Goal: Task Accomplishment & Management: Use online tool/utility

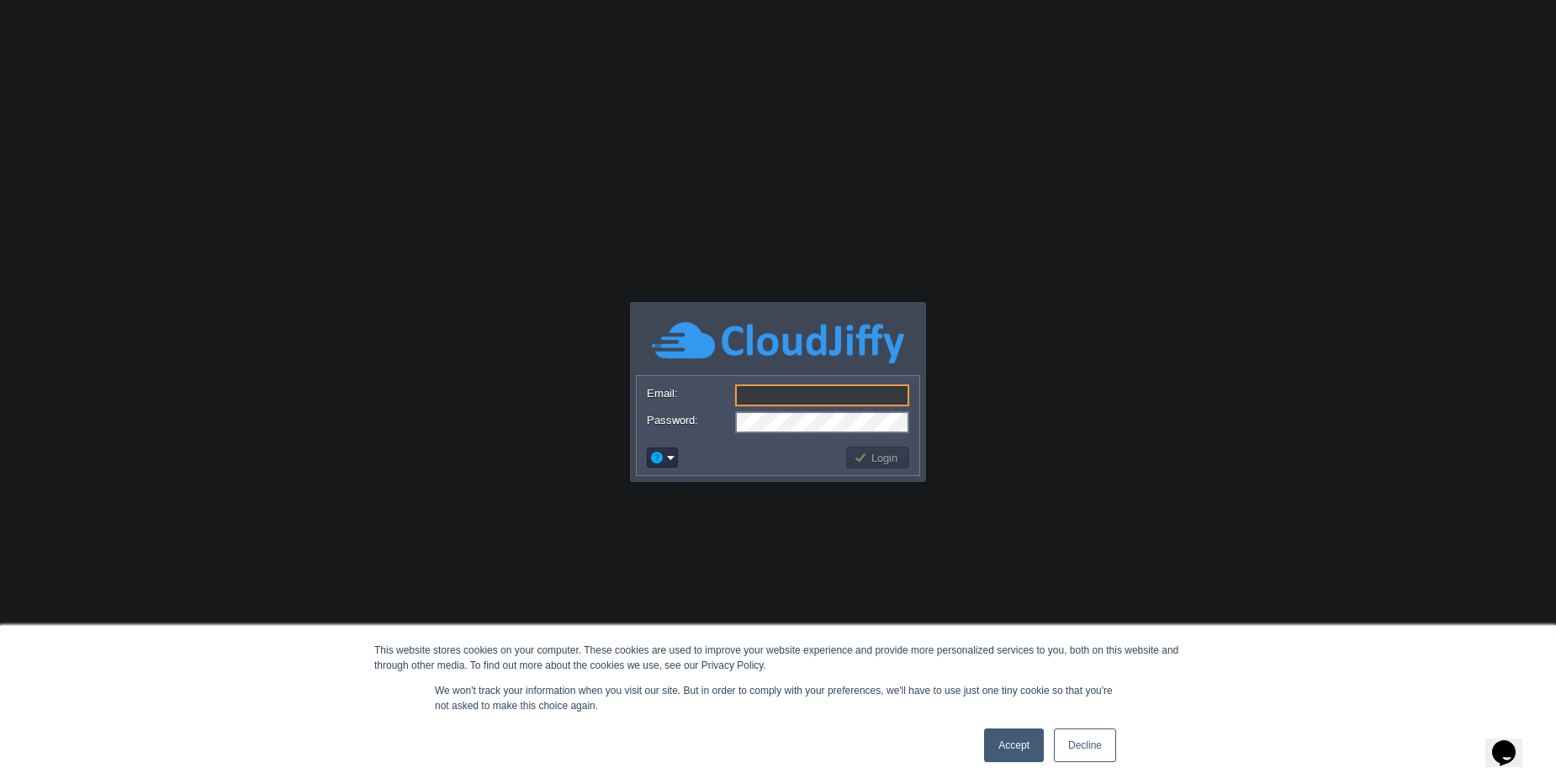
type input "[PERSON_NAME][EMAIL_ADDRESS][DOMAIN_NAME]"
click at [898, 448] on td "Login" at bounding box center [878, 457] width 63 height 22
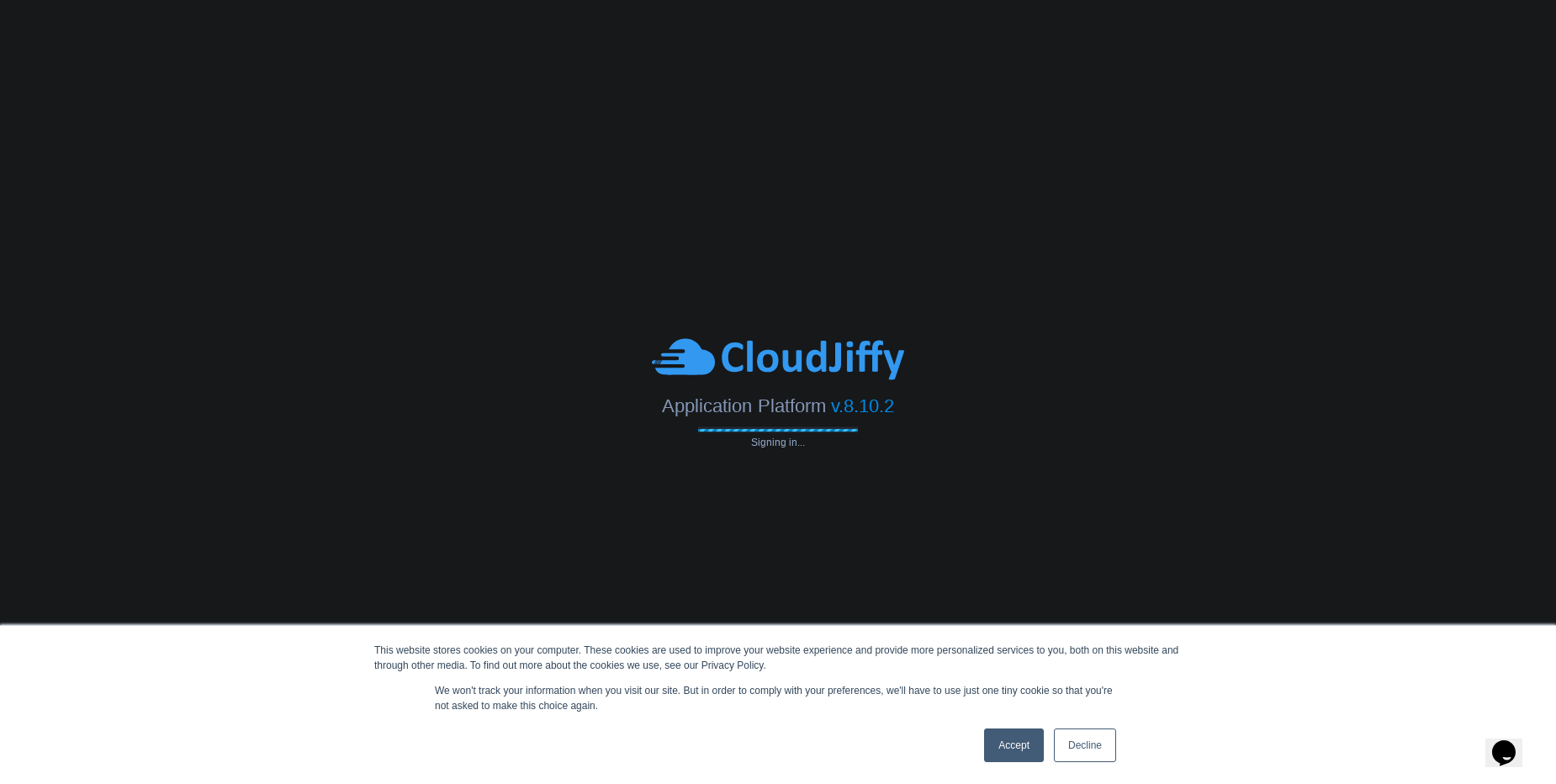
click at [1008, 753] on link "Accept" at bounding box center [1014, 745] width 59 height 34
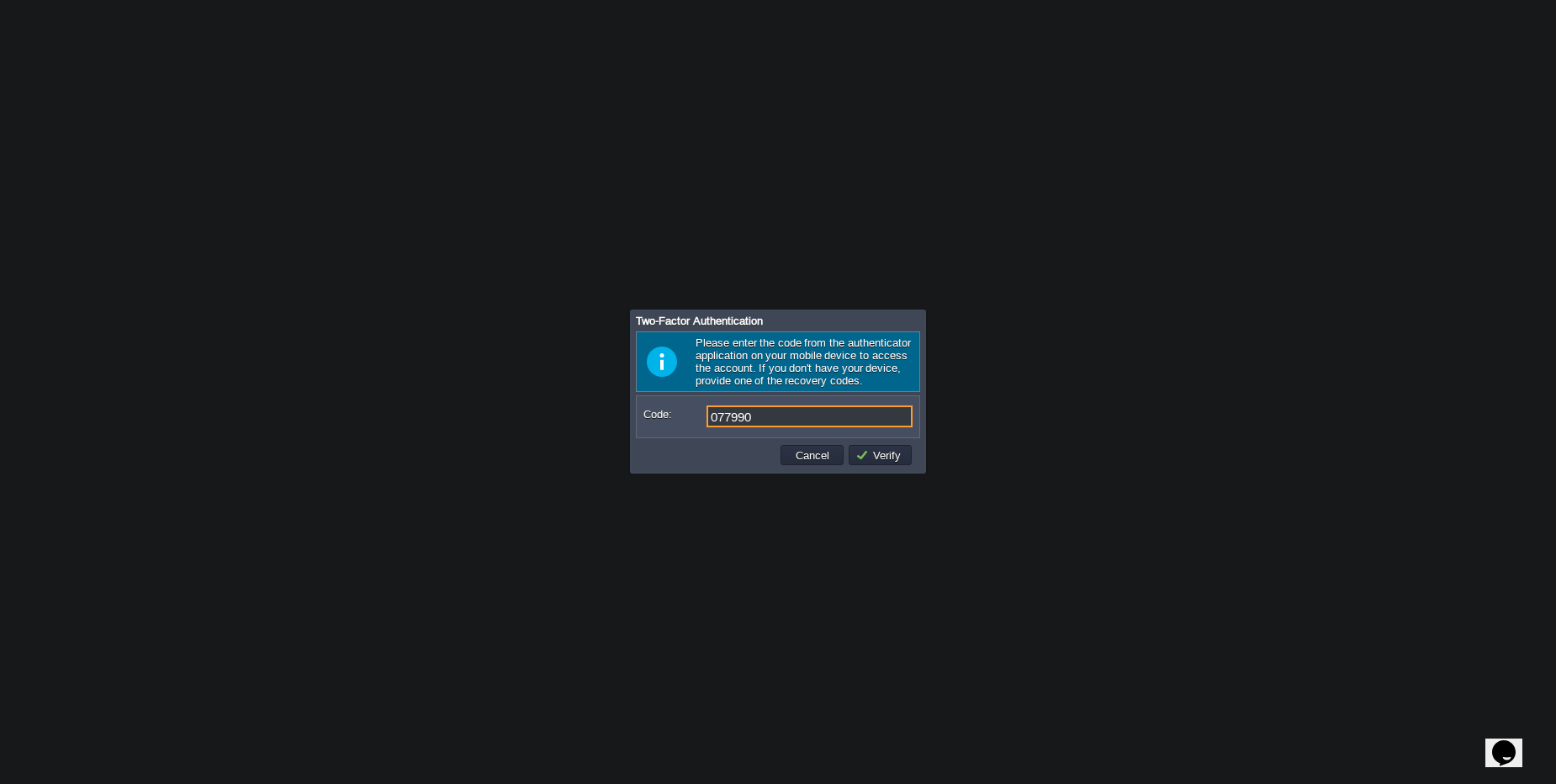
type input "077990"
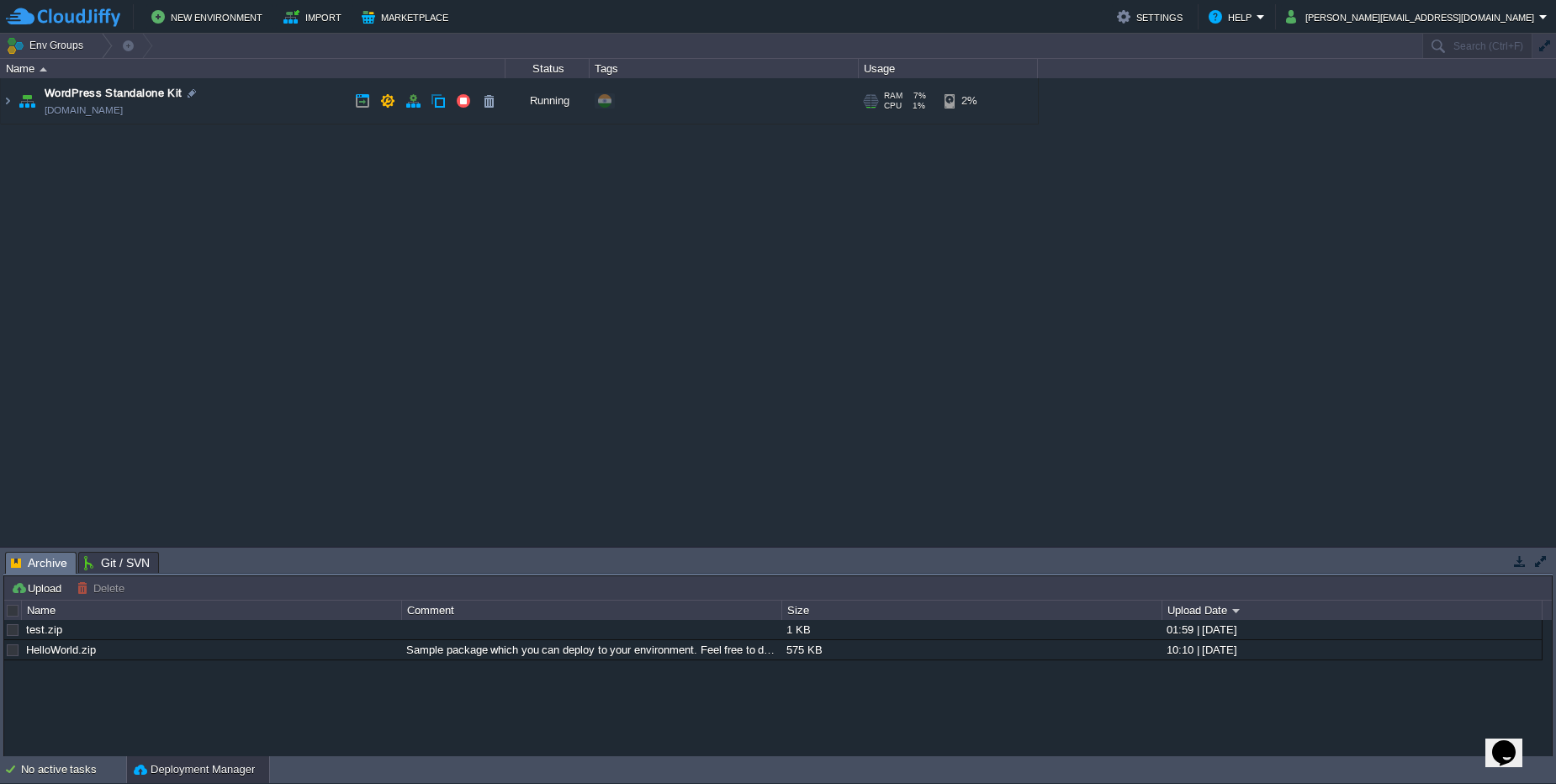
click at [293, 118] on td "WordPress Standalone Kit [DOMAIN_NAME]" at bounding box center [253, 101] width 505 height 47
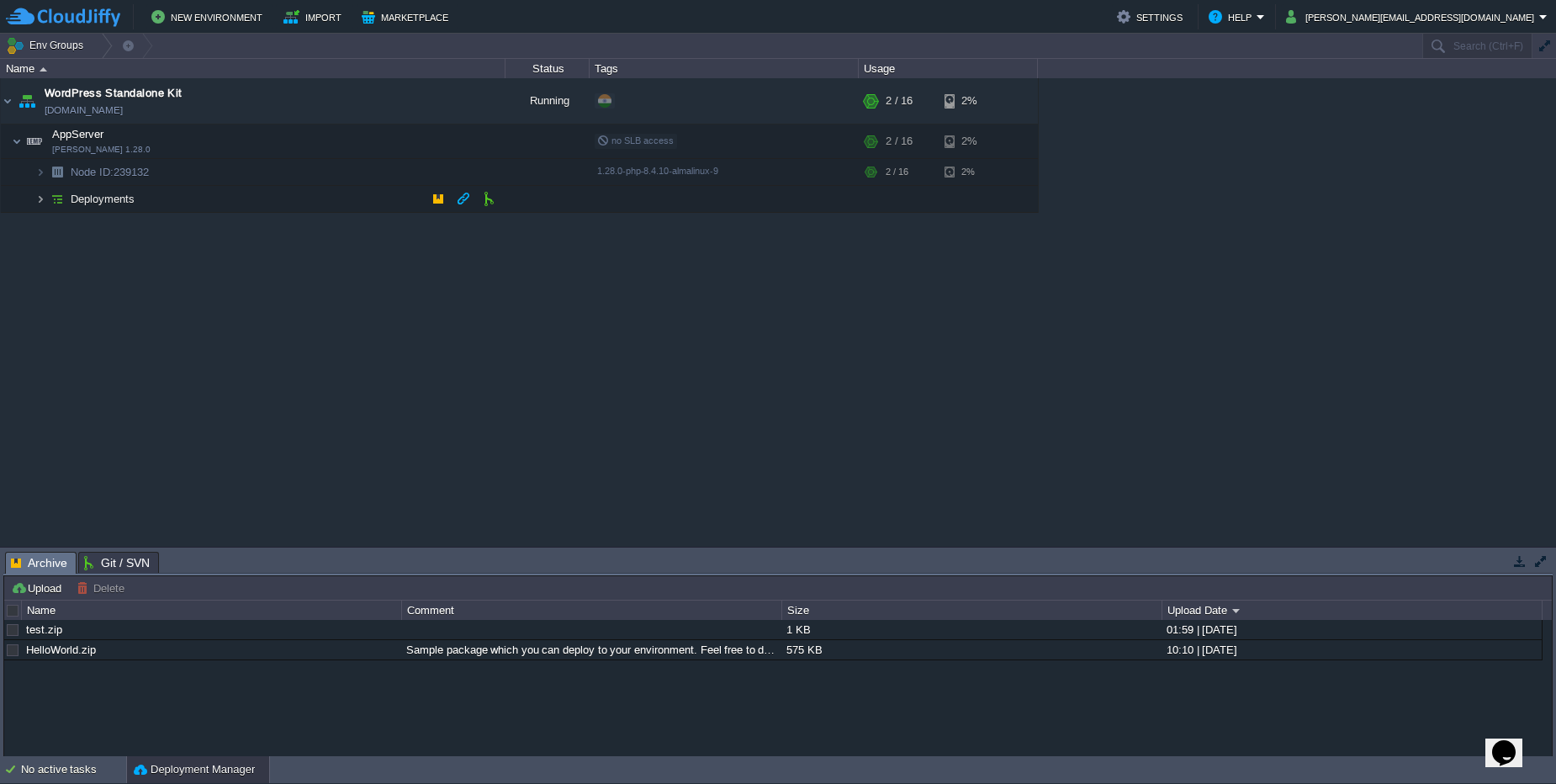
click at [40, 204] on img at bounding box center [40, 199] width 10 height 26
click at [363, 103] on button "button" at bounding box center [363, 100] width 16 height 16
click at [498, 101] on td at bounding box center [489, 101] width 26 height 26
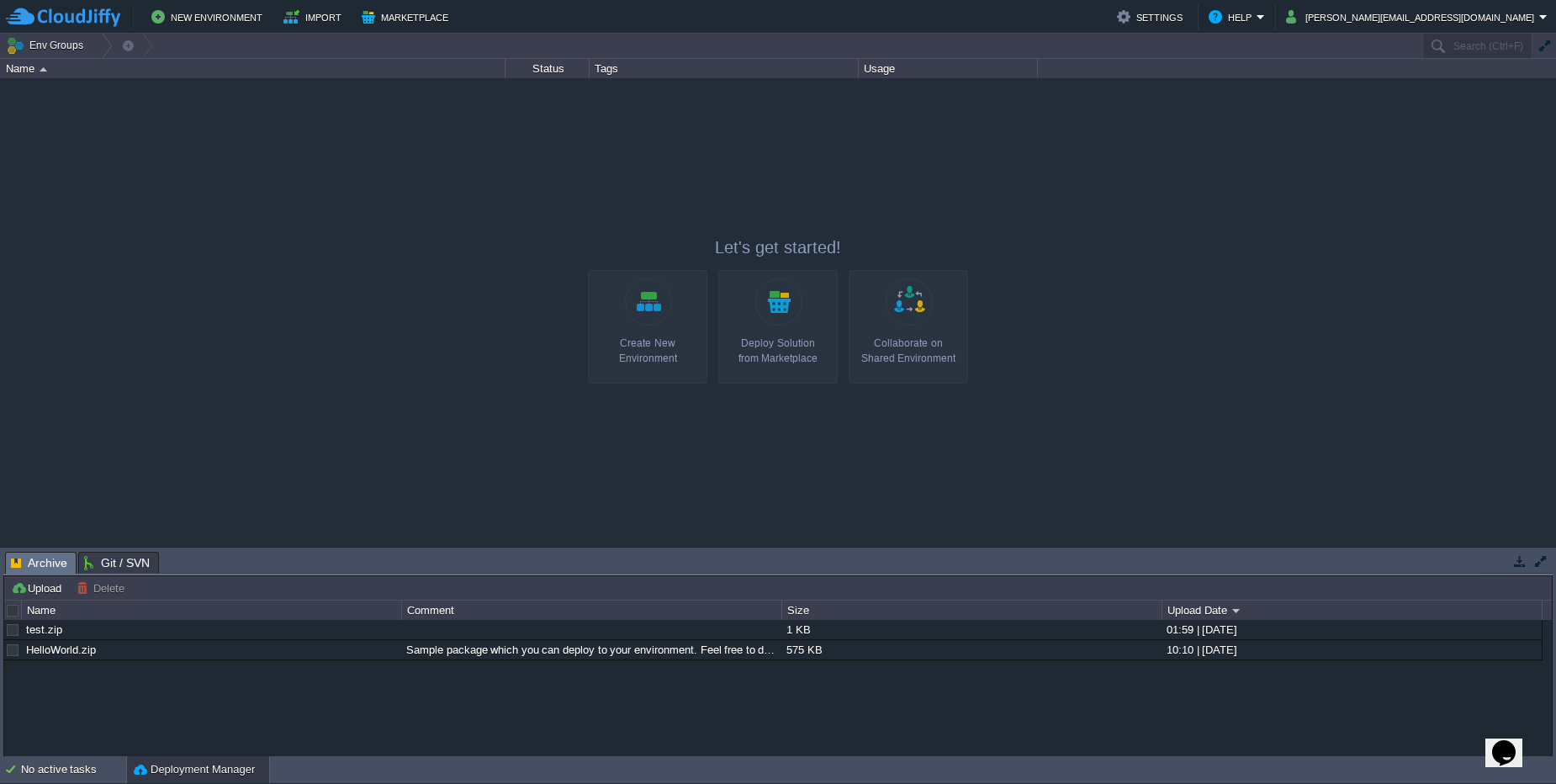
click at [793, 364] on div "Deploy Solution from Marketplace" at bounding box center [778, 350] width 110 height 30
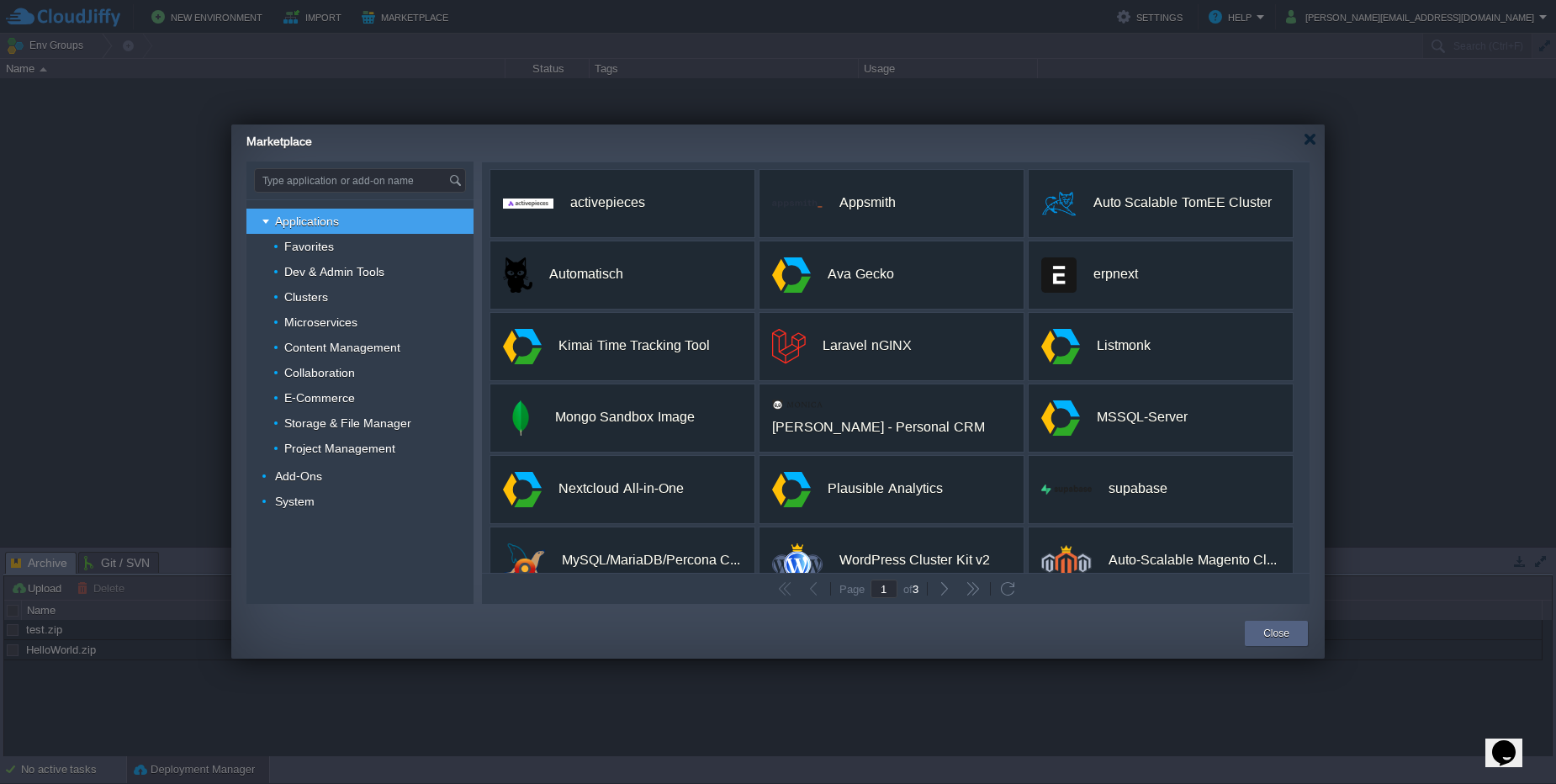
click at [1309, 149] on div "Marketplace" at bounding box center [785, 139] width 1078 height 29
click at [1309, 141] on div at bounding box center [1310, 140] width 13 height 13
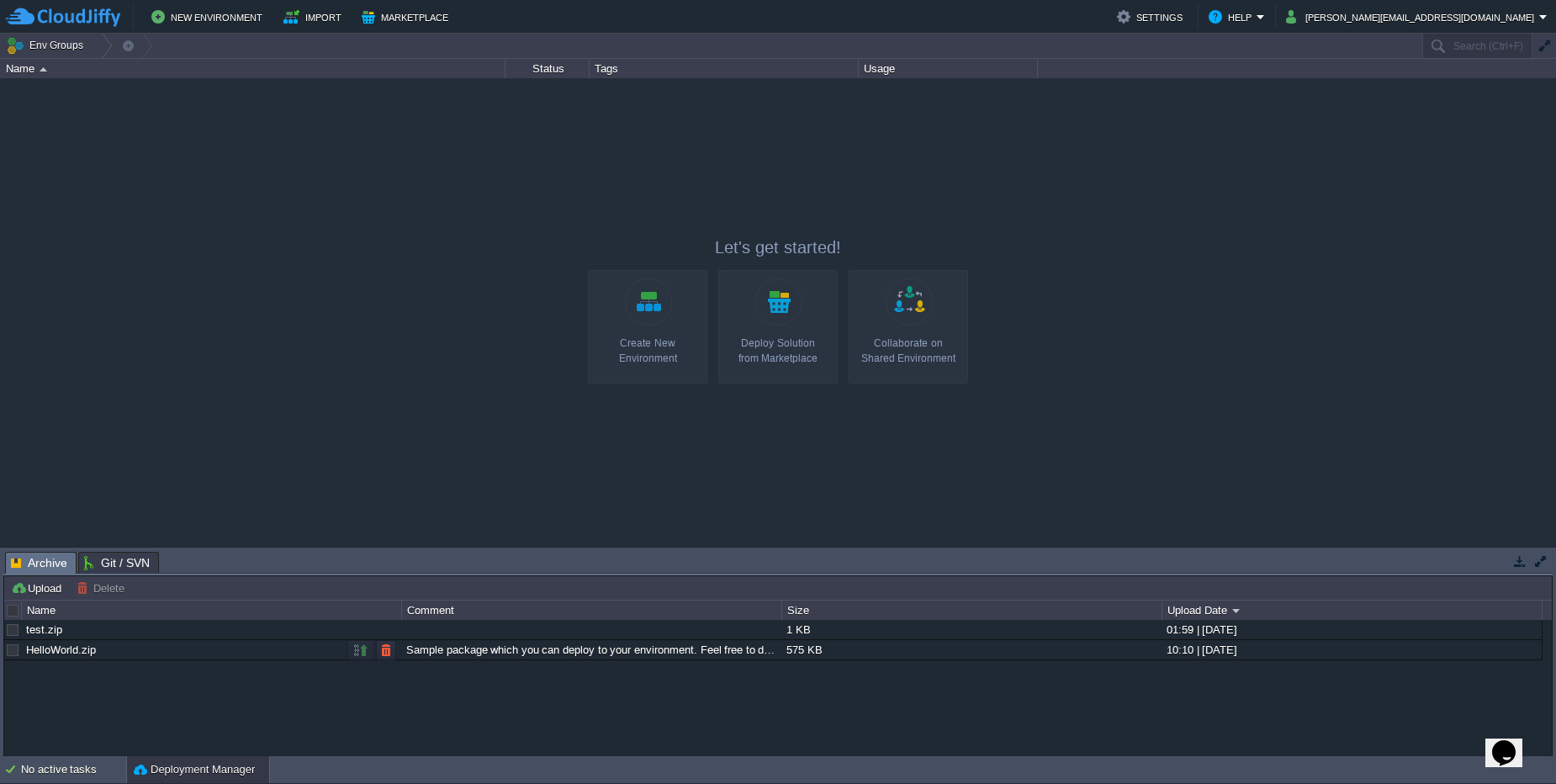
click at [125, 650] on div "HelloWorld.zip" at bounding box center [211, 649] width 379 height 19
click at [363, 640] on td at bounding box center [360, 650] width 26 height 20
click at [363, 648] on button "button" at bounding box center [361, 650] width 16 height 16
click at [380, 667] on div "test.zip 1 KB 01:59 | [DATE] HelloWorld.zip Sample package which you can deploy…" at bounding box center [778, 687] width 1548 height 136
click at [929, 336] on div "Collaborate on Shared Environment" at bounding box center [909, 350] width 110 height 30
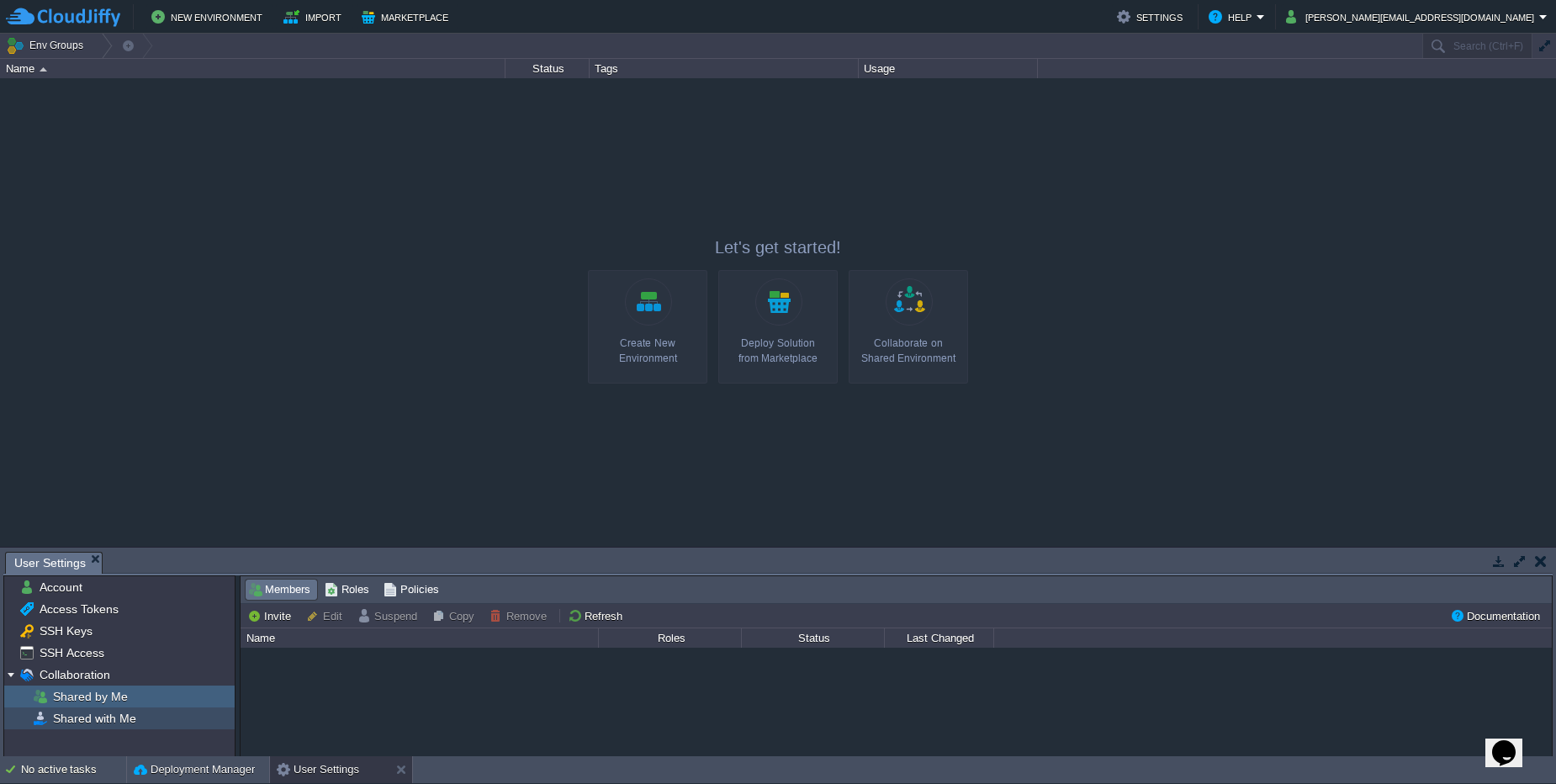
click at [146, 726] on div "Shared with Me" at bounding box center [120, 718] width 230 height 22
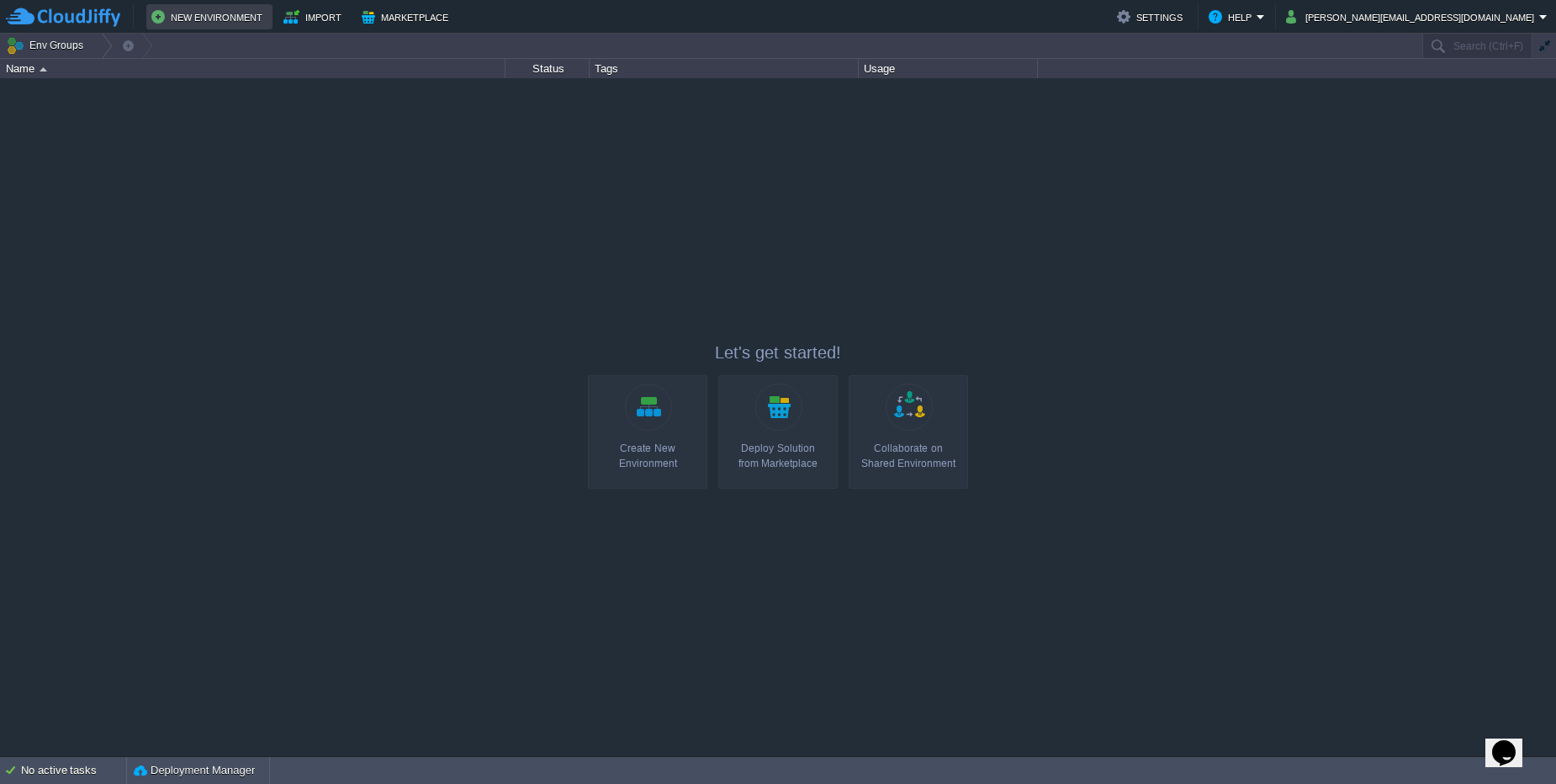
click at [197, 5] on td "New Environment" at bounding box center [209, 17] width 126 height 26
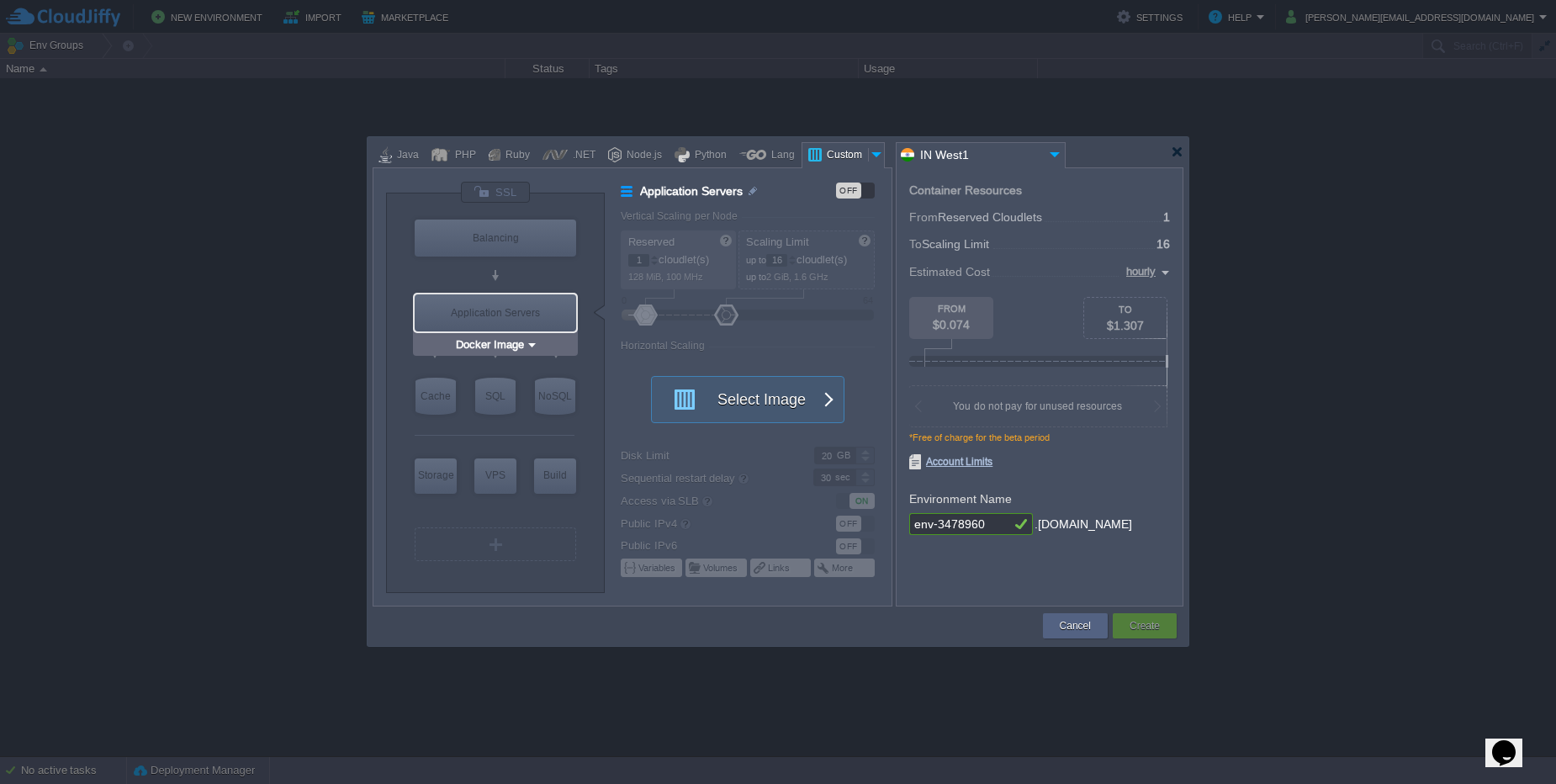
click at [504, 319] on div "Application Servers" at bounding box center [495, 312] width 162 height 37
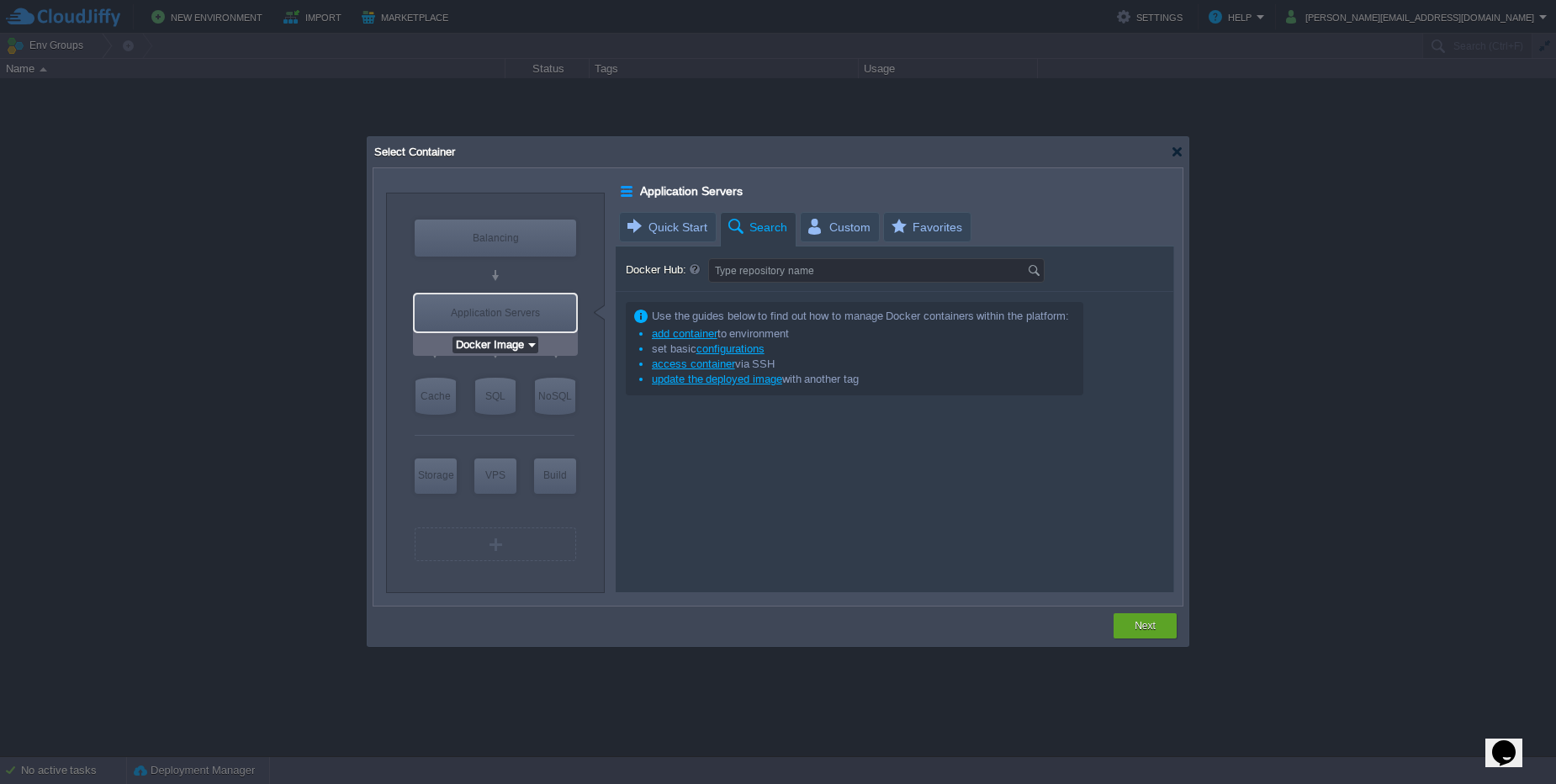
click at [508, 341] on input "Docker Image" at bounding box center [489, 344] width 73 height 16
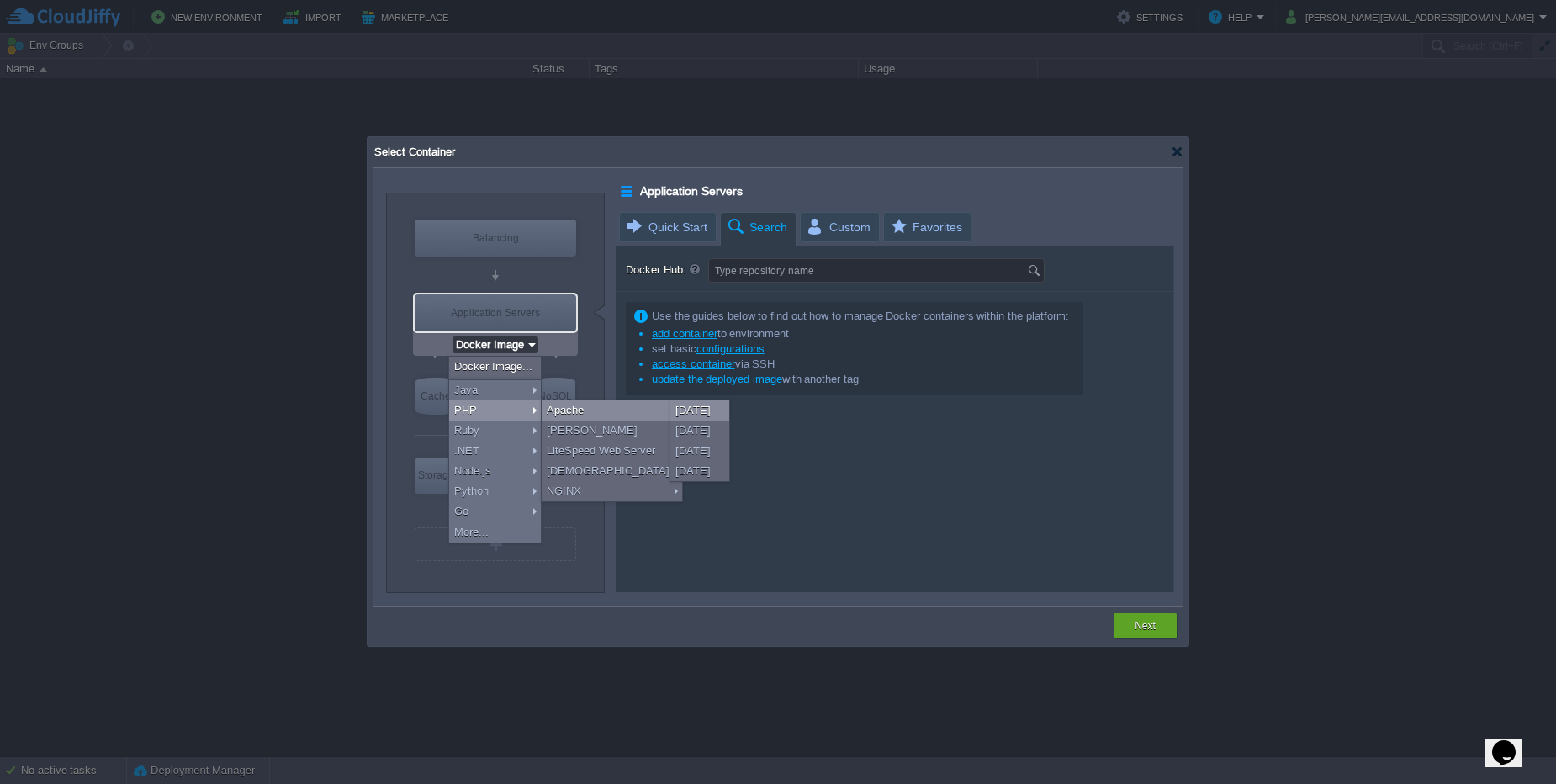
click at [685, 413] on div "[DATE]" at bounding box center [699, 411] width 58 height 20
type input "Application Servers"
type input "4"
type input "Apache [DATE]"
type input "PHP [DATE]"
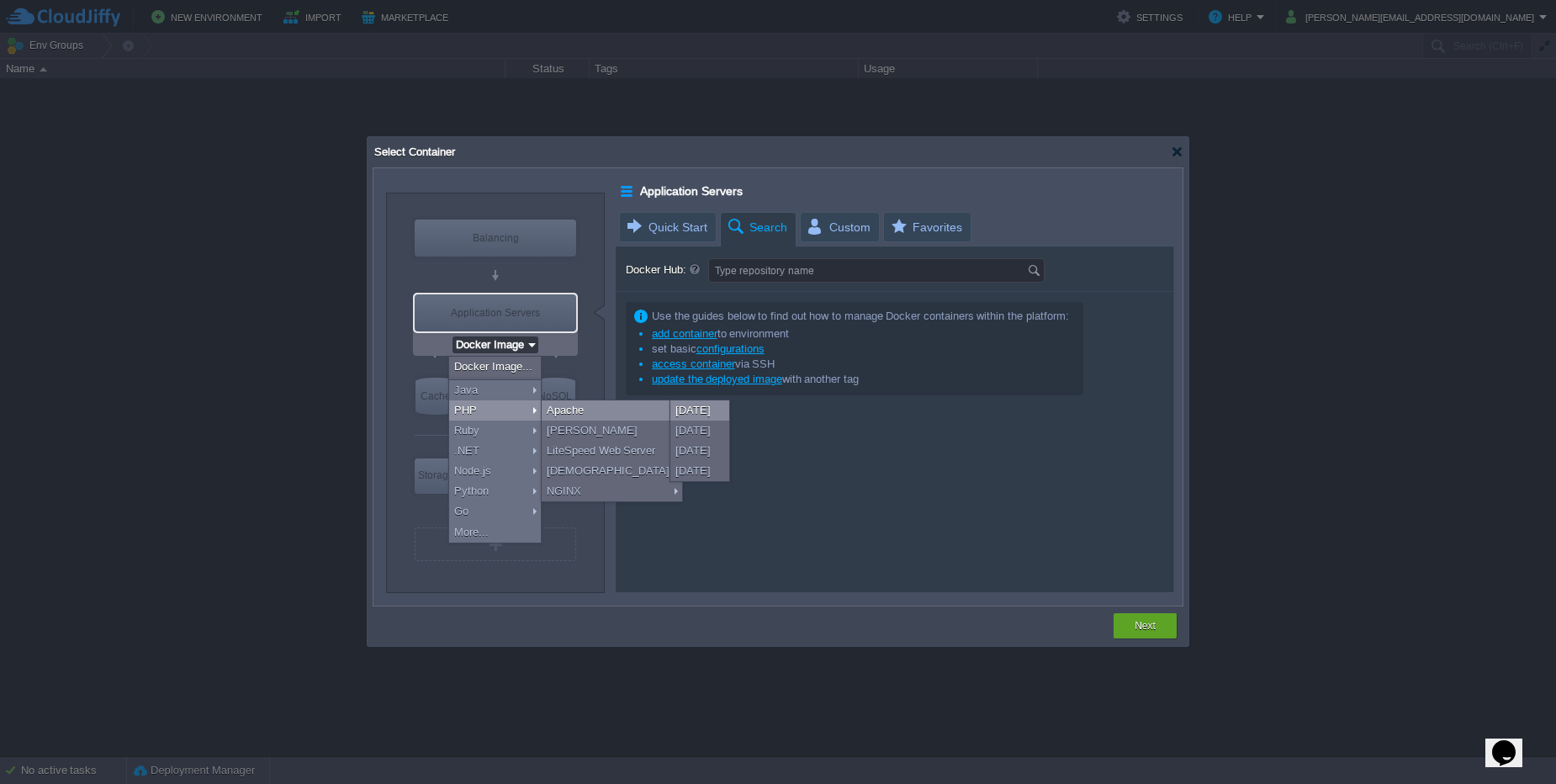
type input "Stateful"
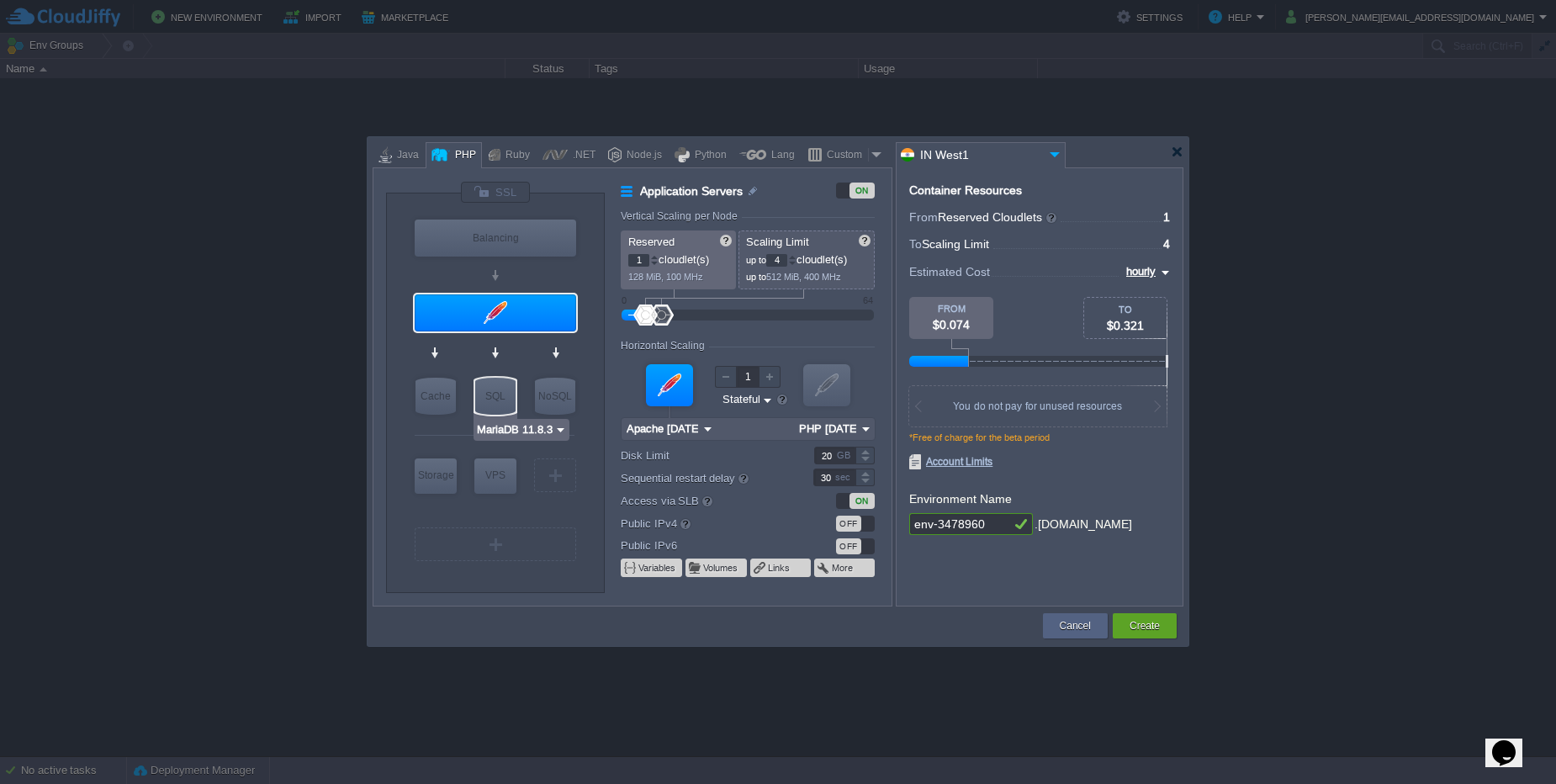
drag, startPoint x: 549, startPoint y: 403, endPoint x: 499, endPoint y: 403, distance: 50.0
click at [504, 406] on div "VM Balancing VM Application Servers VM Cache VM SQL VM NoSQL VM Storage VM VPS …" at bounding box center [496, 399] width 168 height 368
click at [510, 433] on input "MariaDB 11.8.3" at bounding box center [515, 430] width 79 height 16
click at [528, 555] on div "More..." at bounding box center [522, 556] width 91 height 20
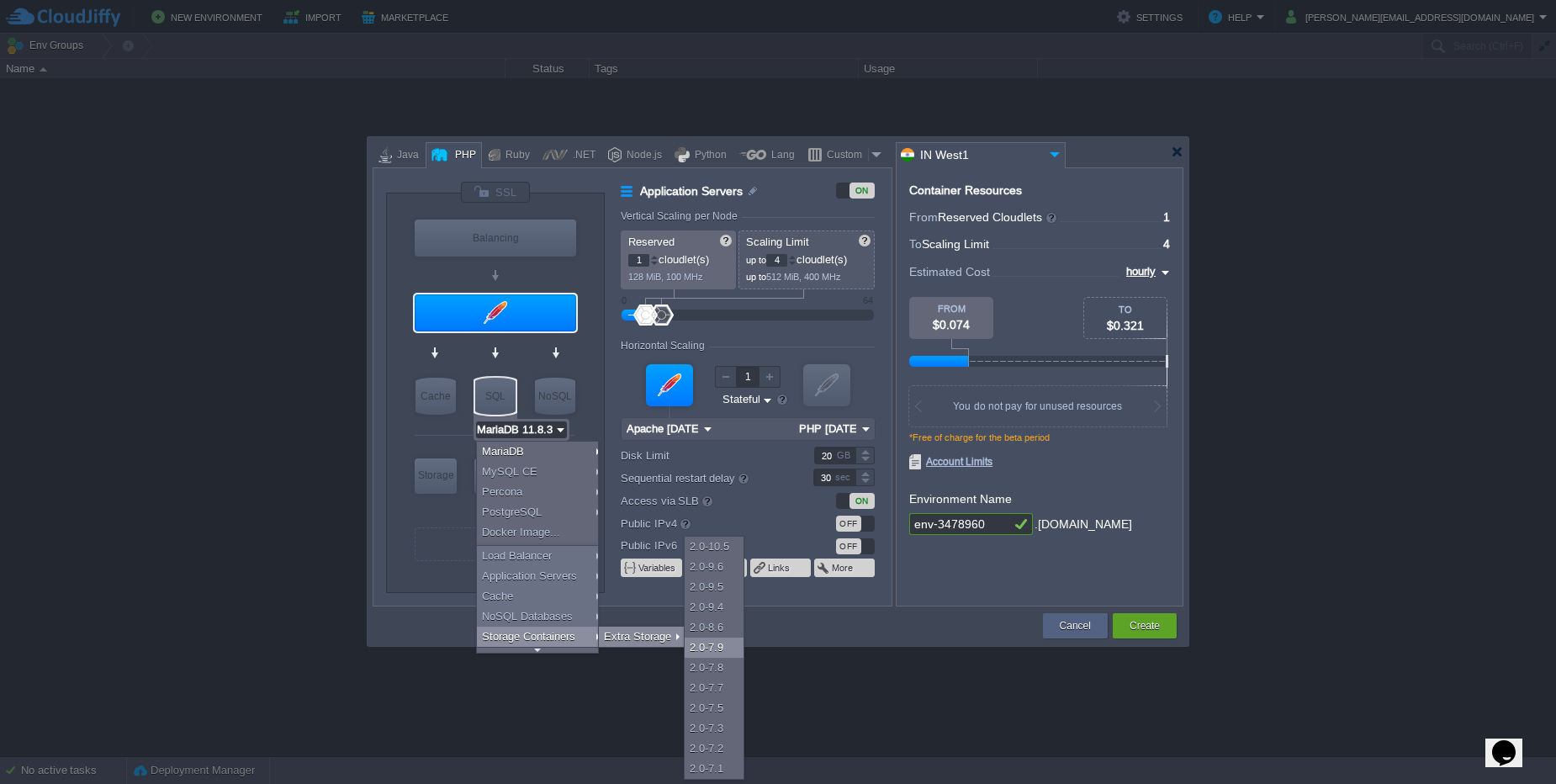
click at [704, 637] on div "2.0-7.9" at bounding box center [714, 647] width 58 height 20
type input "Extra Storage 2.0-7.9"
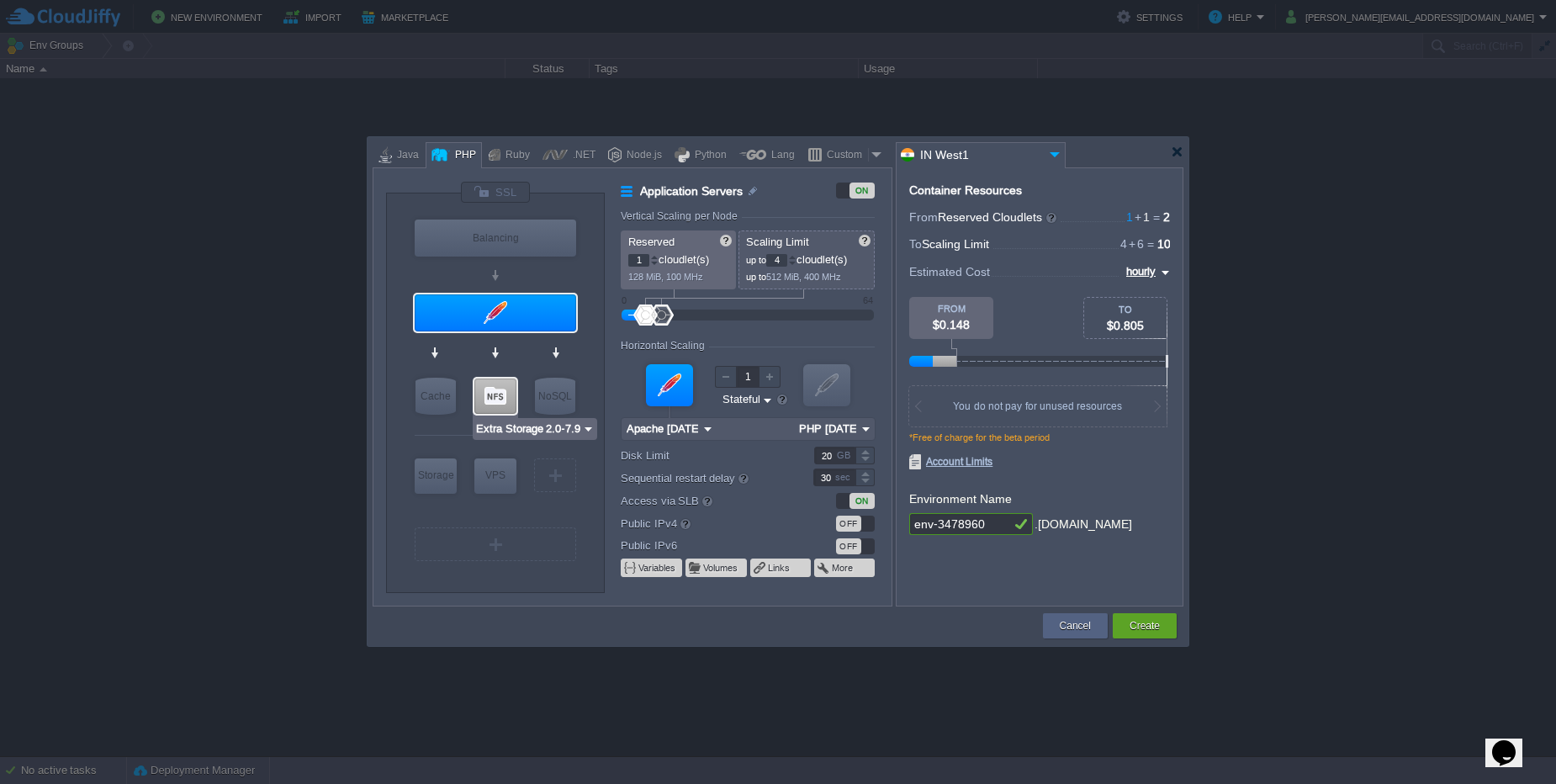
click at [494, 399] on div at bounding box center [496, 396] width 42 height 36
type input "Storage Containers"
type input "6"
type input "Extra Storage 2.0-7.9"
type input "2.0-7.9"
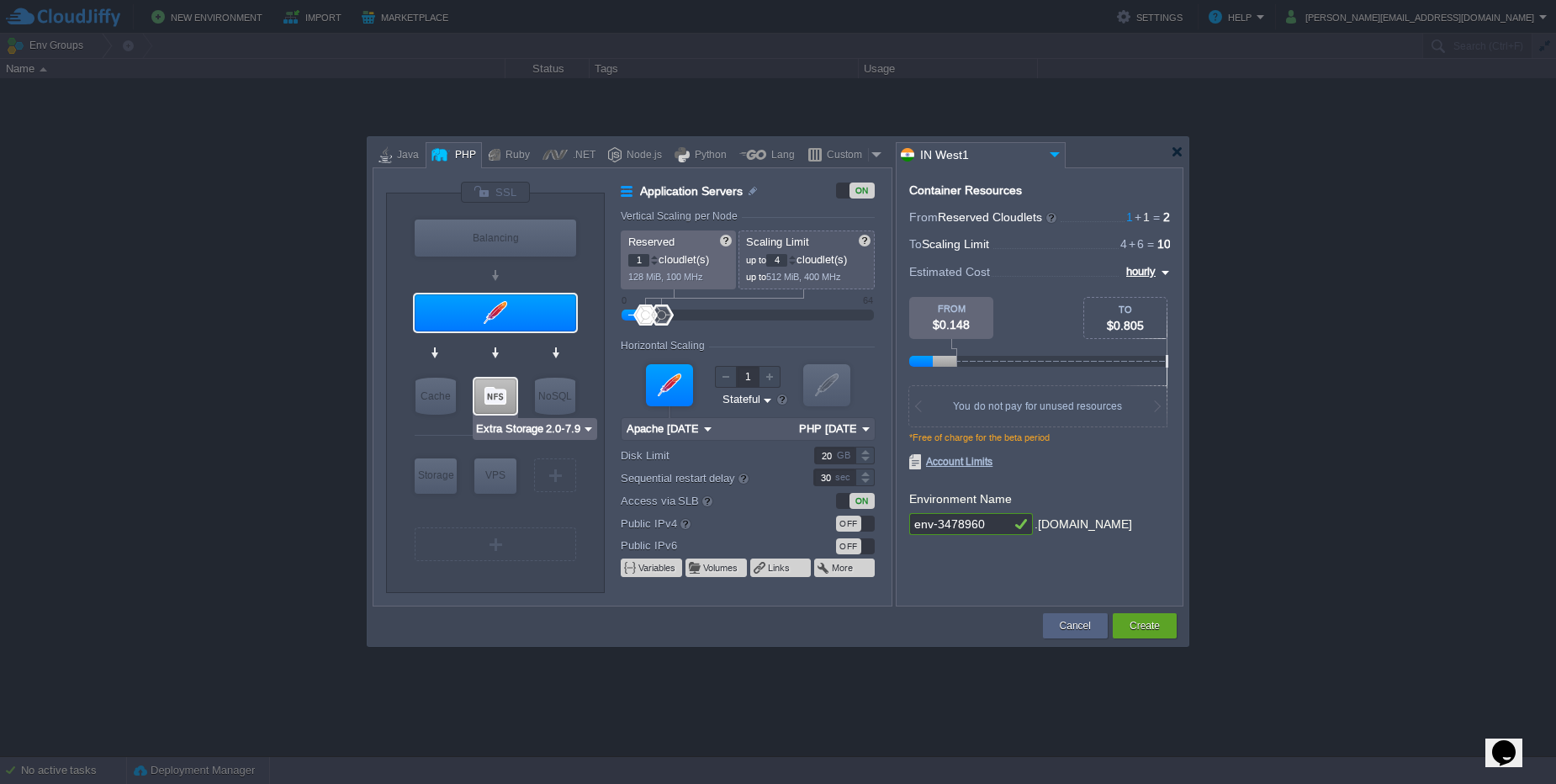
type input "Stateless"
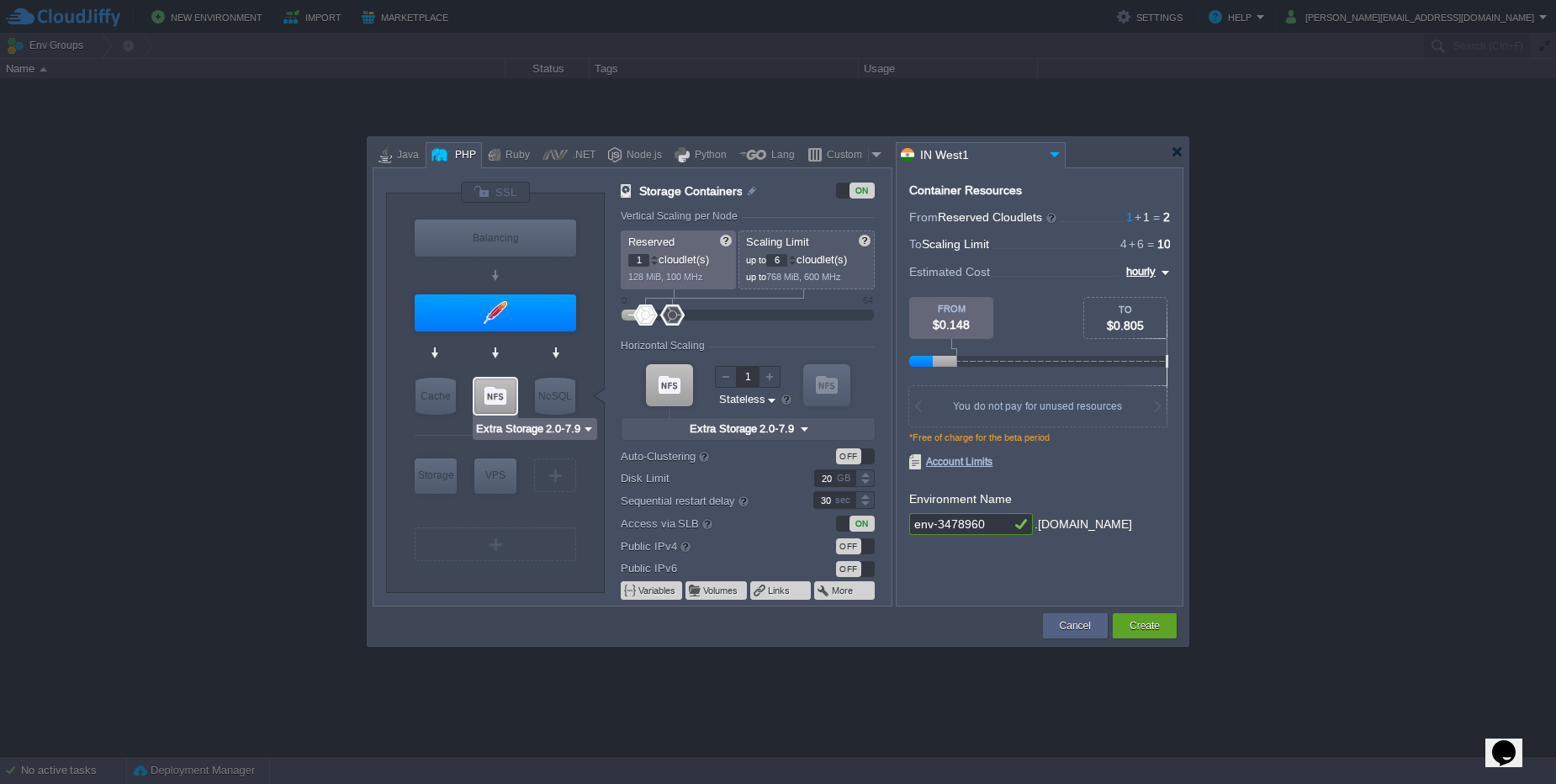
click at [523, 429] on input "Extra Storage 2.0-7.9" at bounding box center [529, 429] width 107 height 16
click at [526, 497] on div "More..." at bounding box center [534, 495] width 118 height 20
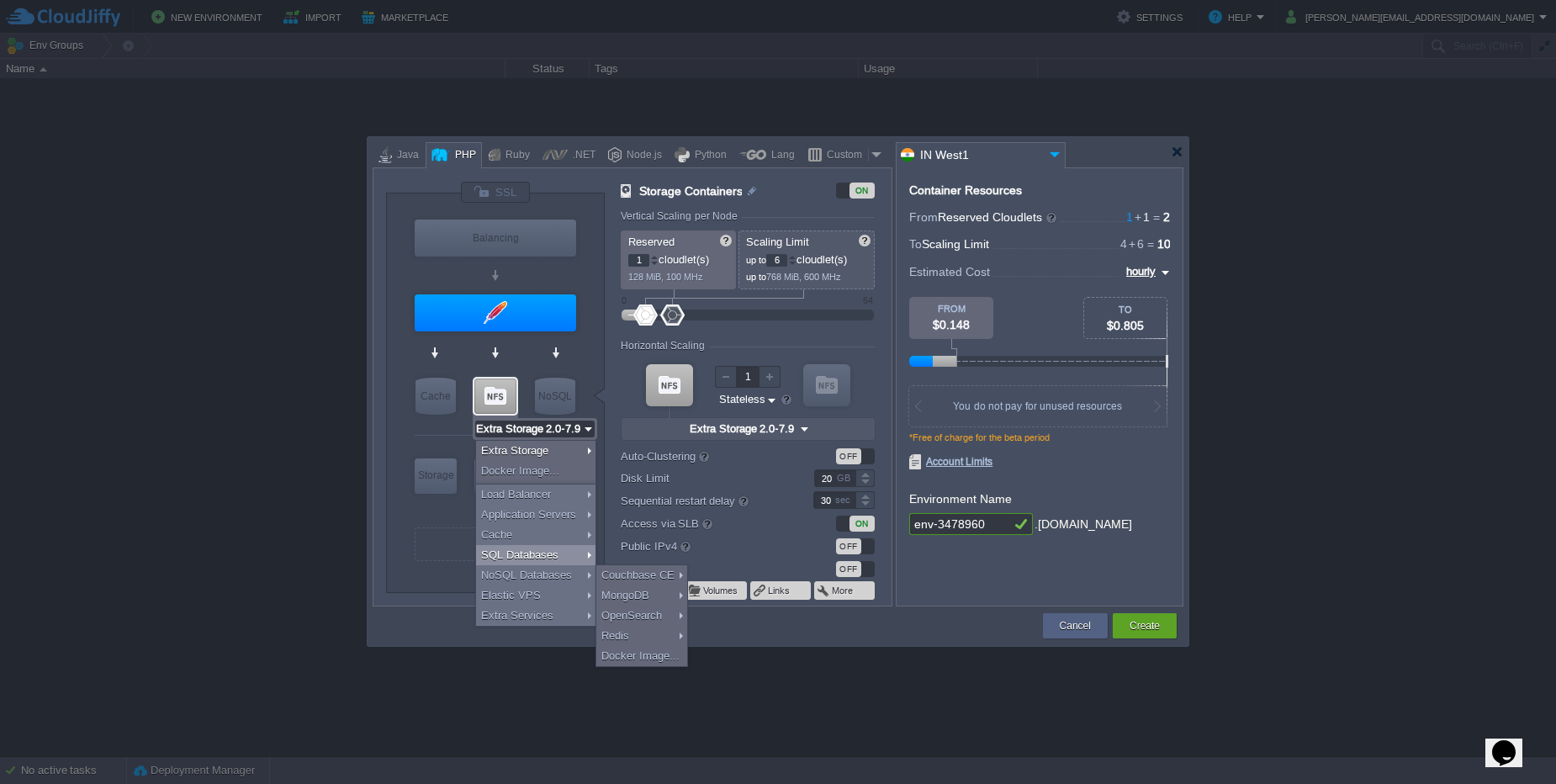
click at [527, 560] on div "SQL Databases" at bounding box center [535, 555] width 120 height 20
type input "SQL Databases"
type input "4"
type input "MariaDB 11.8.3"
type input "11.8.3-almalinux-9"
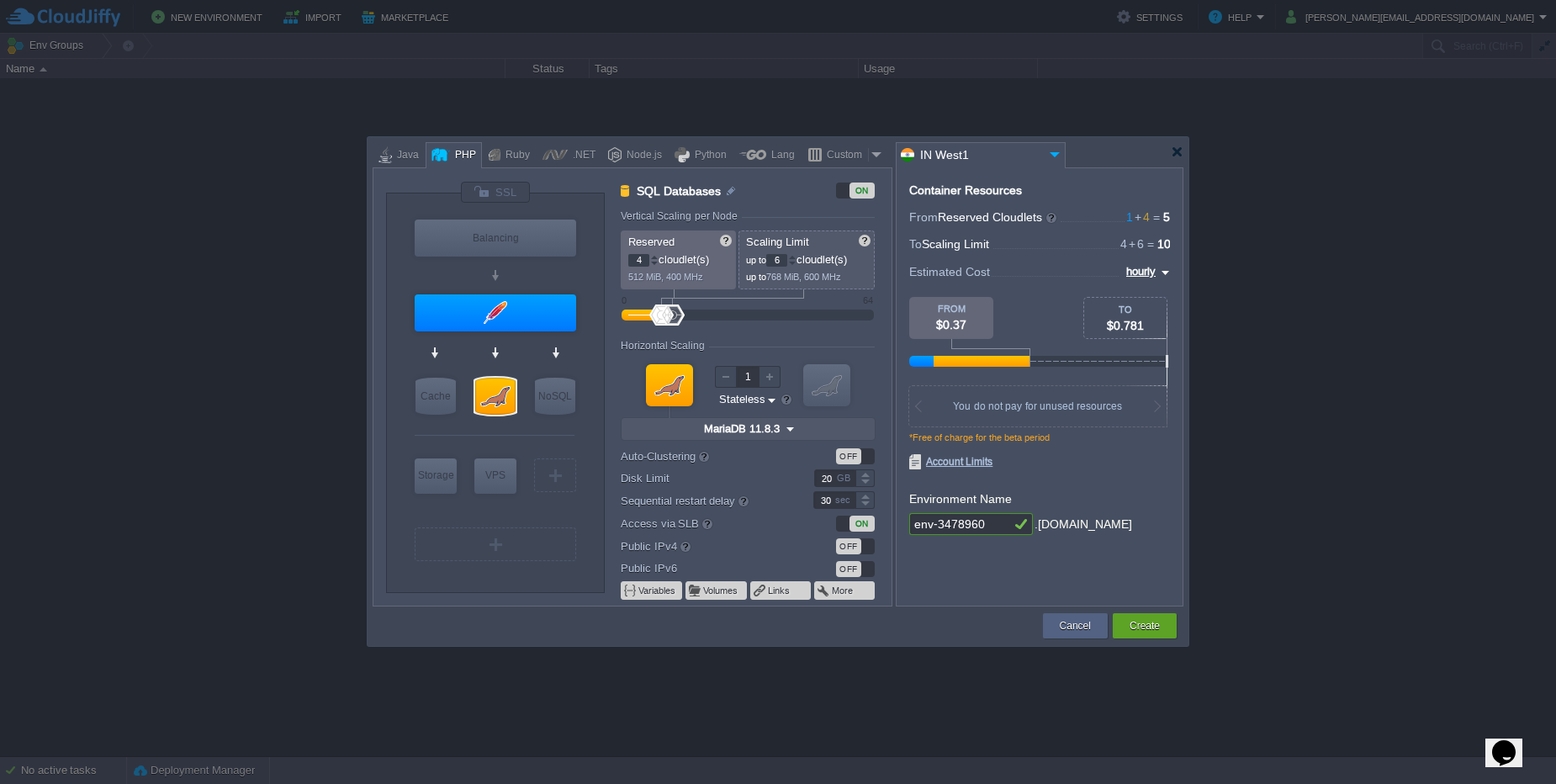
click at [853, 521] on div "ON" at bounding box center [862, 524] width 26 height 16
click at [853, 521] on div "OFF" at bounding box center [849, 524] width 26 height 16
click at [853, 521] on div "ON" at bounding box center [862, 524] width 26 height 16
type input "NGINX 1.28.0"
click at [510, 227] on div "Balancing" at bounding box center [495, 237] width 162 height 37
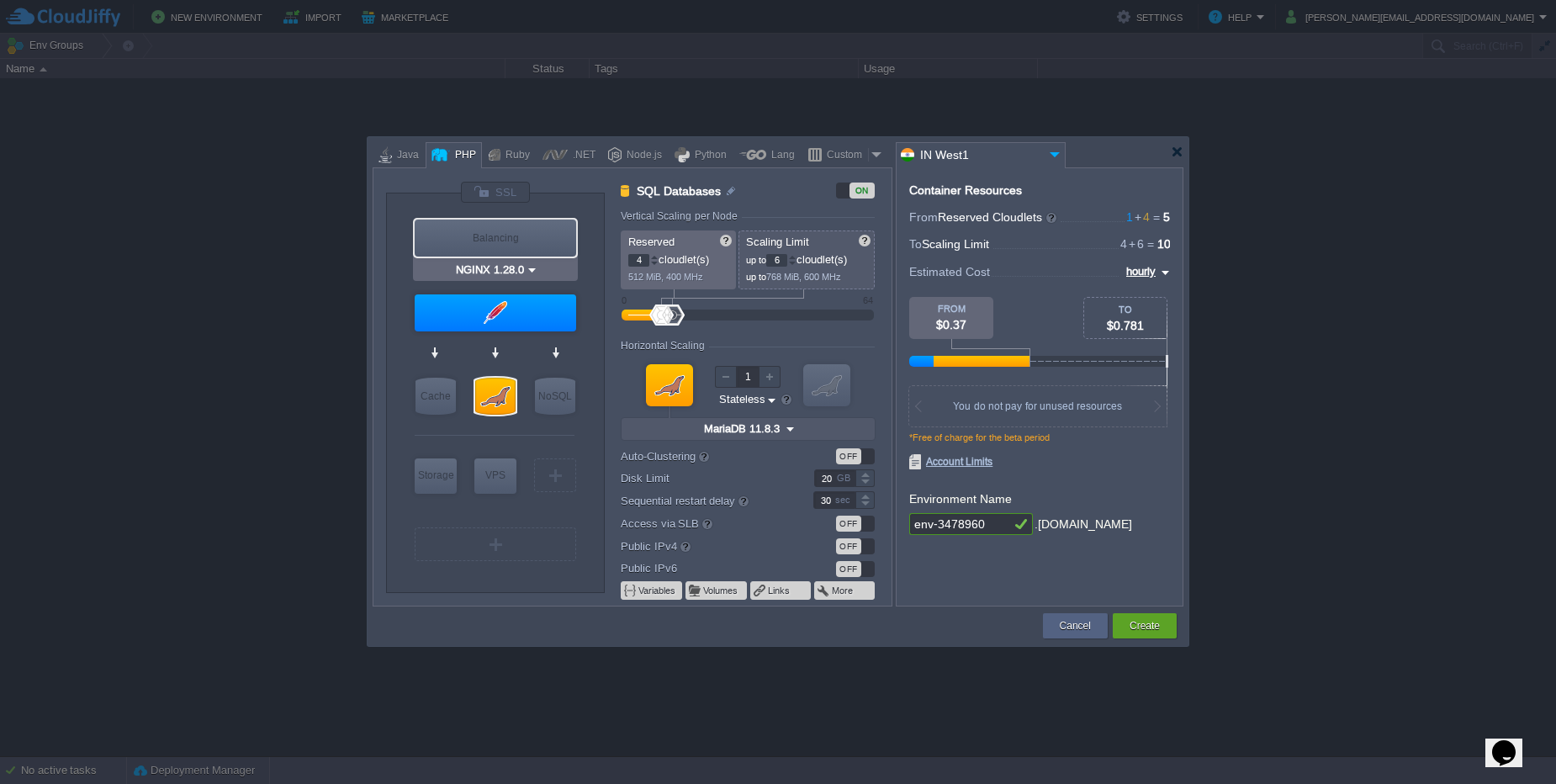
type input "Load Balancer"
type input "1"
type input "4"
type input "NGINX 1.28.0"
type input "1.28.0-almalinux-9"
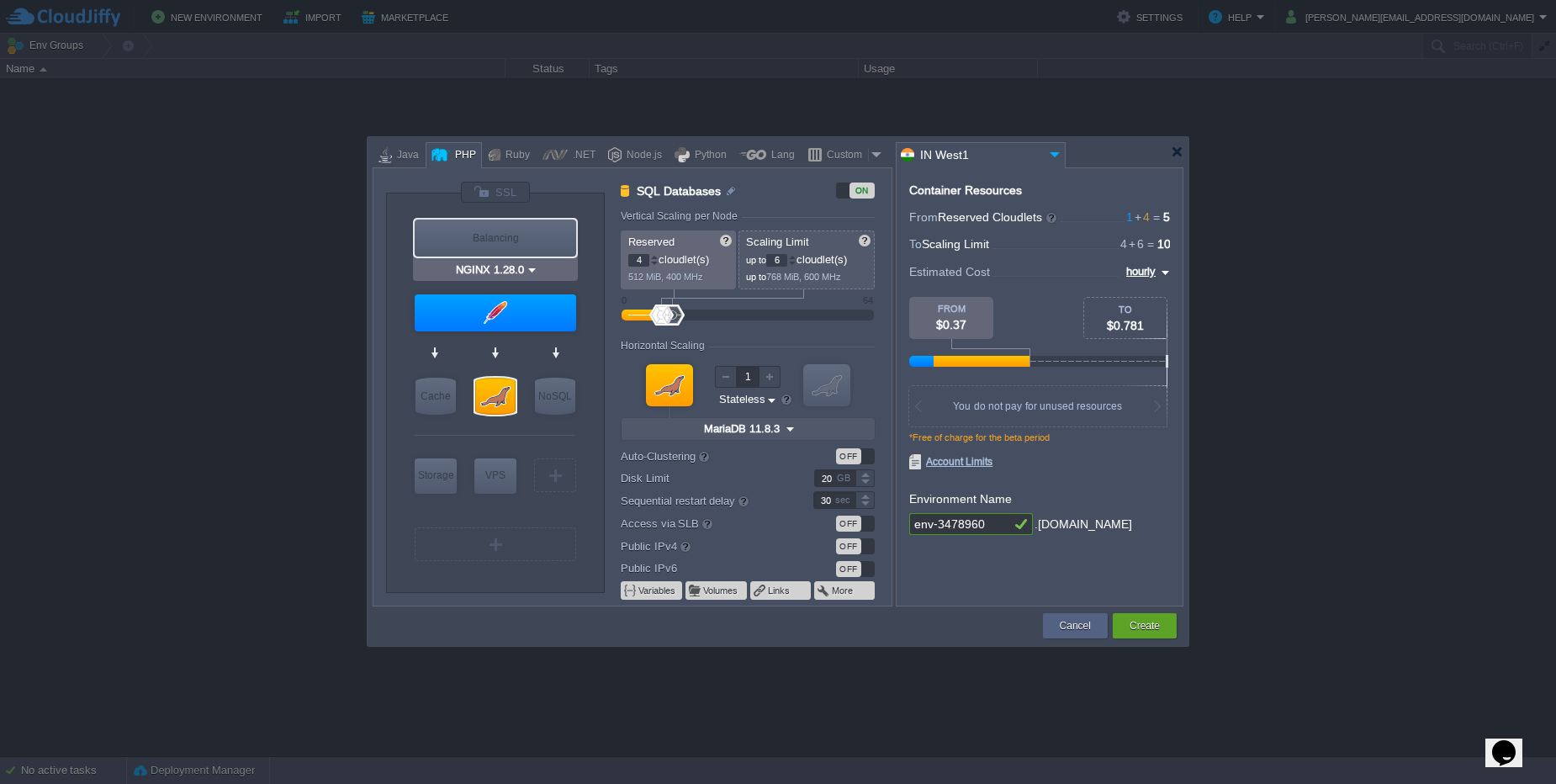
type input "Stateful"
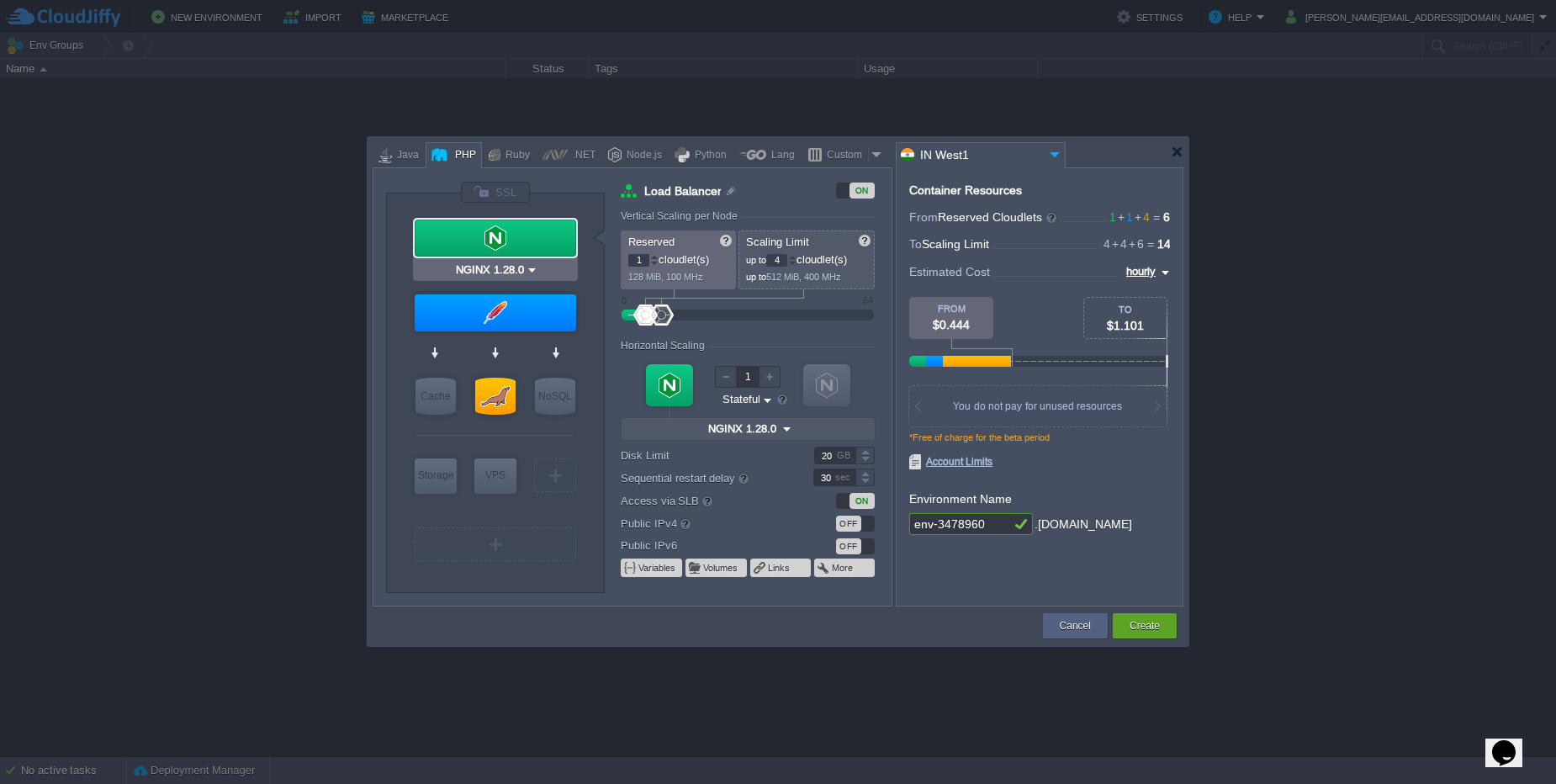
click at [501, 270] on input "NGINX 1.28.0" at bounding box center [489, 270] width 73 height 16
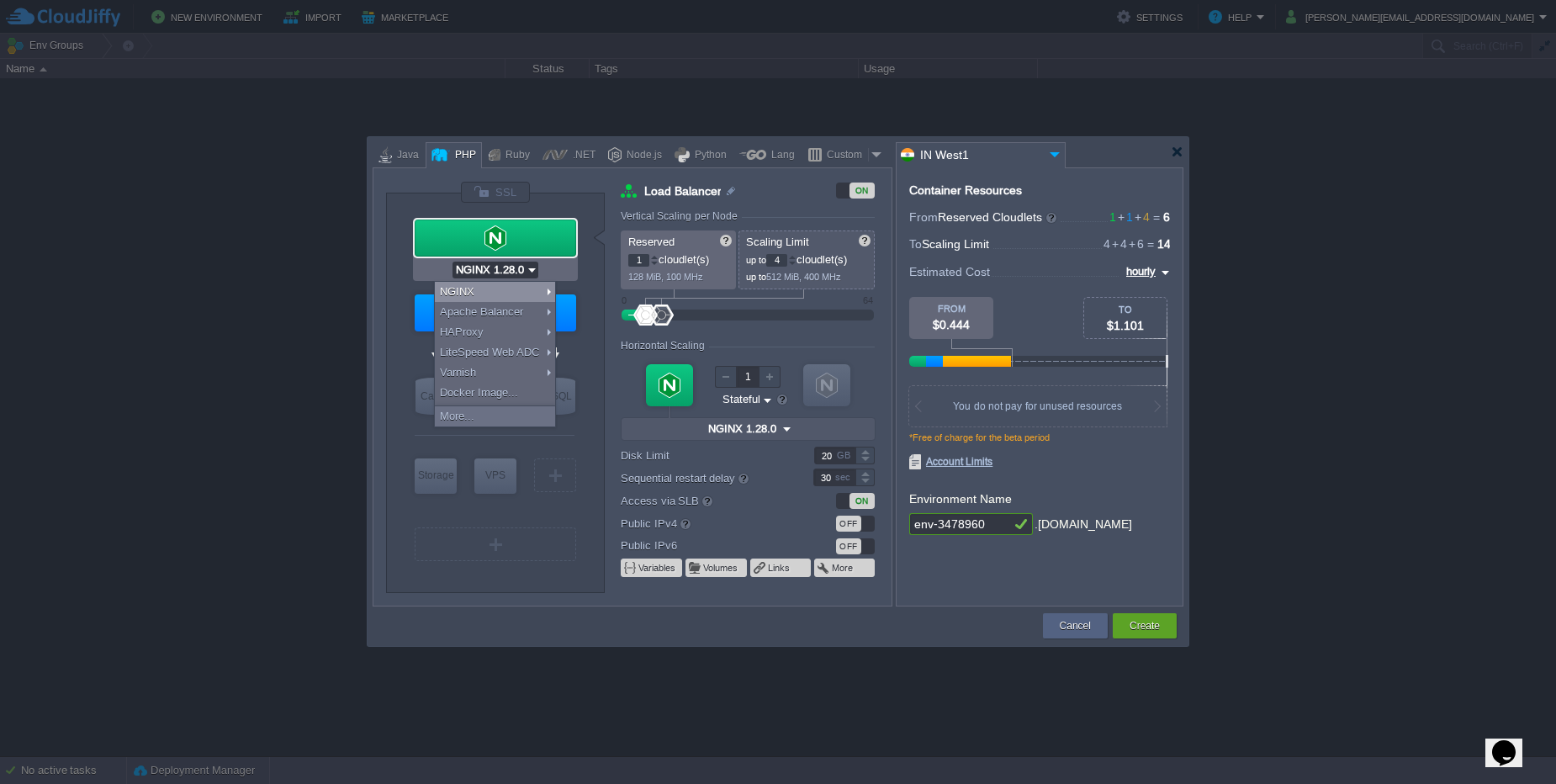
click at [462, 288] on div "NGINX" at bounding box center [495, 292] width 121 height 20
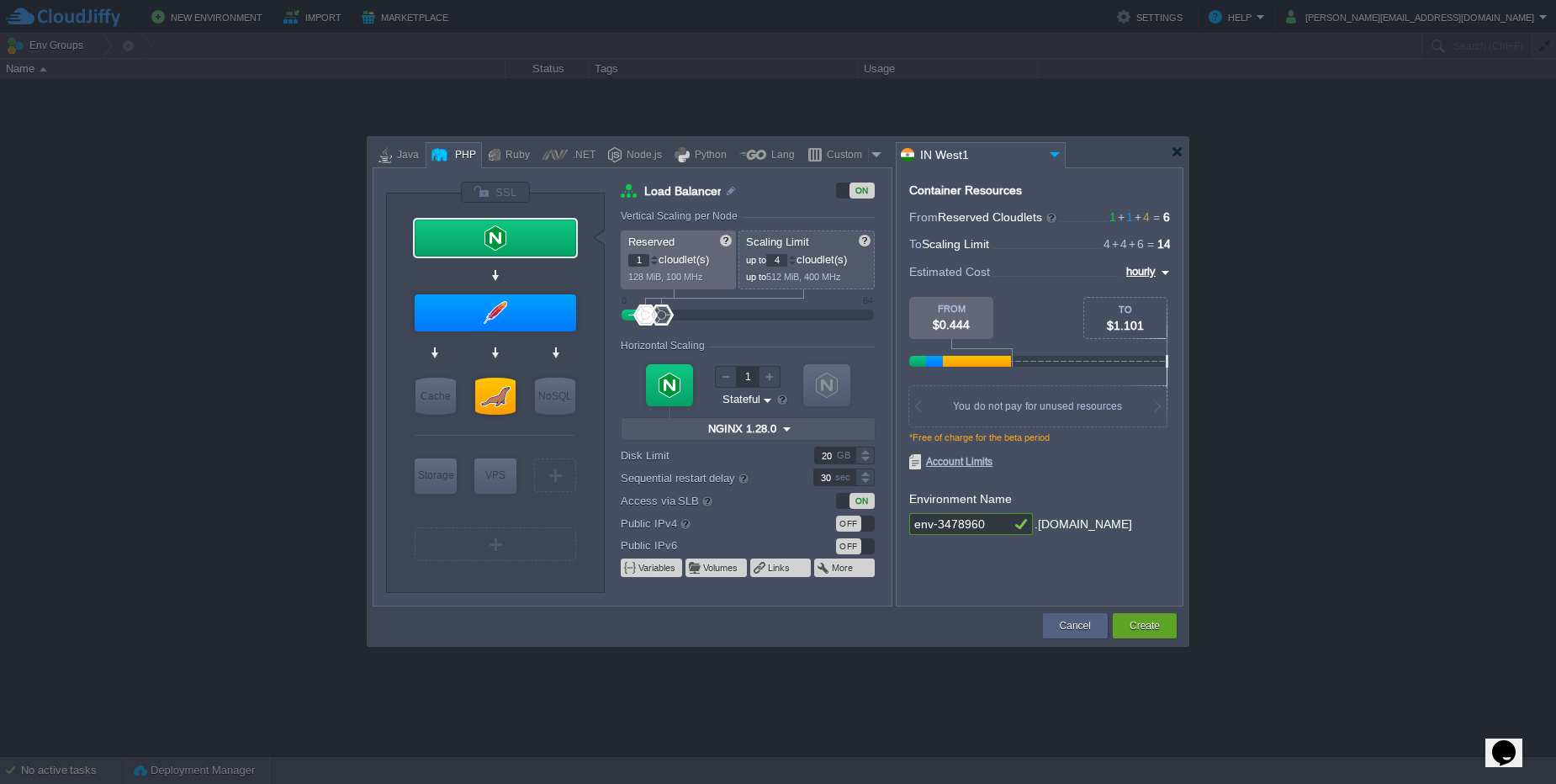
click at [846, 525] on div "OFF" at bounding box center [849, 524] width 26 height 16
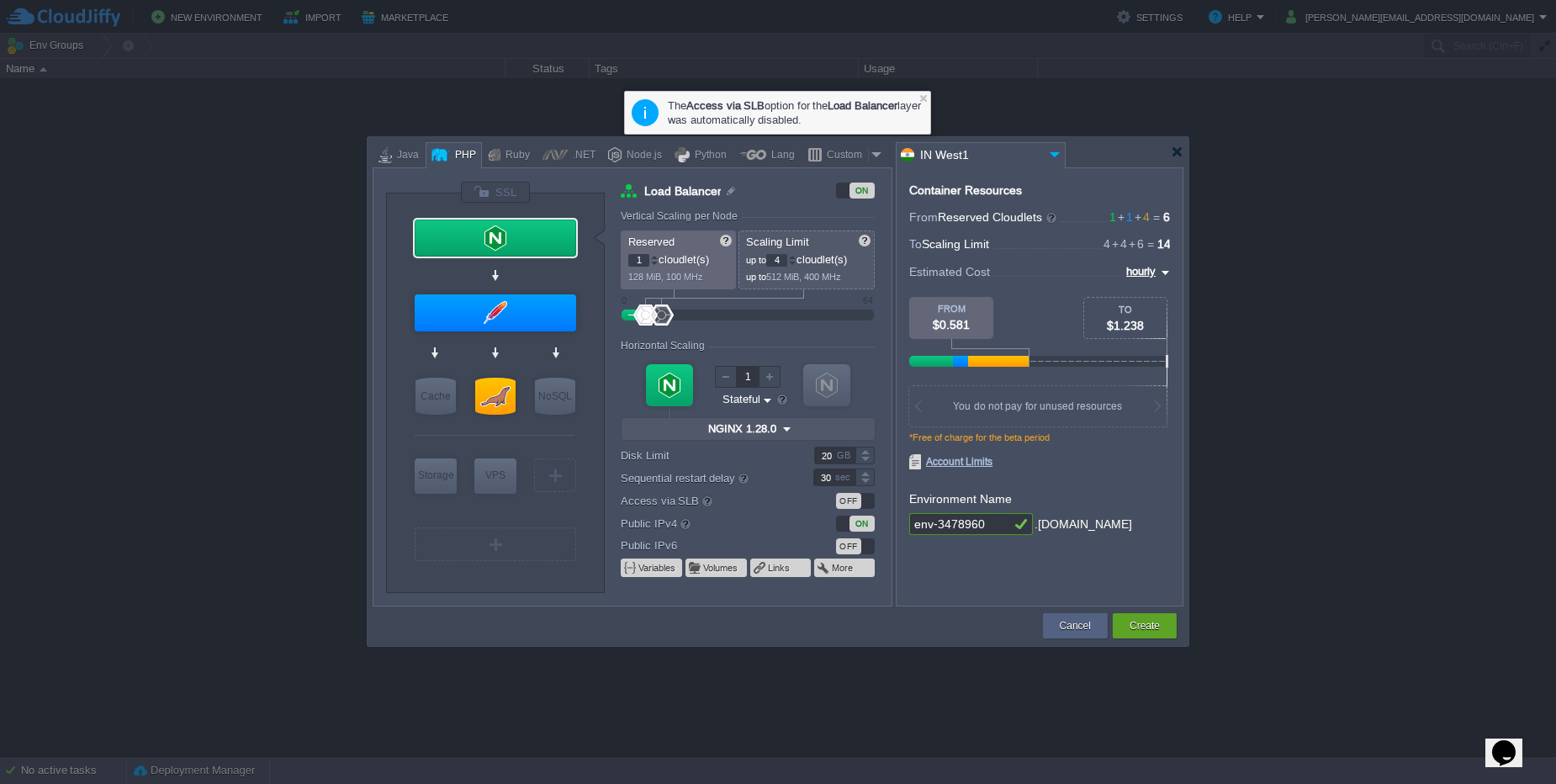
click at [850, 525] on div "ON" at bounding box center [862, 524] width 26 height 16
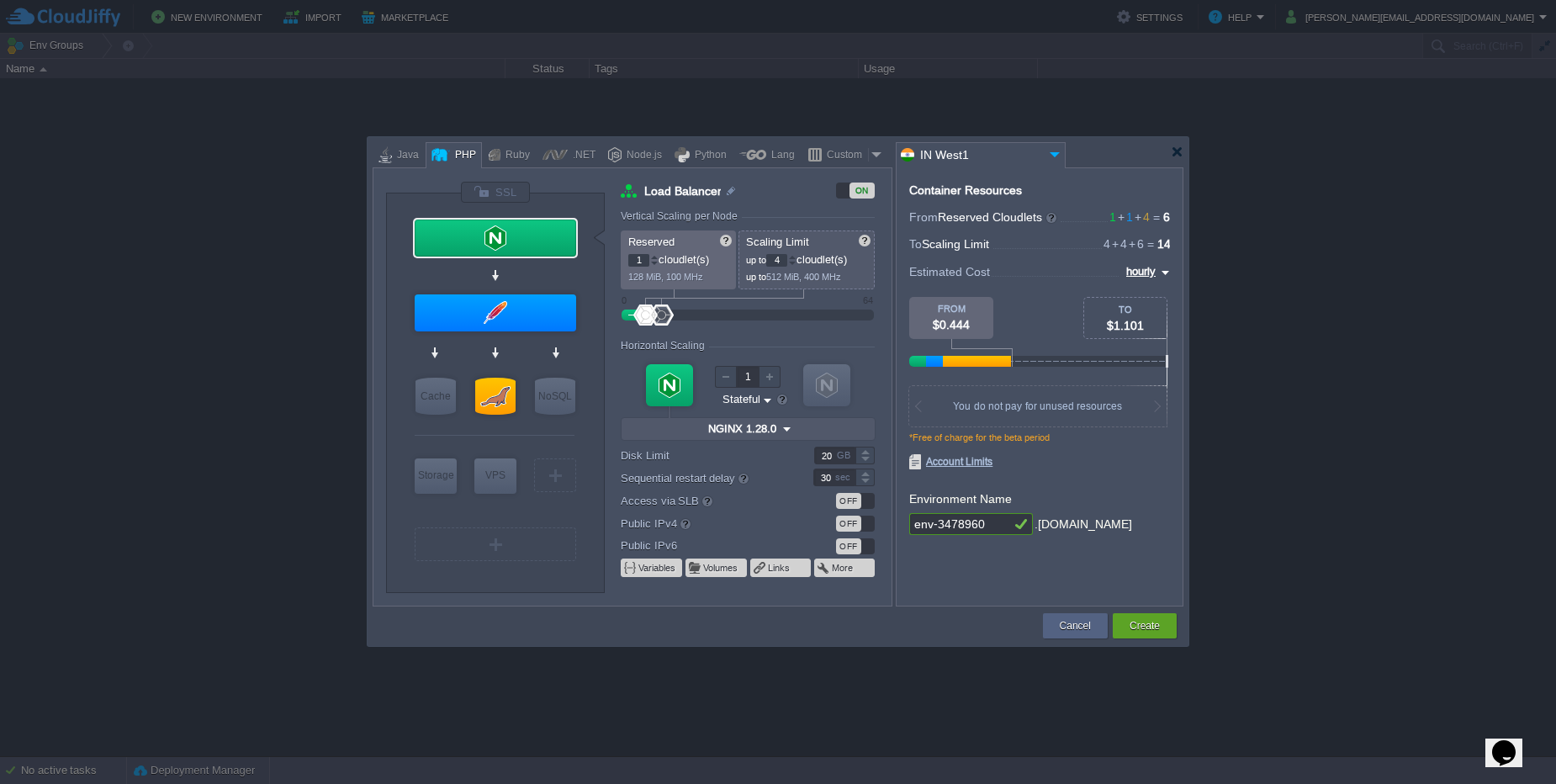
click at [850, 525] on div "OFF" at bounding box center [849, 524] width 26 height 16
type input "Apache [DATE]"
click at [524, 344] on input "Apache [DATE]" at bounding box center [489, 344] width 76 height 16
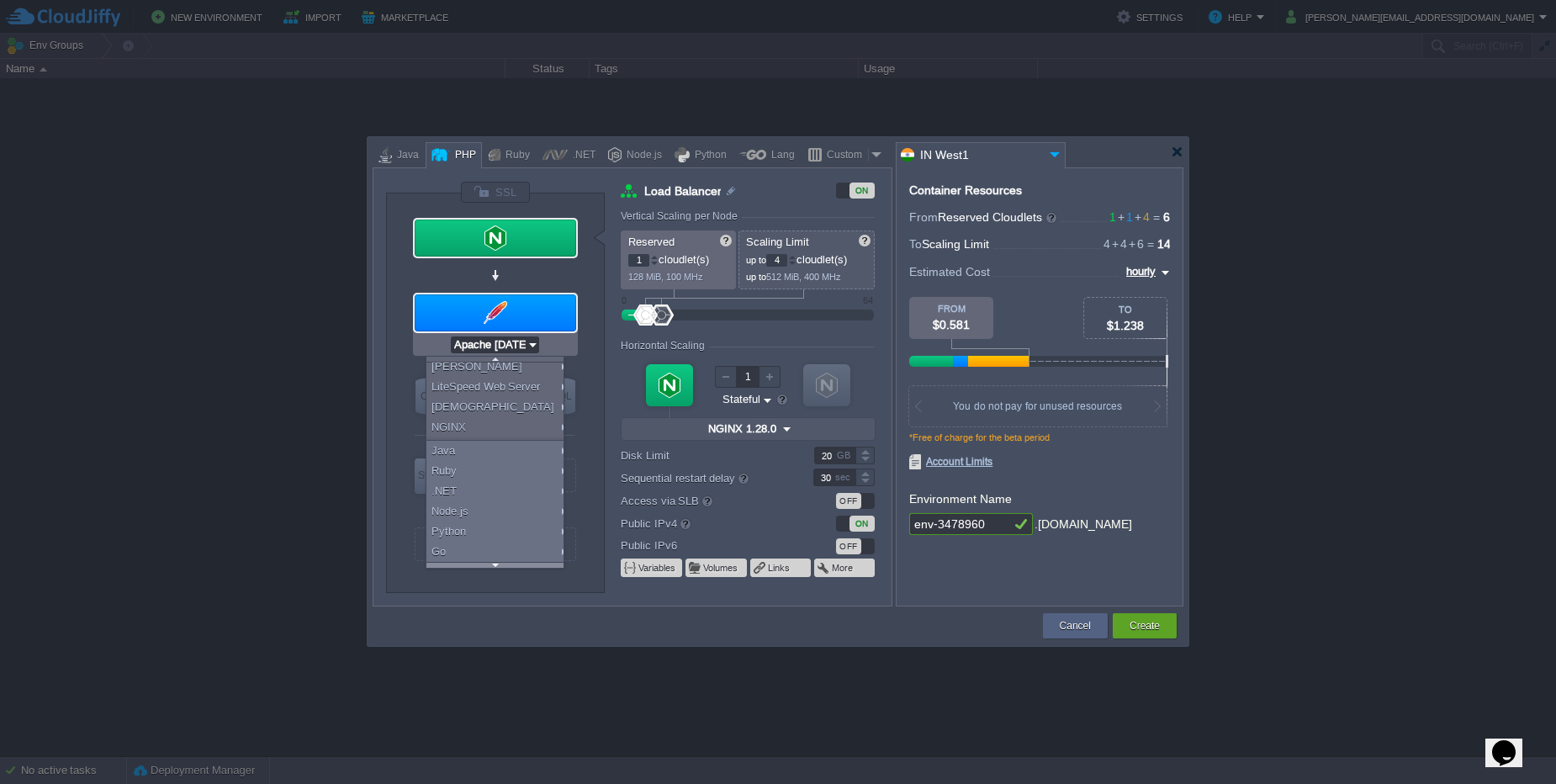
click at [503, 564] on div at bounding box center [495, 564] width 137 height 5
click at [497, 556] on div "Docker Image..." at bounding box center [498, 551] width 143 height 20
type input "Application Servers"
type input "16"
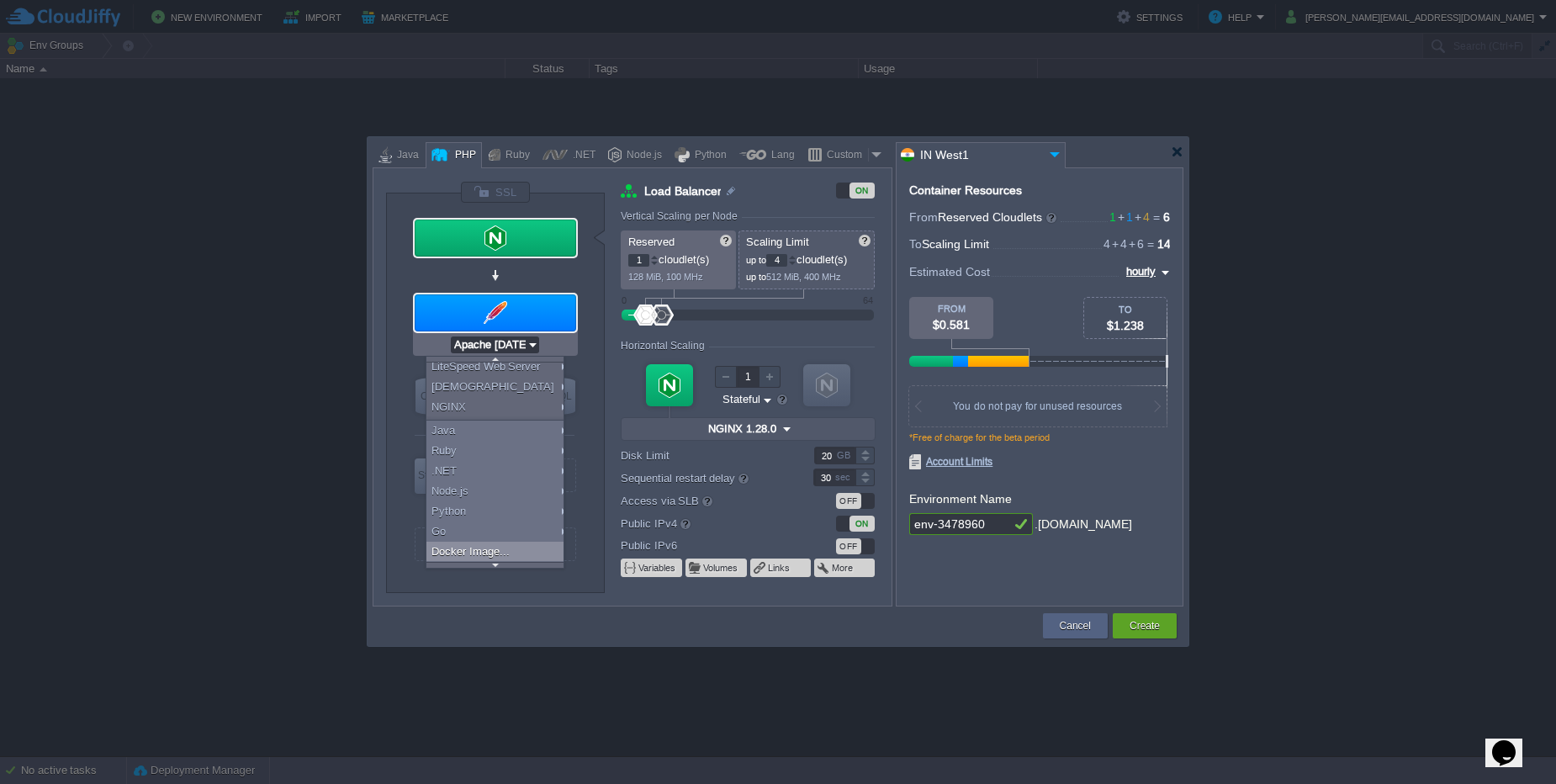
type input "Docker Image"
type input "Stateless"
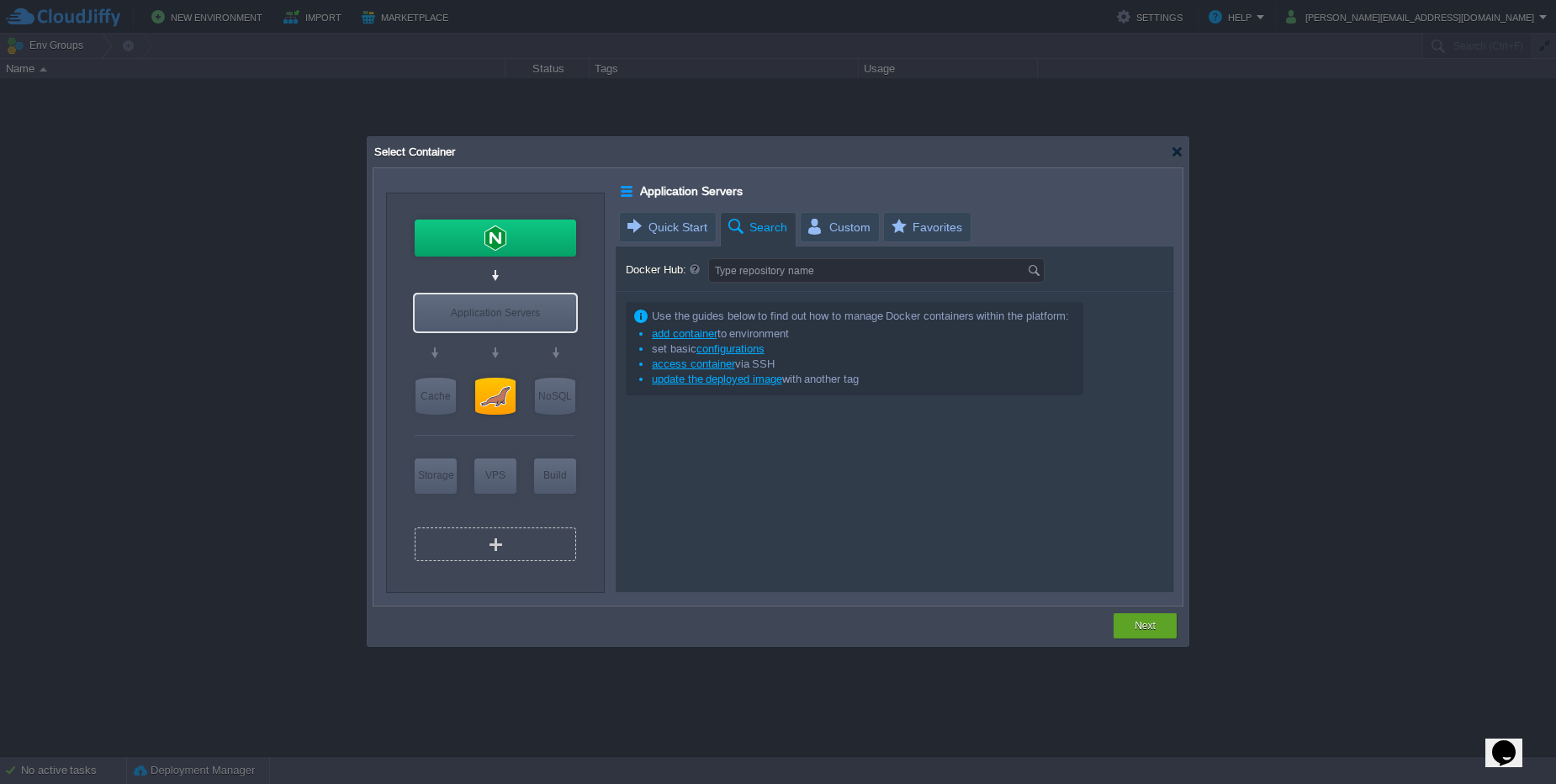
scroll to position [0, 0]
type input "Docker Image"
click at [761, 220] on span "Search" at bounding box center [756, 227] width 61 height 29
click at [817, 273] on input "Docker Hub:" at bounding box center [868, 270] width 318 height 23
type input "wordpress"
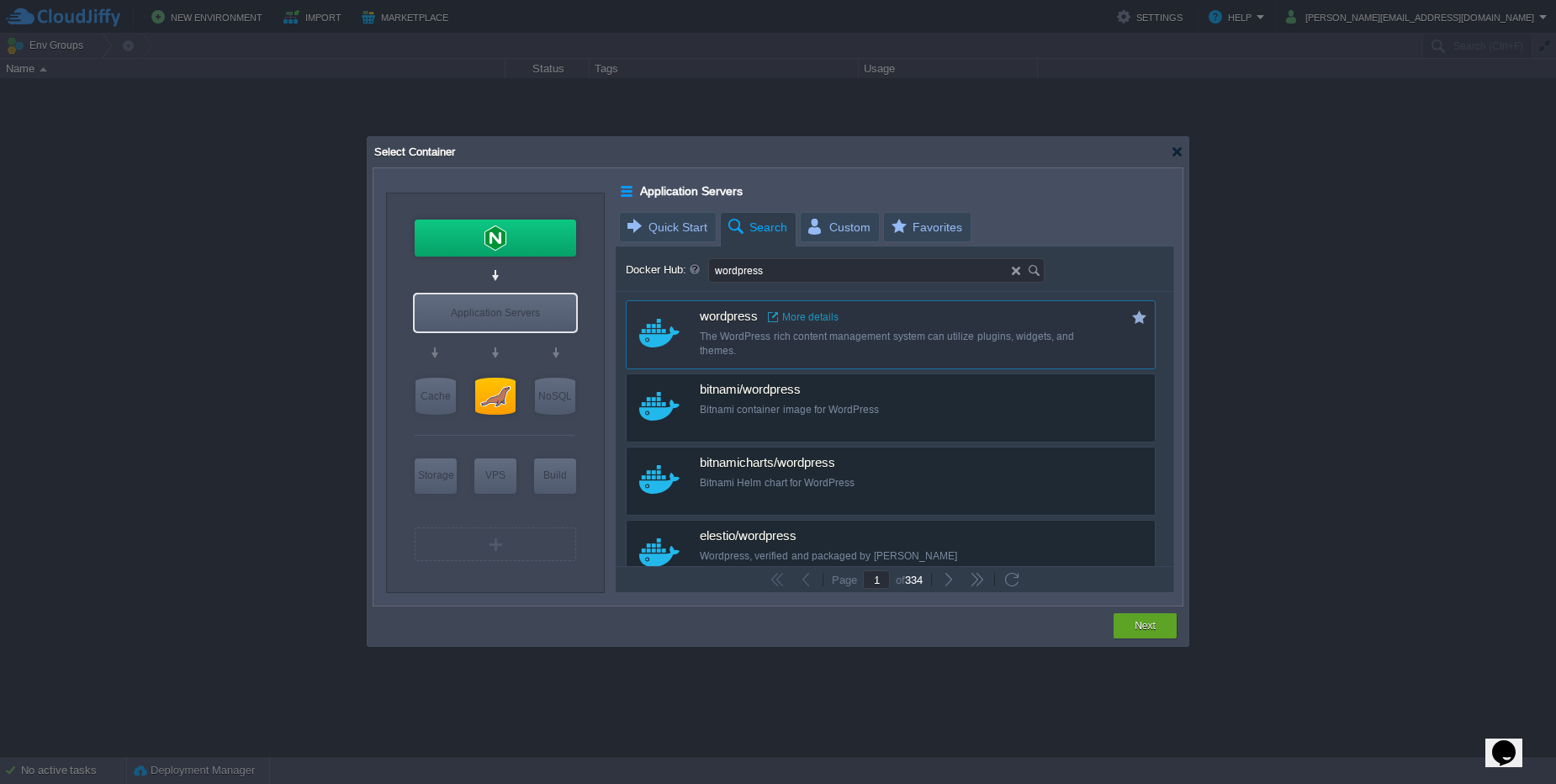
click at [833, 351] on div "The WordPress rich content management system can utilize plugins, widgets, and …" at bounding box center [901, 343] width 405 height 28
type input "Wordpress"
type input "latest"
type input "Wordpress :"
type input "latest"
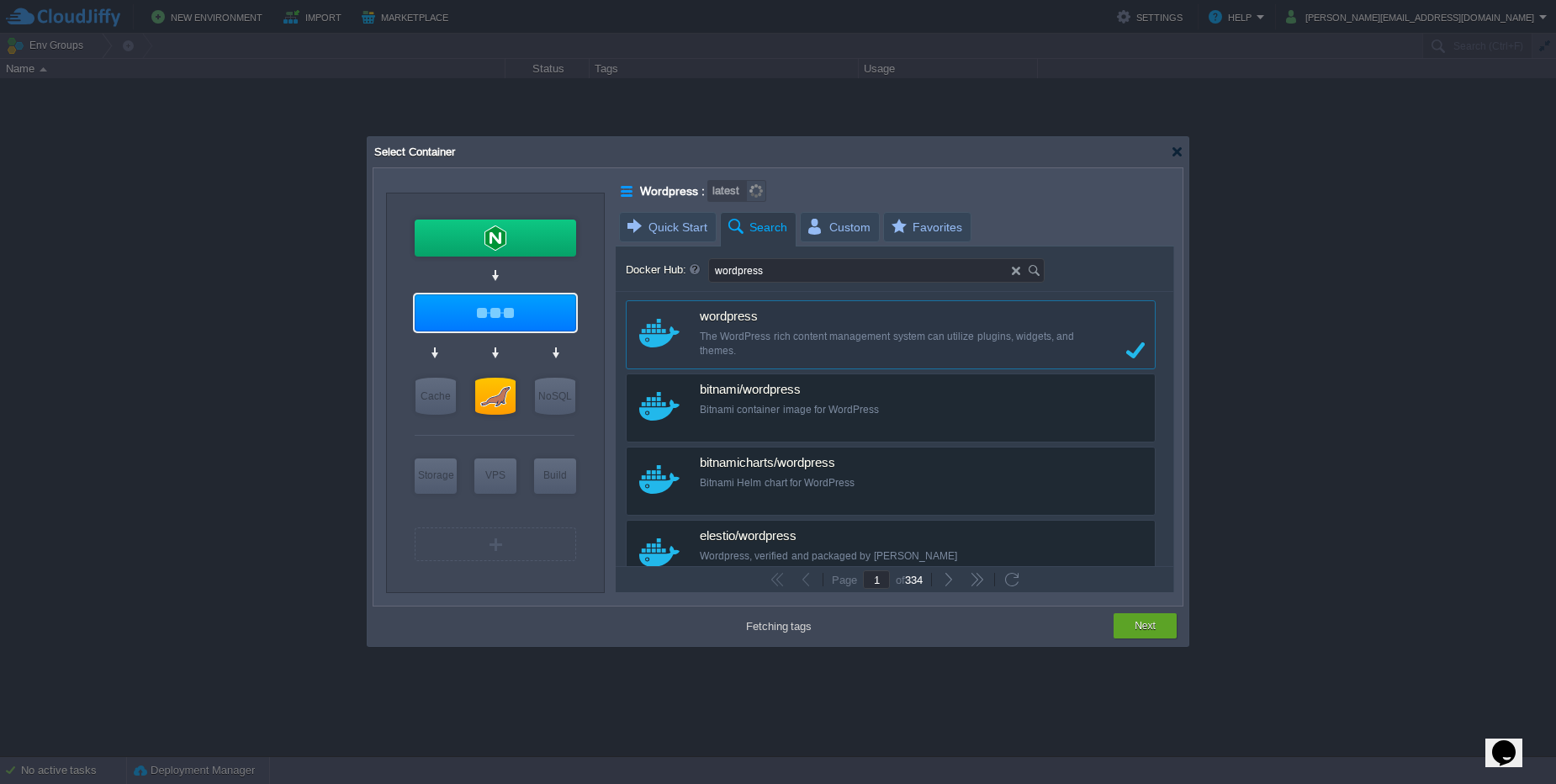
type input "Wordpress"
click at [529, 299] on div at bounding box center [495, 312] width 162 height 37
click at [529, 299] on div "Application Servers" at bounding box center [495, 312] width 162 height 37
click at [1130, 632] on div "Next" at bounding box center [1145, 626] width 37 height 26
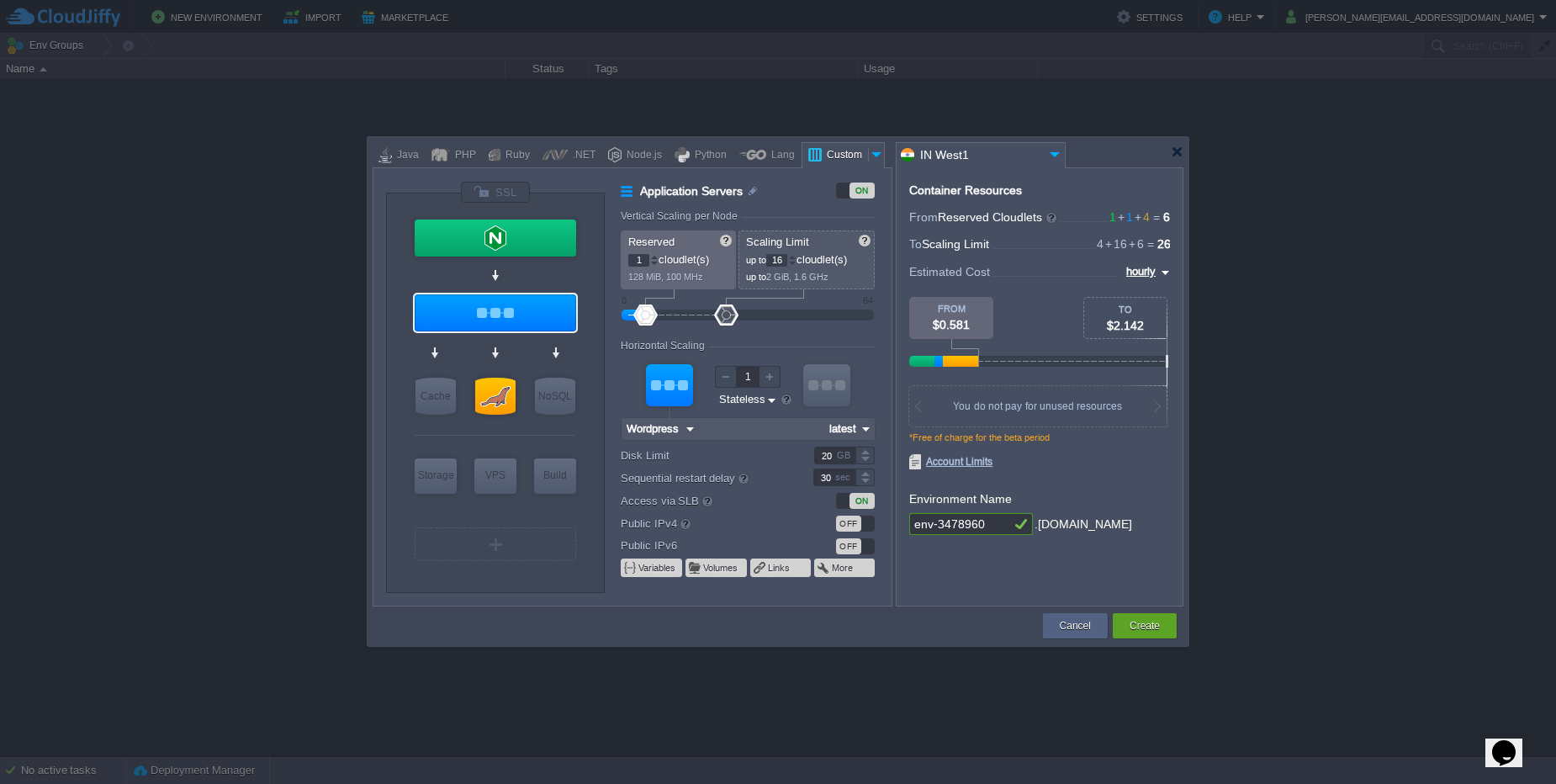
type input "2"
click at [773, 381] on div at bounding box center [770, 377] width 22 height 22
click at [552, 319] on div at bounding box center [495, 312] width 162 height 37
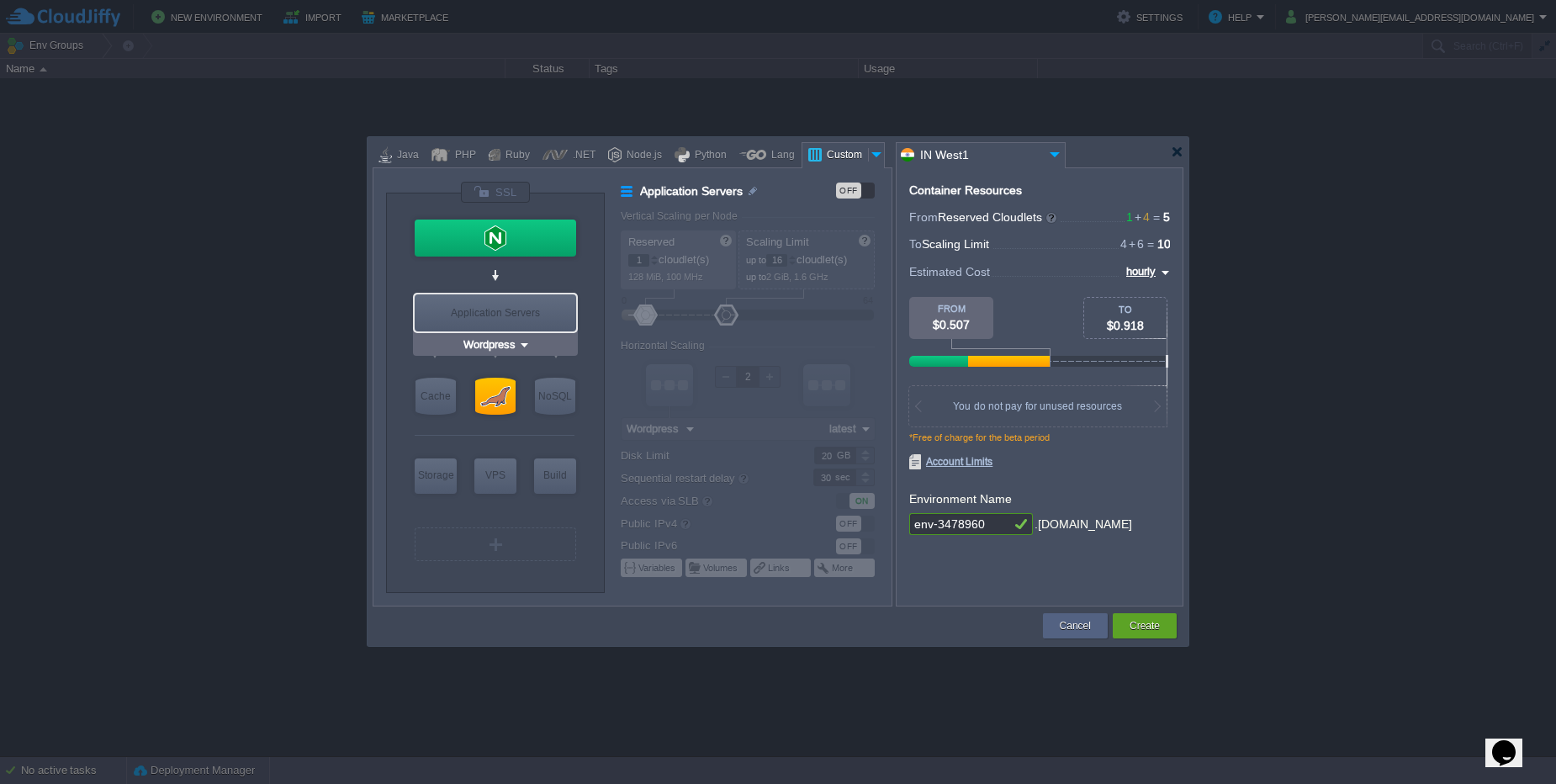
click at [552, 319] on div "Application Servers" at bounding box center [495, 312] width 162 height 37
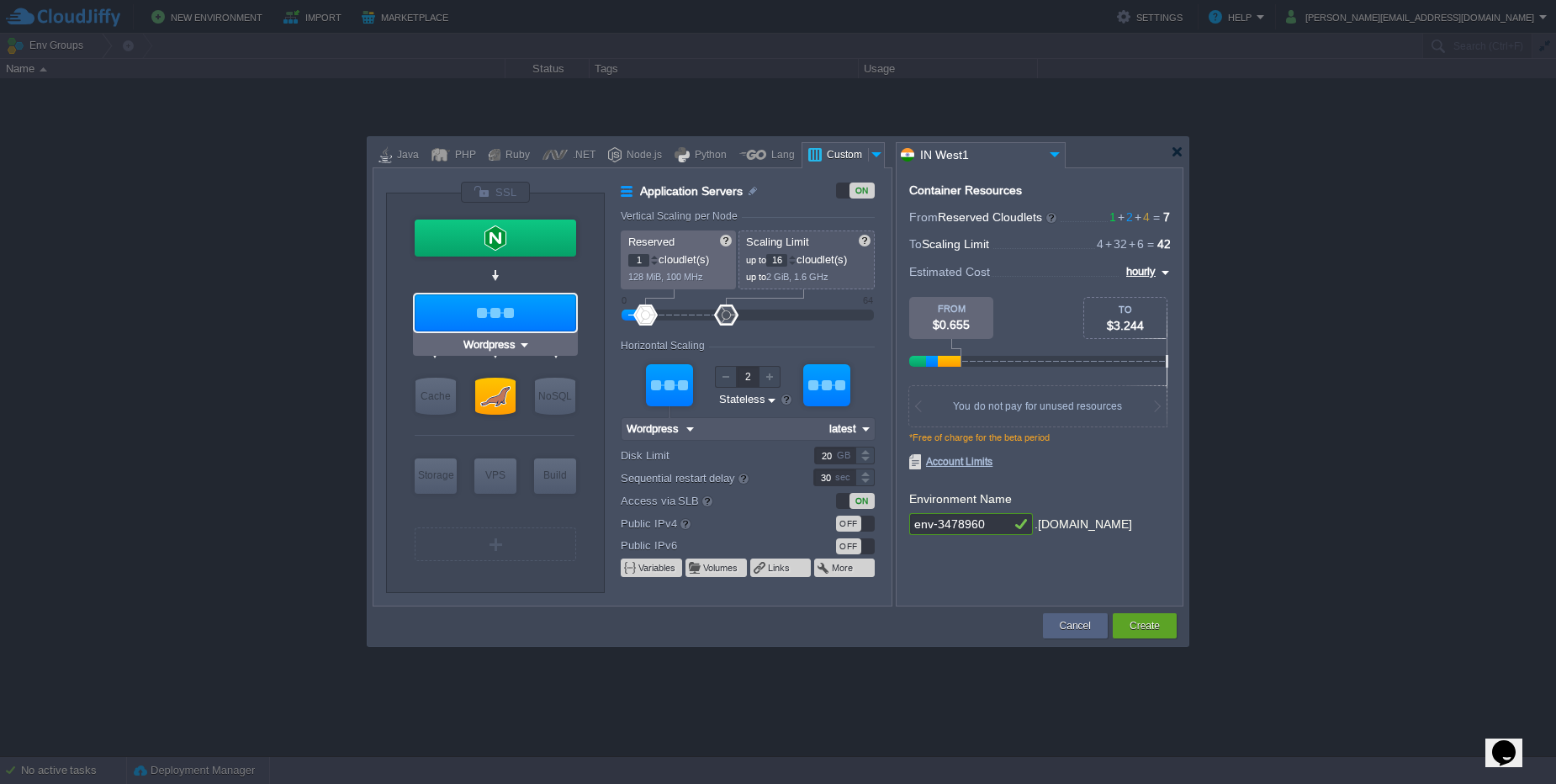
type input "Docker Image"
drag, startPoint x: 1148, startPoint y: 632, endPoint x: 673, endPoint y: 507, distance: 491.2
click at [737, 638] on tr "Fetching tags Cancel Create Contact Us" at bounding box center [775, 625] width 806 height 30
click at [657, 256] on div at bounding box center [654, 256] width 8 height 5
type input "17"
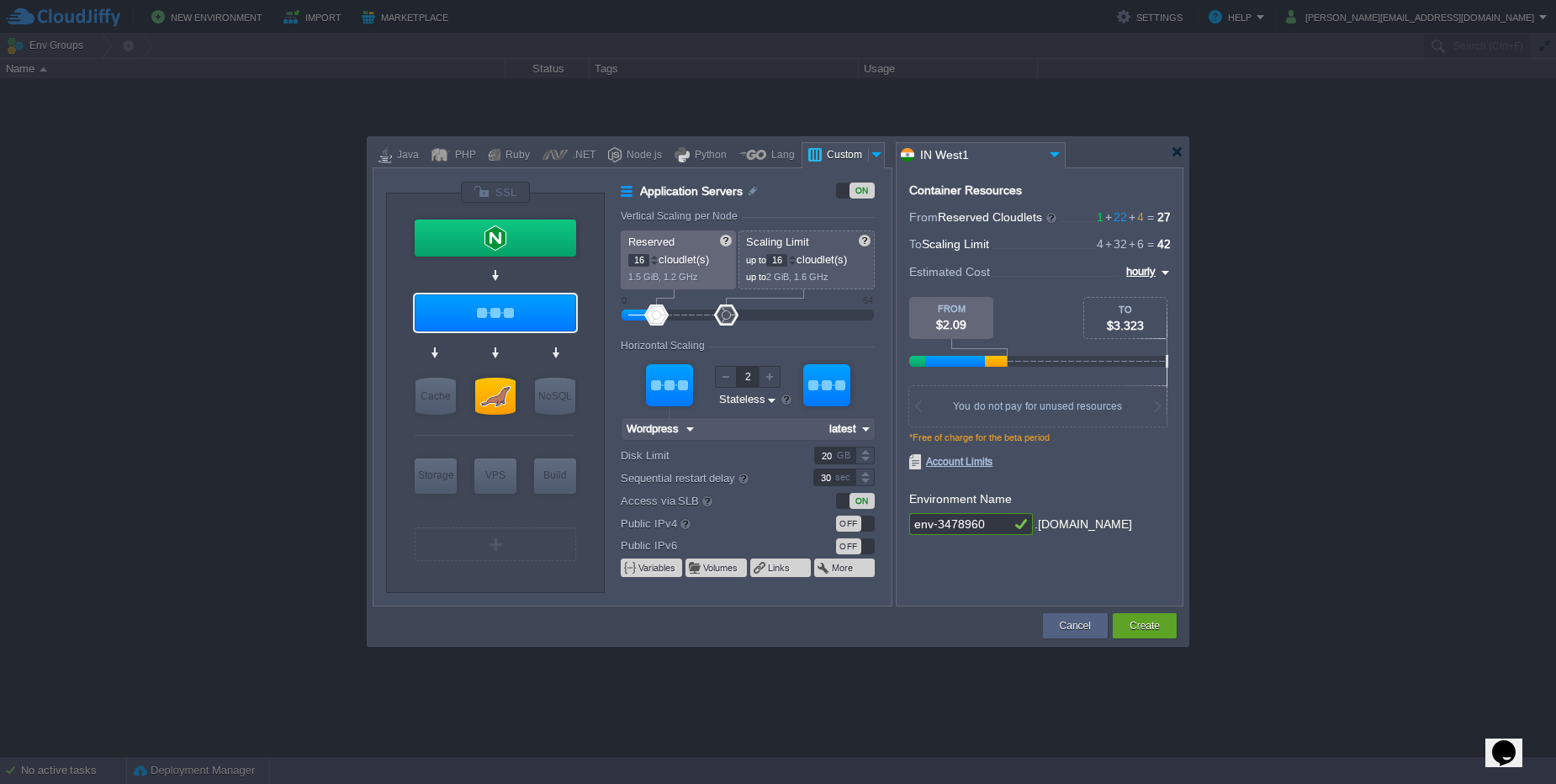
type input "17"
type input "18"
type input "19"
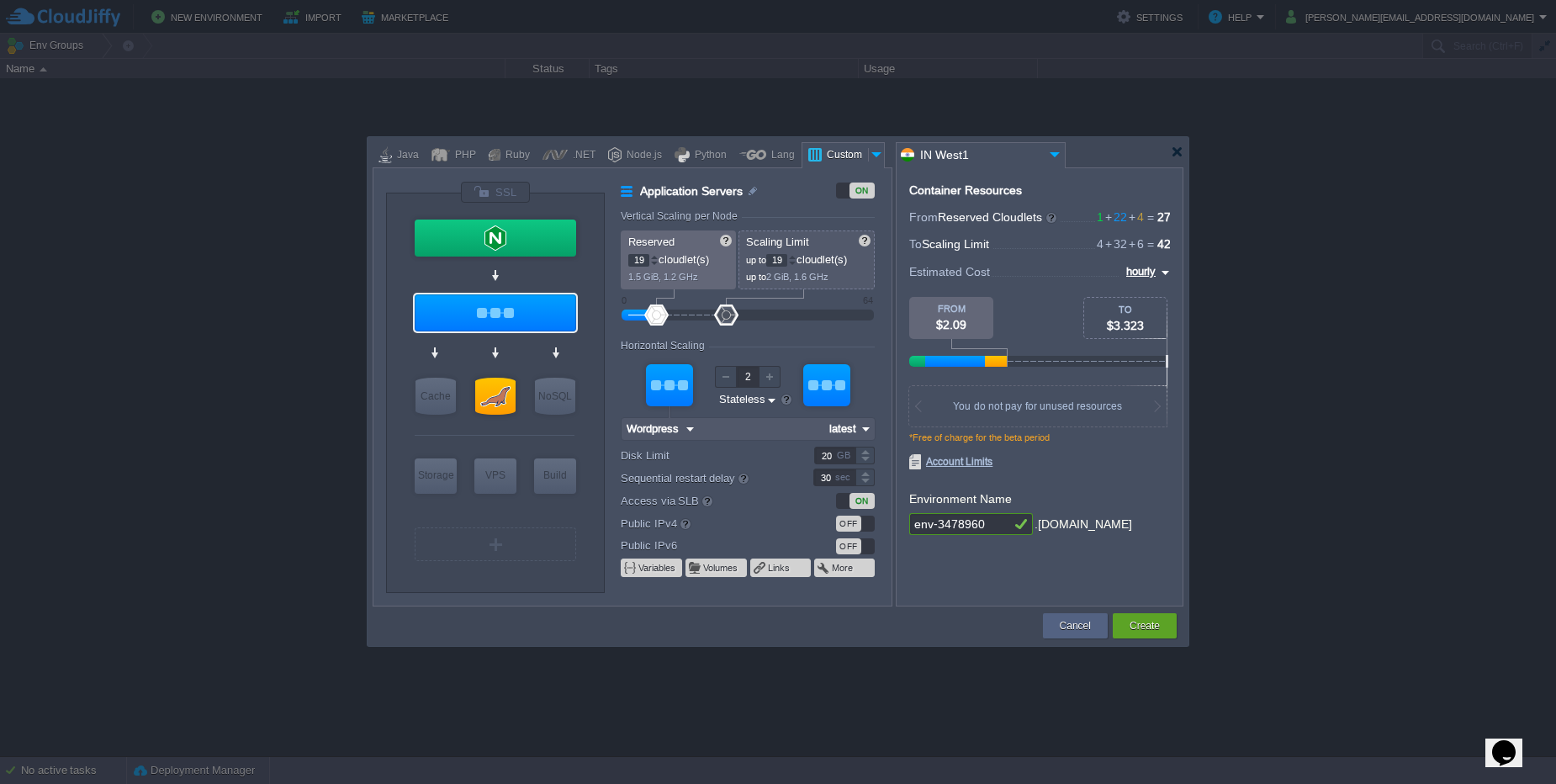
type input "20"
click at [657, 256] on div at bounding box center [654, 256] width 8 height 5
click at [656, 262] on div at bounding box center [654, 264] width 8 height 5
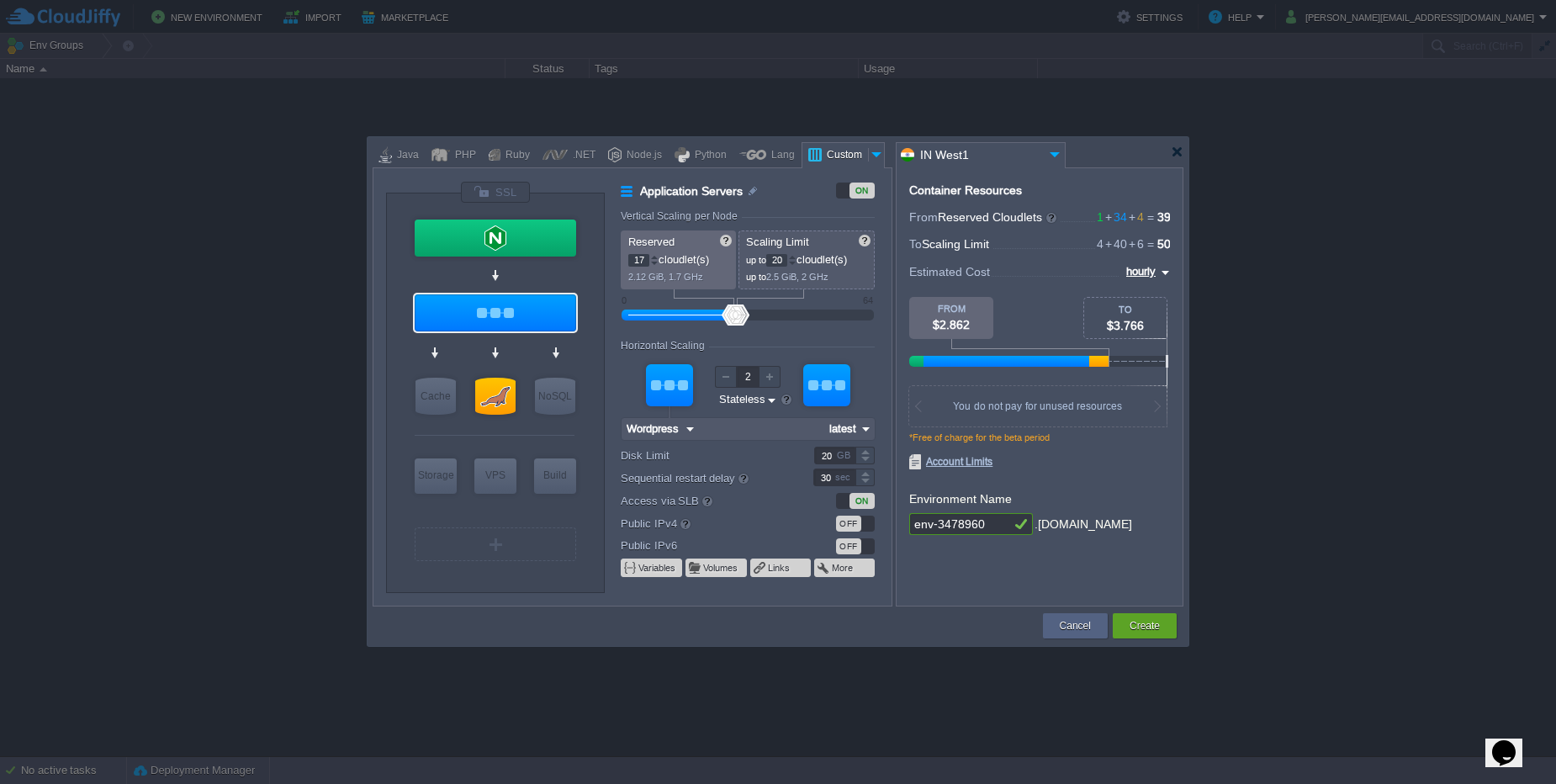
click at [656, 262] on div at bounding box center [654, 264] width 8 height 5
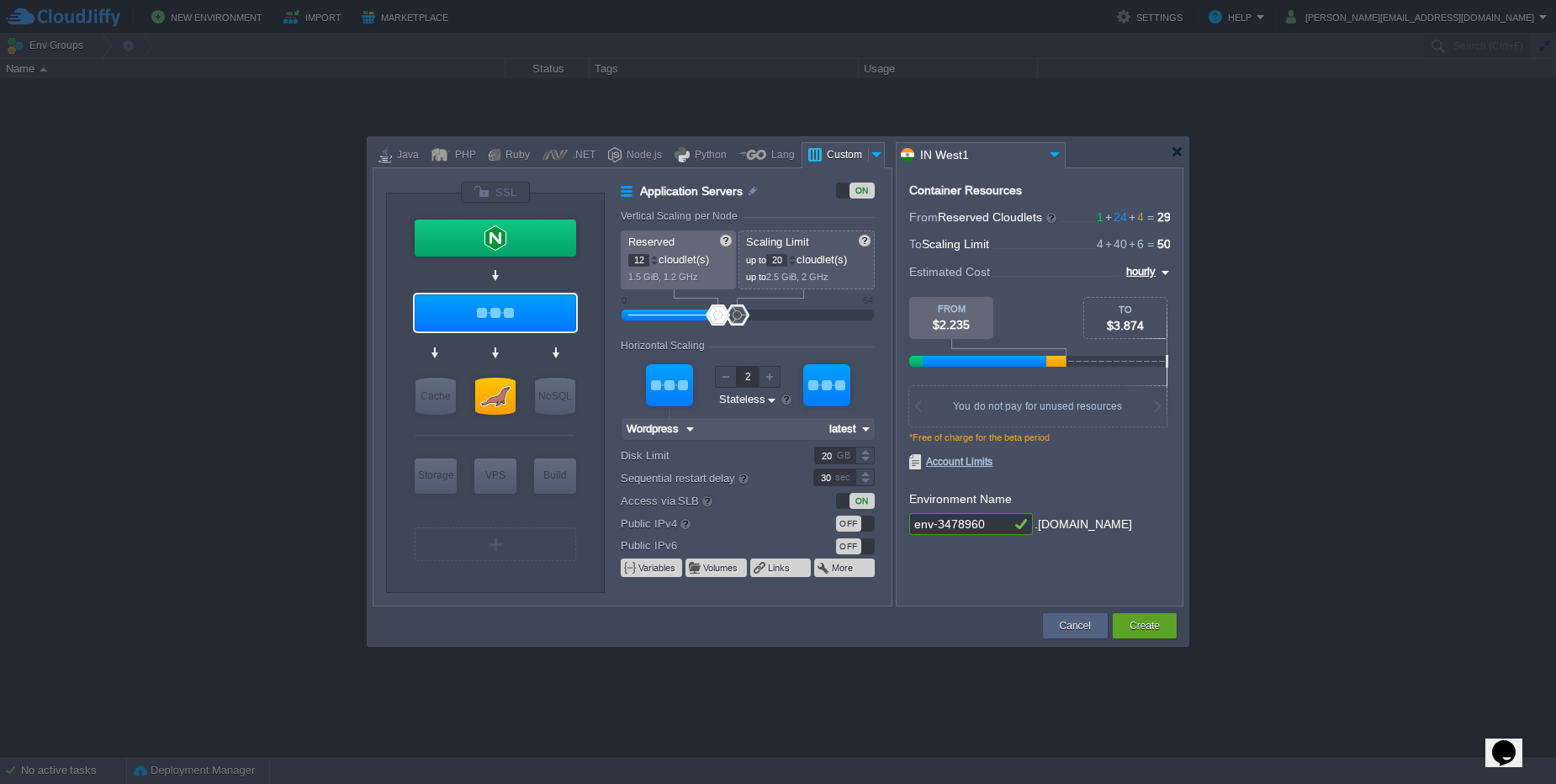
click at [656, 262] on div at bounding box center [654, 264] width 8 height 5
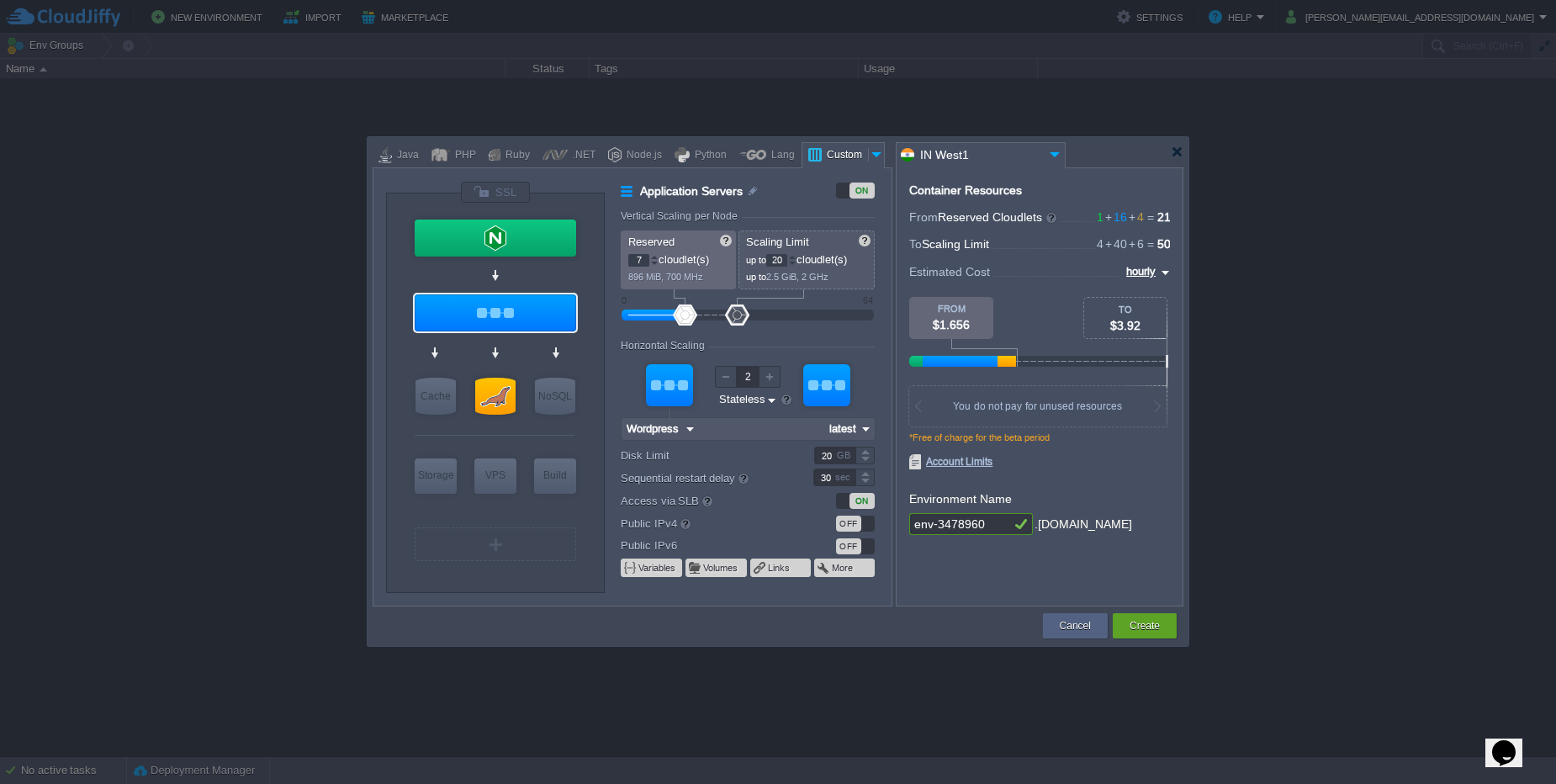
click at [656, 262] on div at bounding box center [654, 264] width 8 height 5
type input "4"
click at [656, 262] on div at bounding box center [654, 264] width 8 height 5
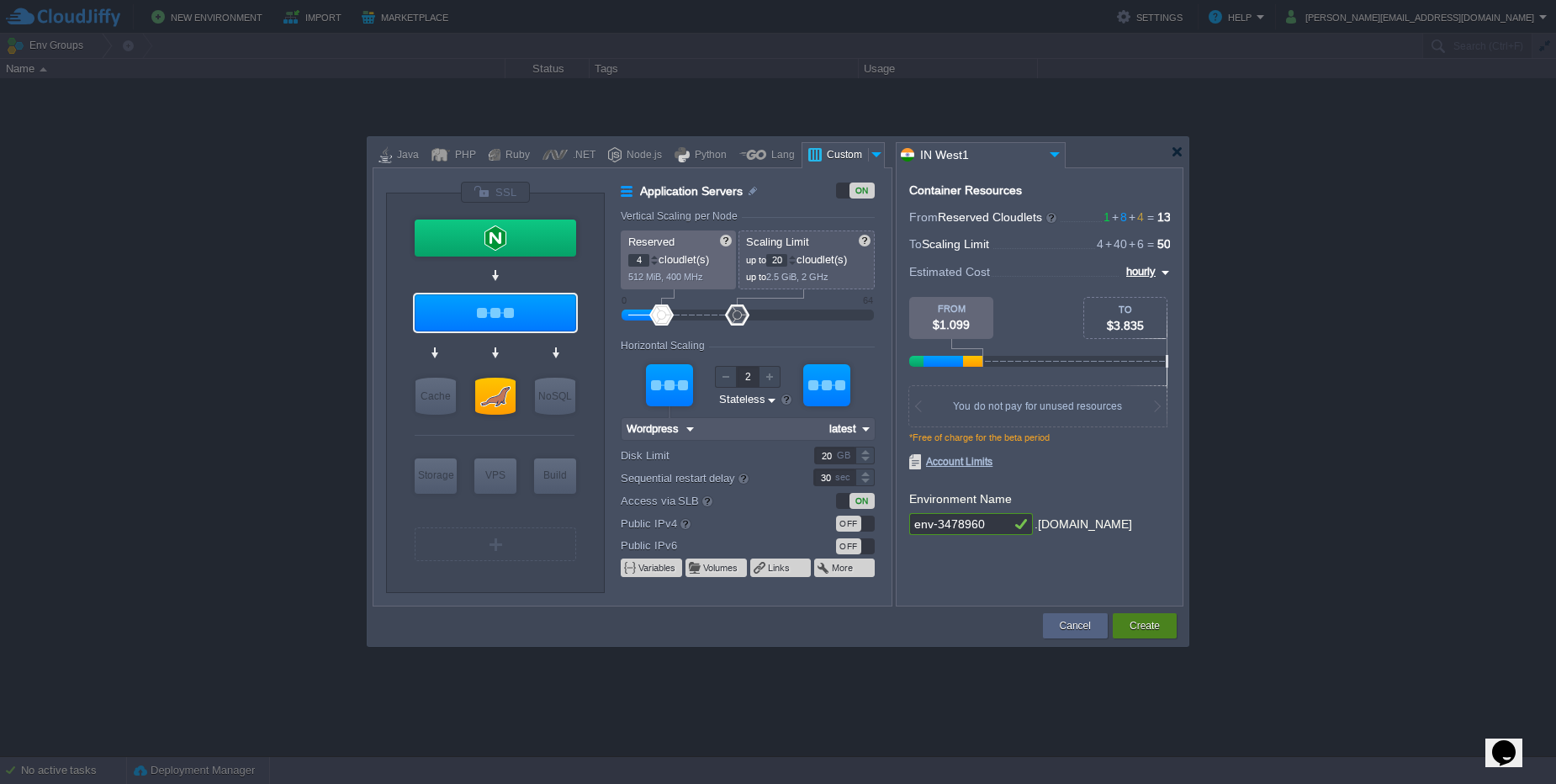
click at [1141, 616] on div "Create" at bounding box center [1145, 626] width 38 height 26
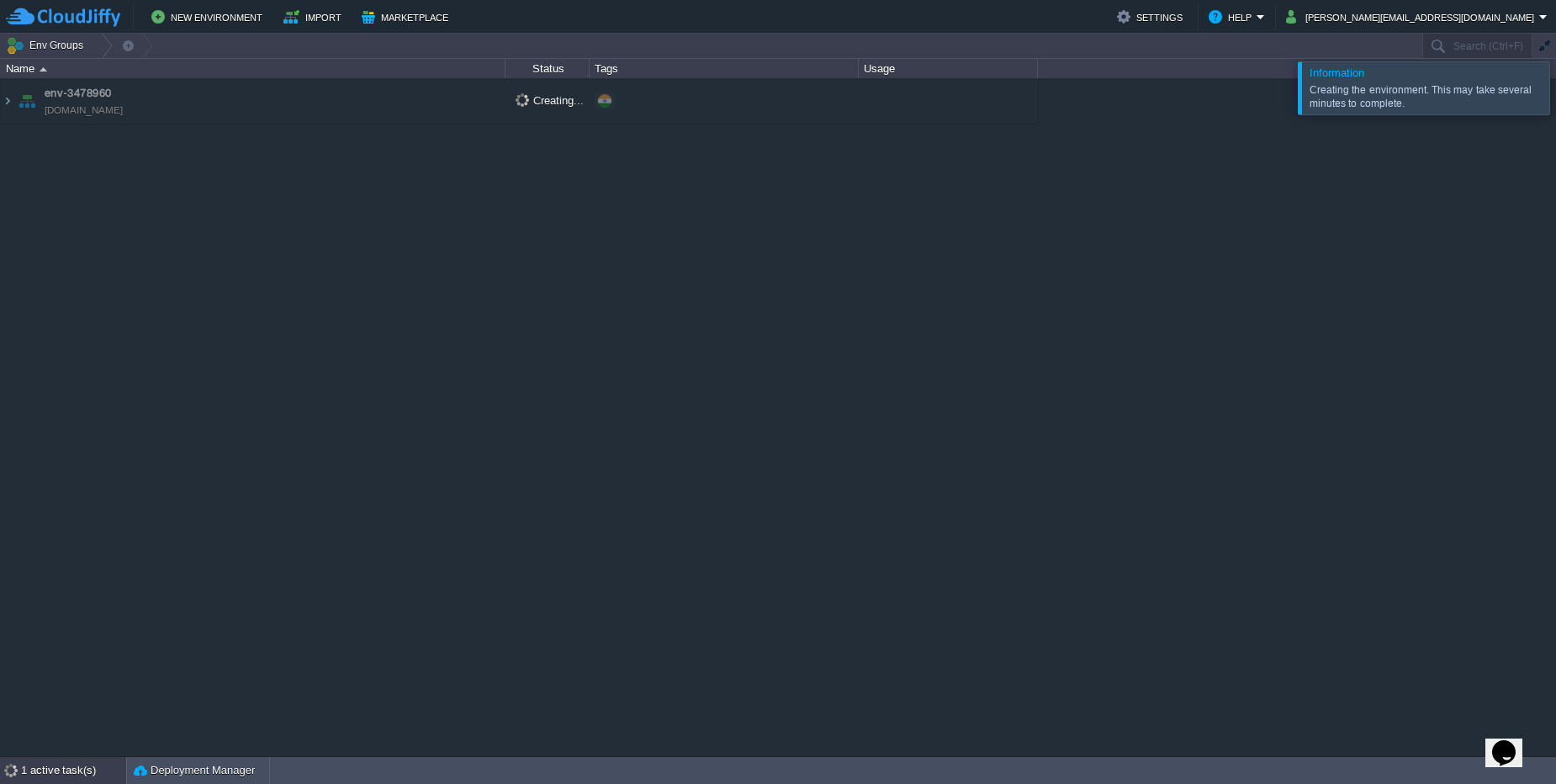
click at [34, 774] on div "1 active task(s)" at bounding box center [73, 769] width 105 height 26
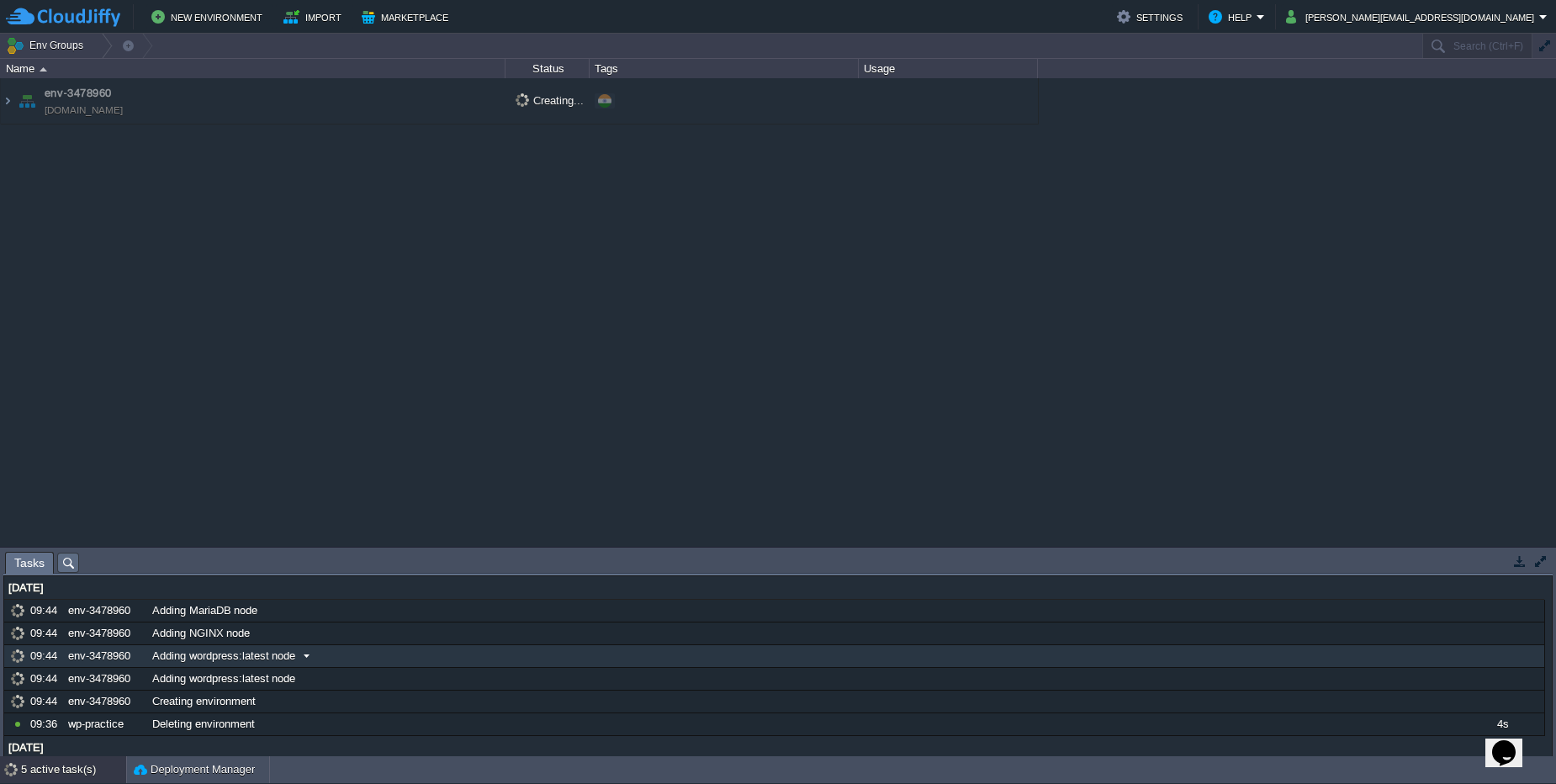
click at [286, 659] on span "Adding wordpress:latest node" at bounding box center [224, 655] width 143 height 16
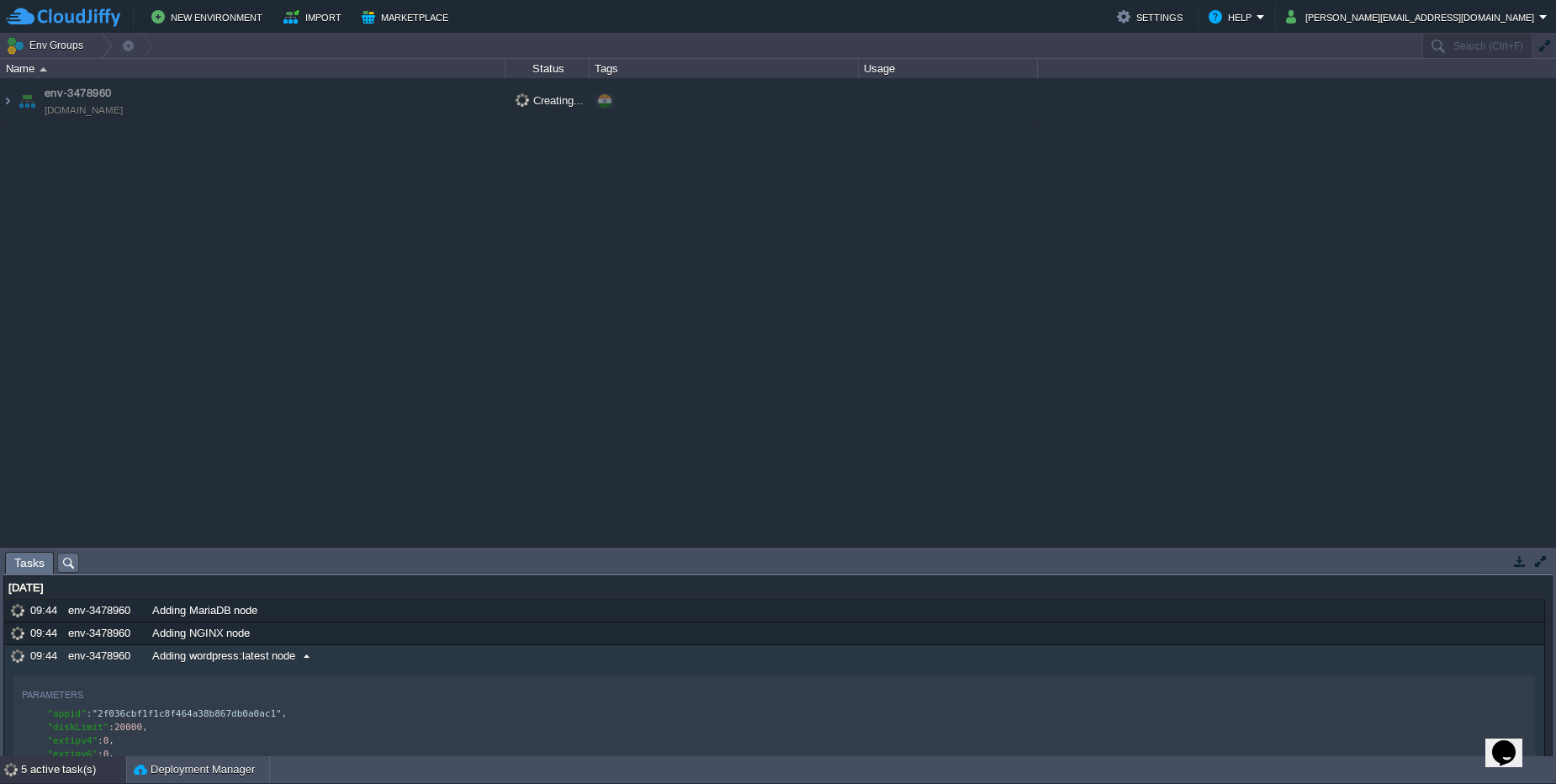
click at [218, 650] on span "Adding wordpress:latest node" at bounding box center [224, 655] width 143 height 16
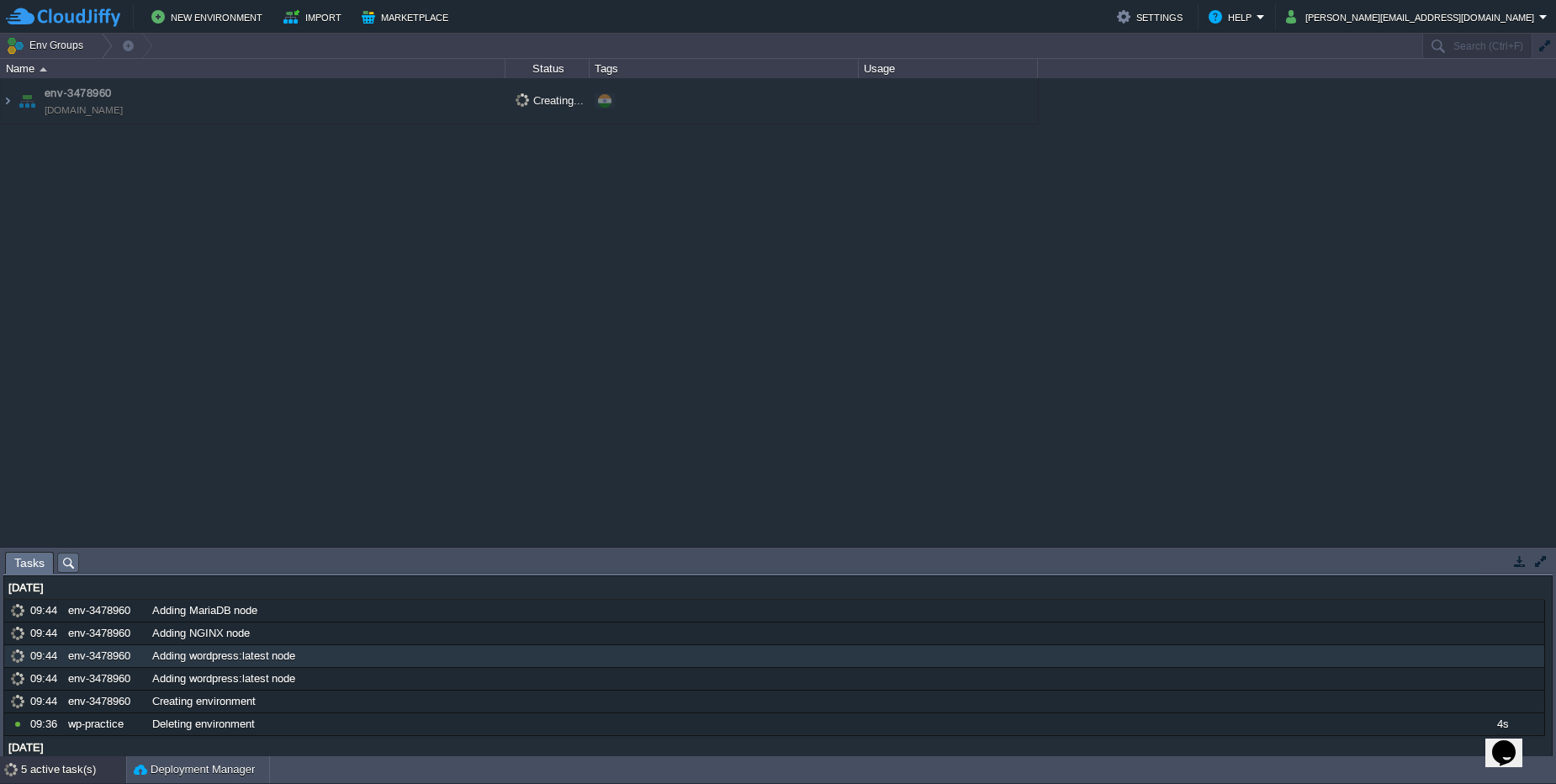
click at [185, 116] on td "env-3478960 [DOMAIN_NAME]" at bounding box center [253, 101] width 505 height 47
click at [16, 102] on img at bounding box center [27, 101] width 24 height 46
click at [5, 94] on img at bounding box center [7, 101] width 14 height 46
click at [5, 96] on img at bounding box center [7, 101] width 14 height 46
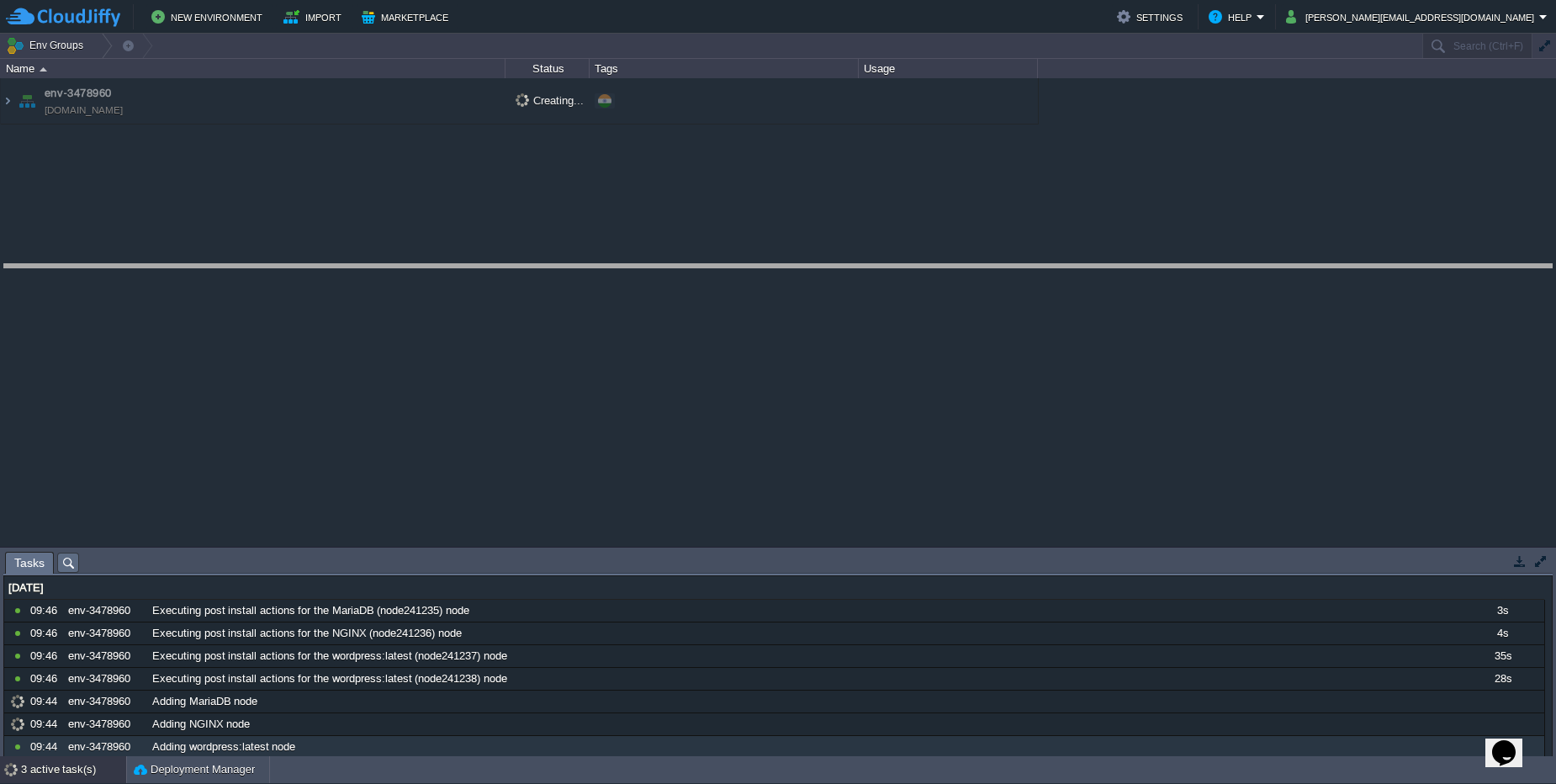
drag, startPoint x: 321, startPoint y: 552, endPoint x: 300, endPoint y: 265, distance: 287.8
click at [300, 265] on body "New Environment Import Marketplace Bonus $0.00 Upgrade Account Settings Help [P…" at bounding box center [778, 392] width 1556 height 784
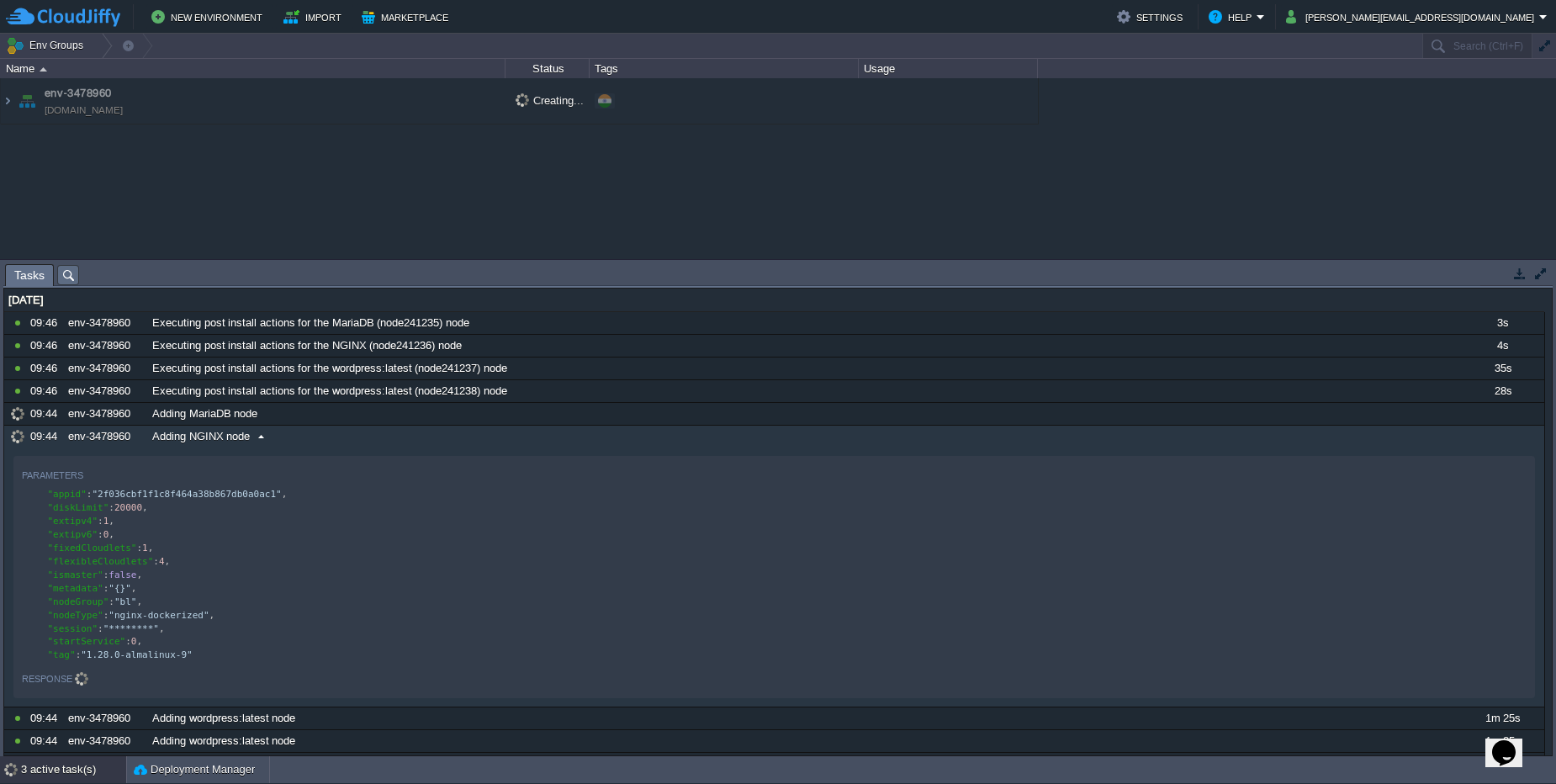
click at [214, 434] on span "Adding NGINX node" at bounding box center [201, 436] width 98 height 16
click at [214, 435] on span "Adding NGINX node" at bounding box center [201, 436] width 98 height 16
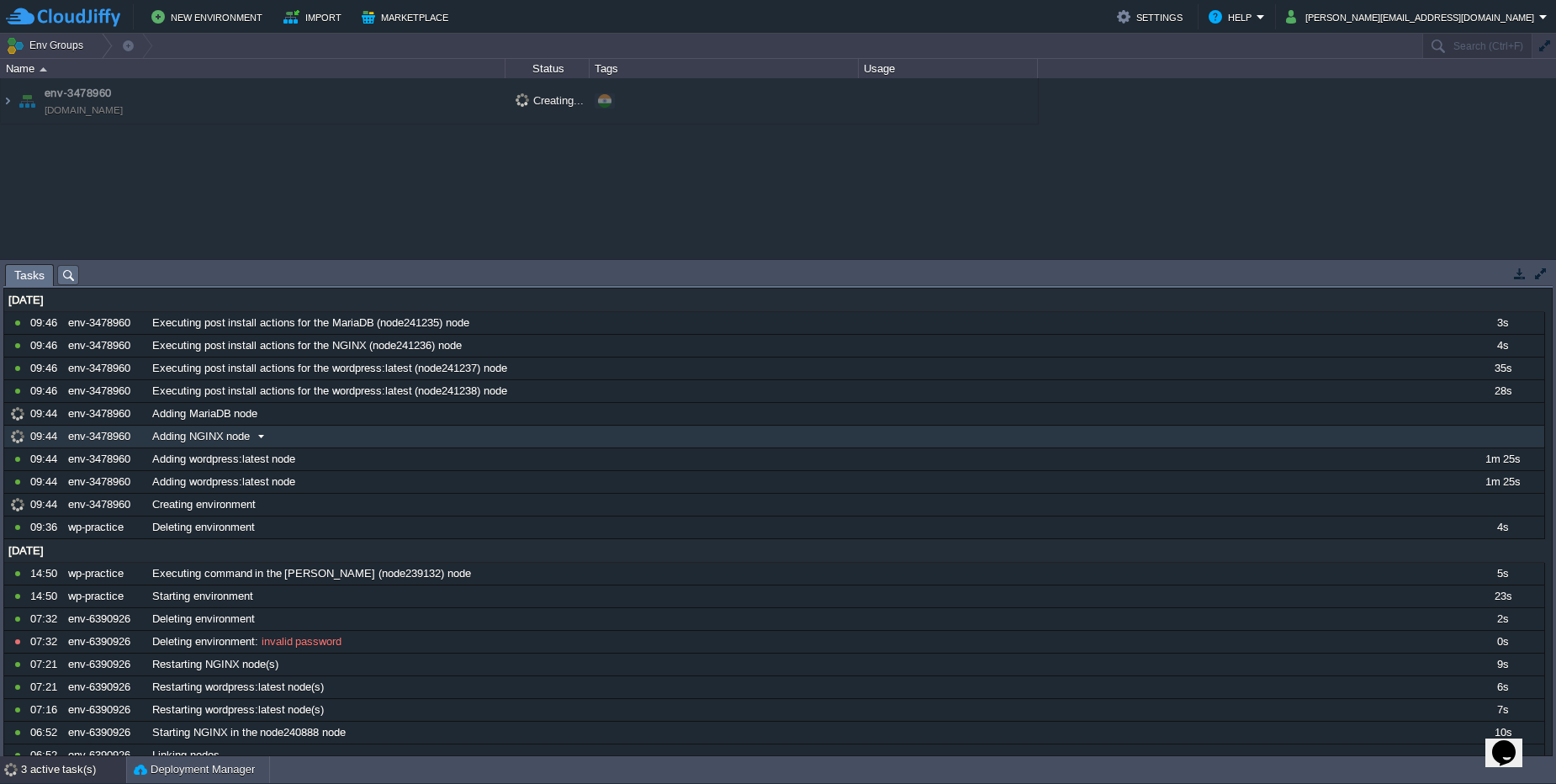
click at [214, 435] on span "Adding NGINX node" at bounding box center [201, 436] width 98 height 16
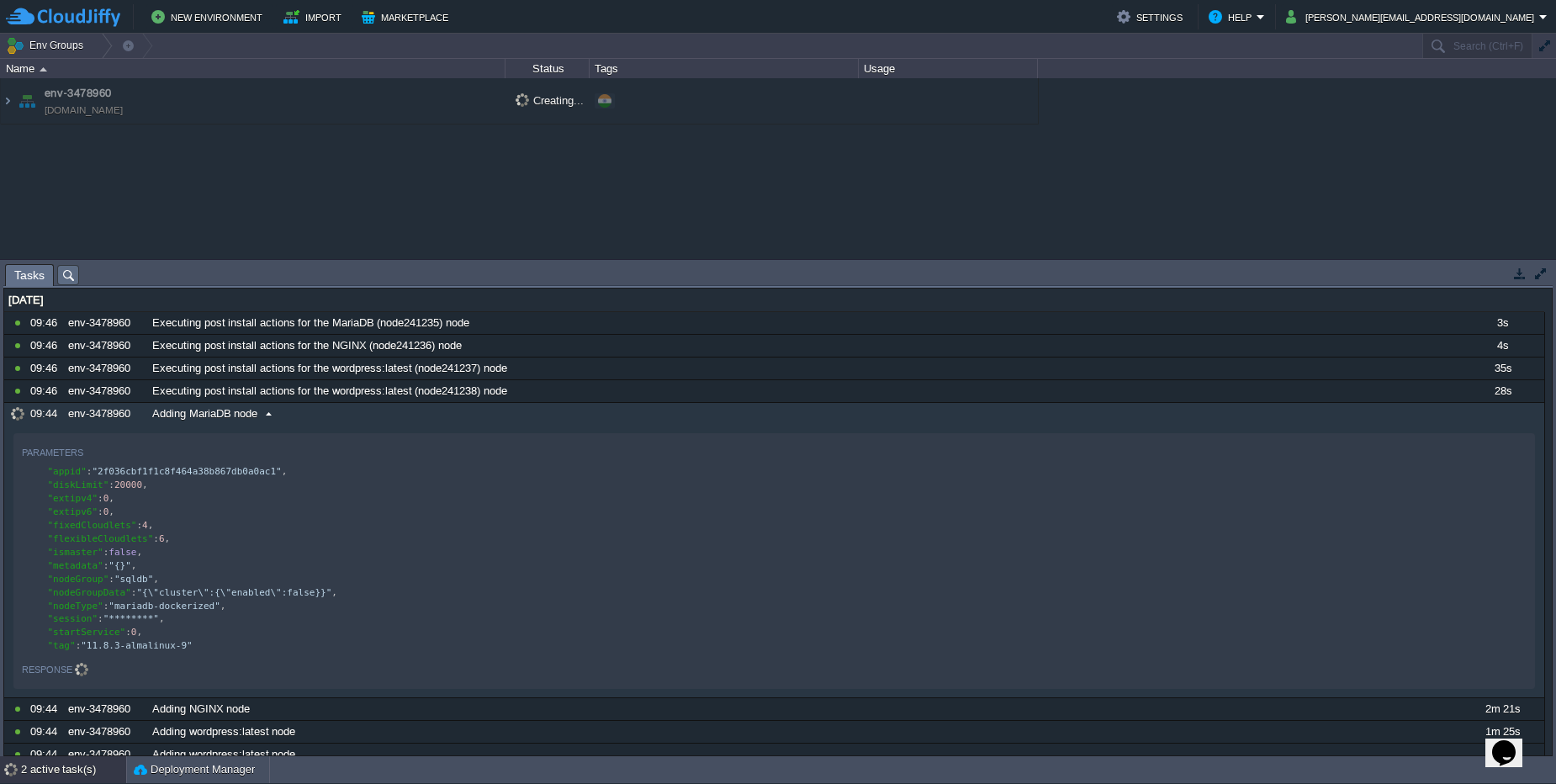
click at [215, 405] on div "Adding MariaDB node" at bounding box center [804, 413] width 1311 height 22
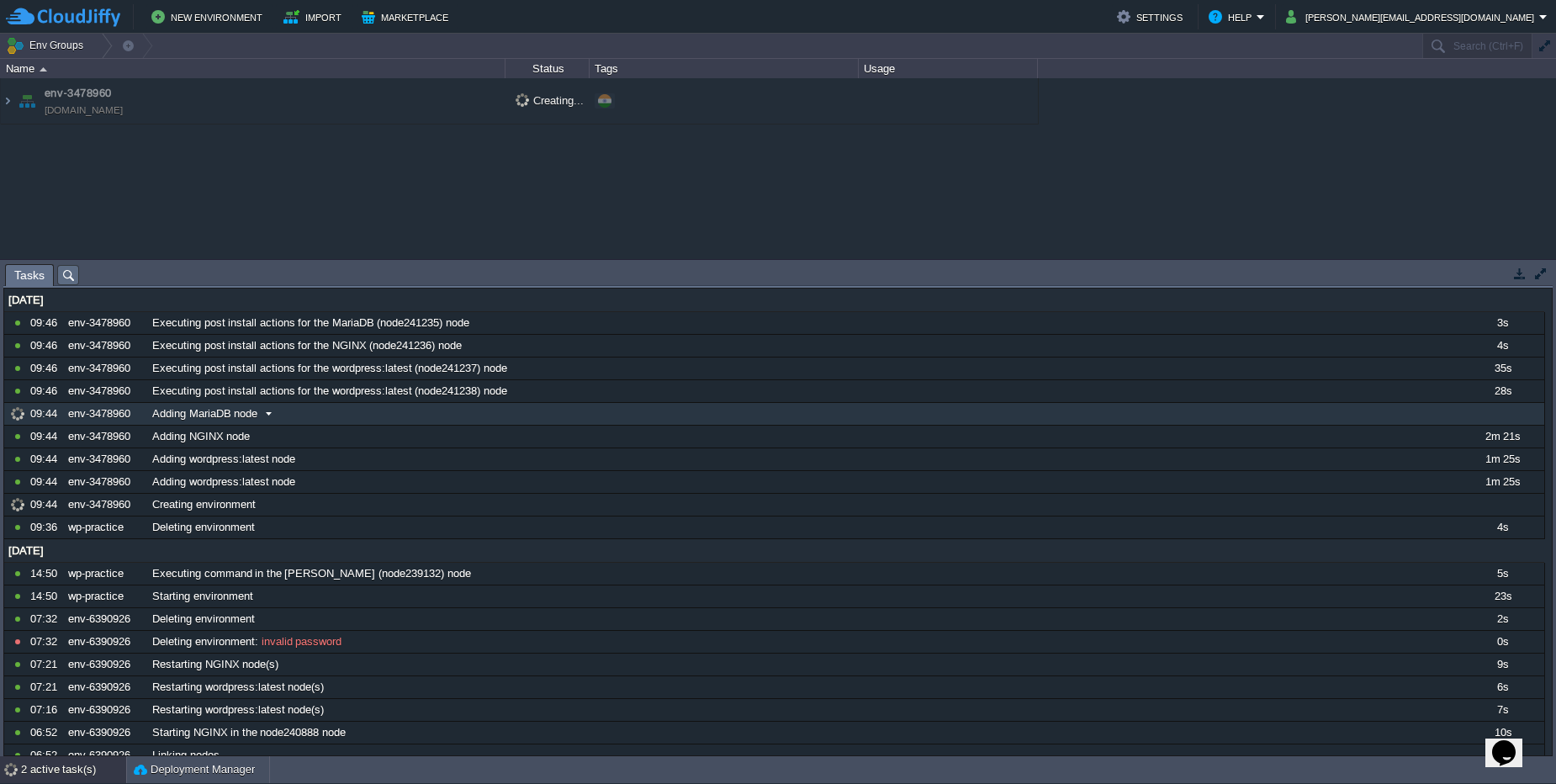
click at [215, 405] on div "Adding MariaDB node" at bounding box center [804, 413] width 1311 height 22
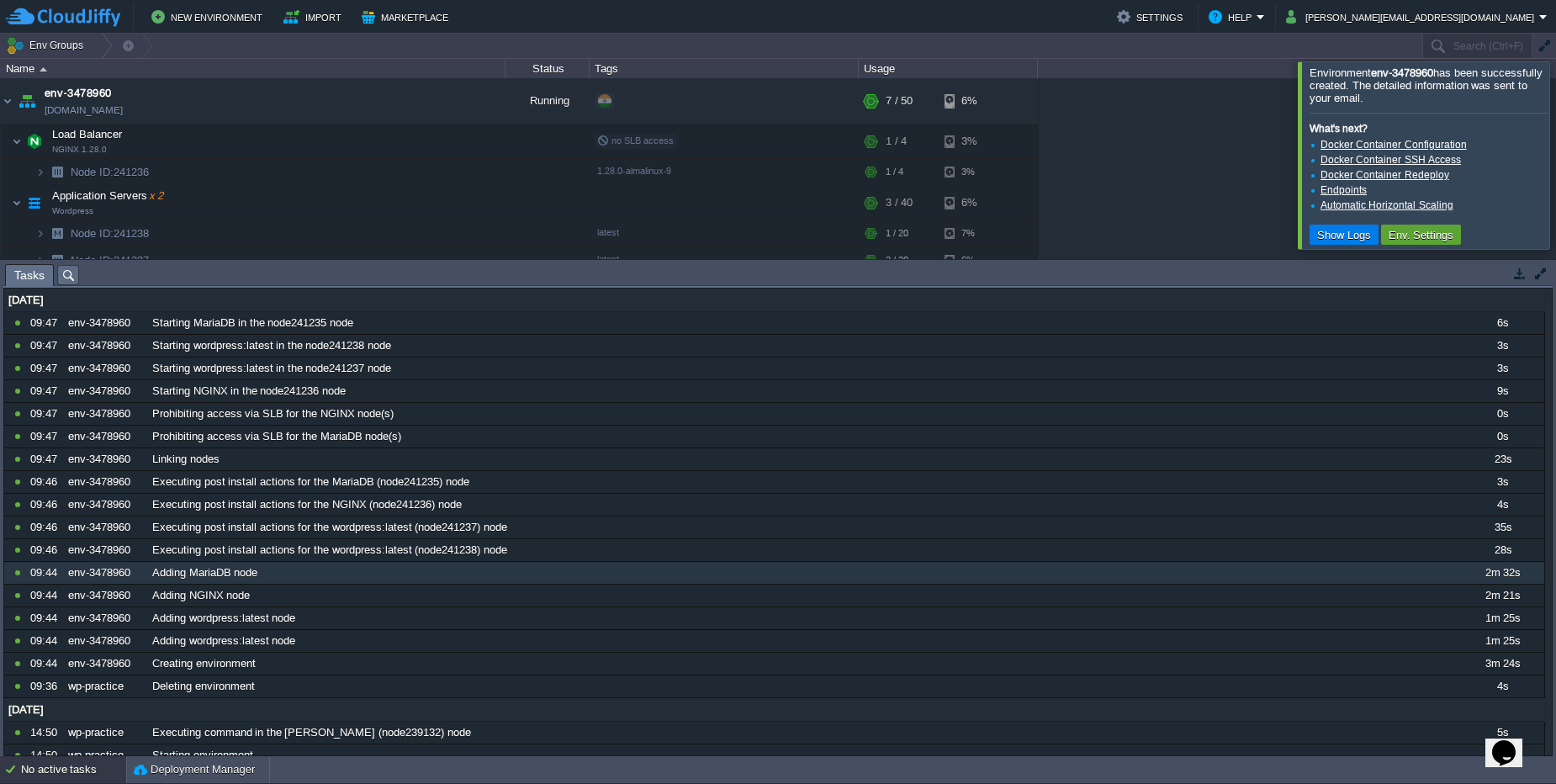
click at [91, 774] on div "No active tasks" at bounding box center [73, 768] width 105 height 26
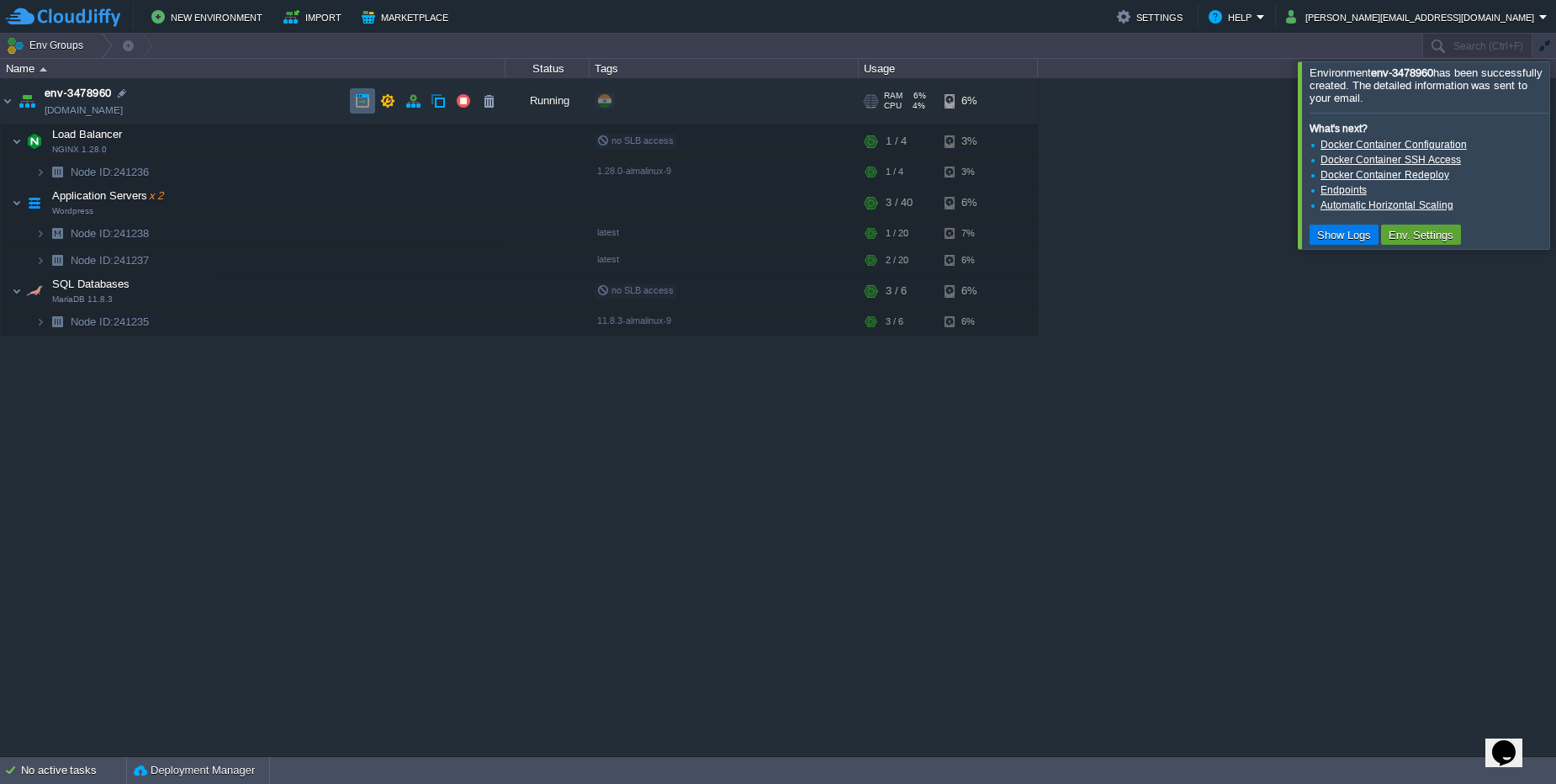
click at [358, 107] on button "button" at bounding box center [363, 100] width 16 height 16
click at [37, 318] on img at bounding box center [40, 321] width 10 height 26
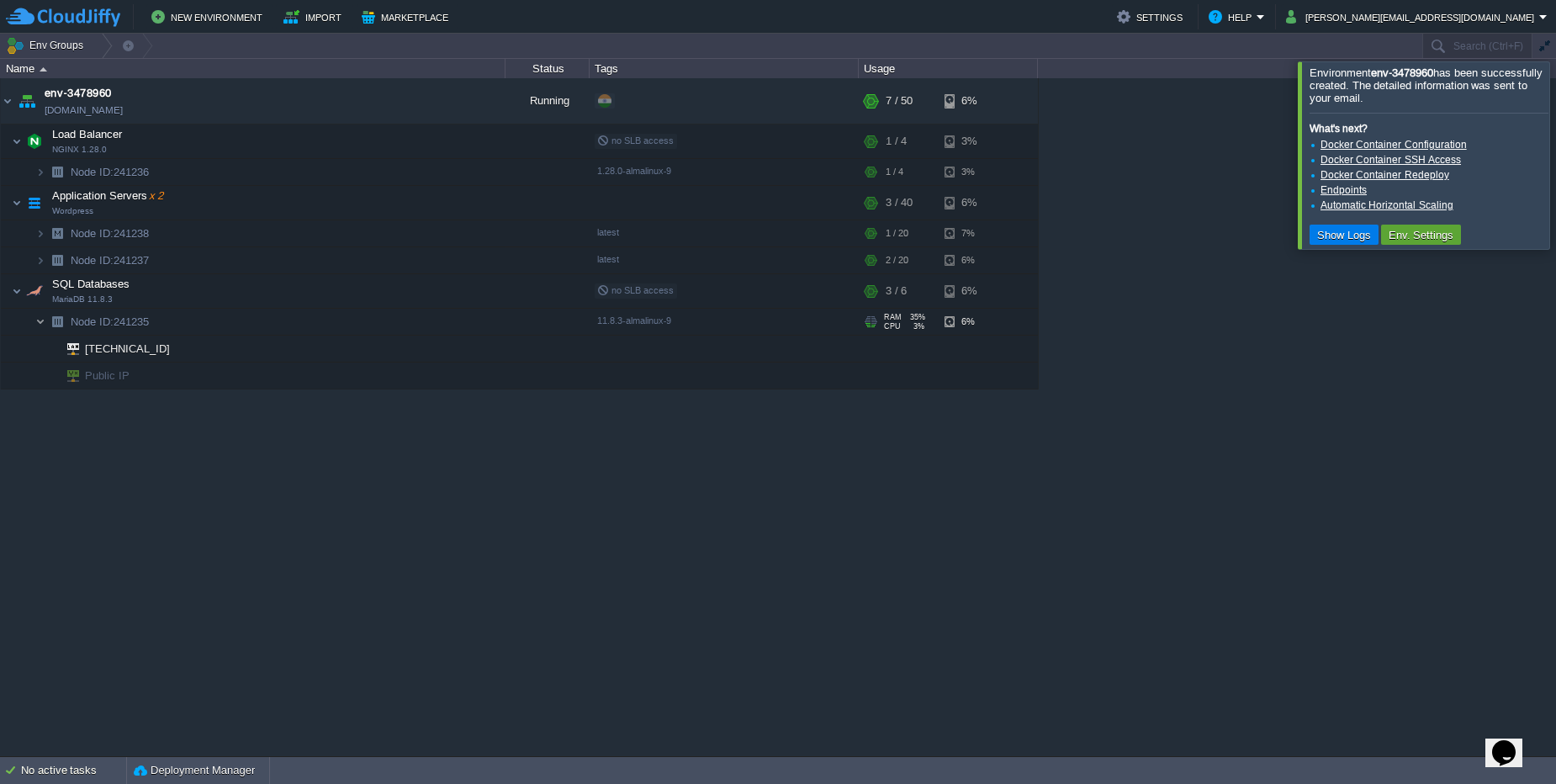
click at [37, 318] on img at bounding box center [40, 321] width 10 height 26
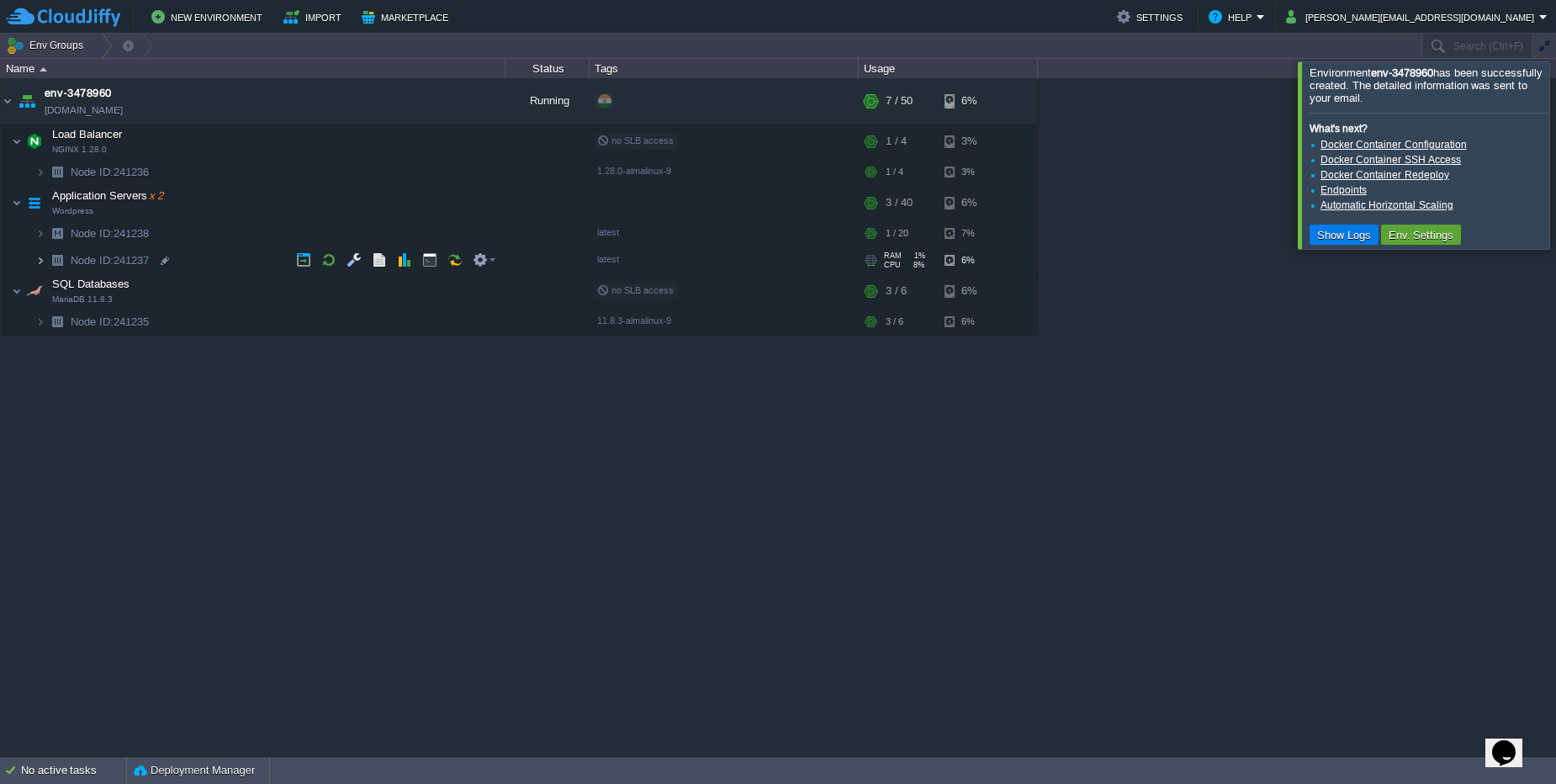
click at [37, 269] on img at bounding box center [40, 260] width 10 height 26
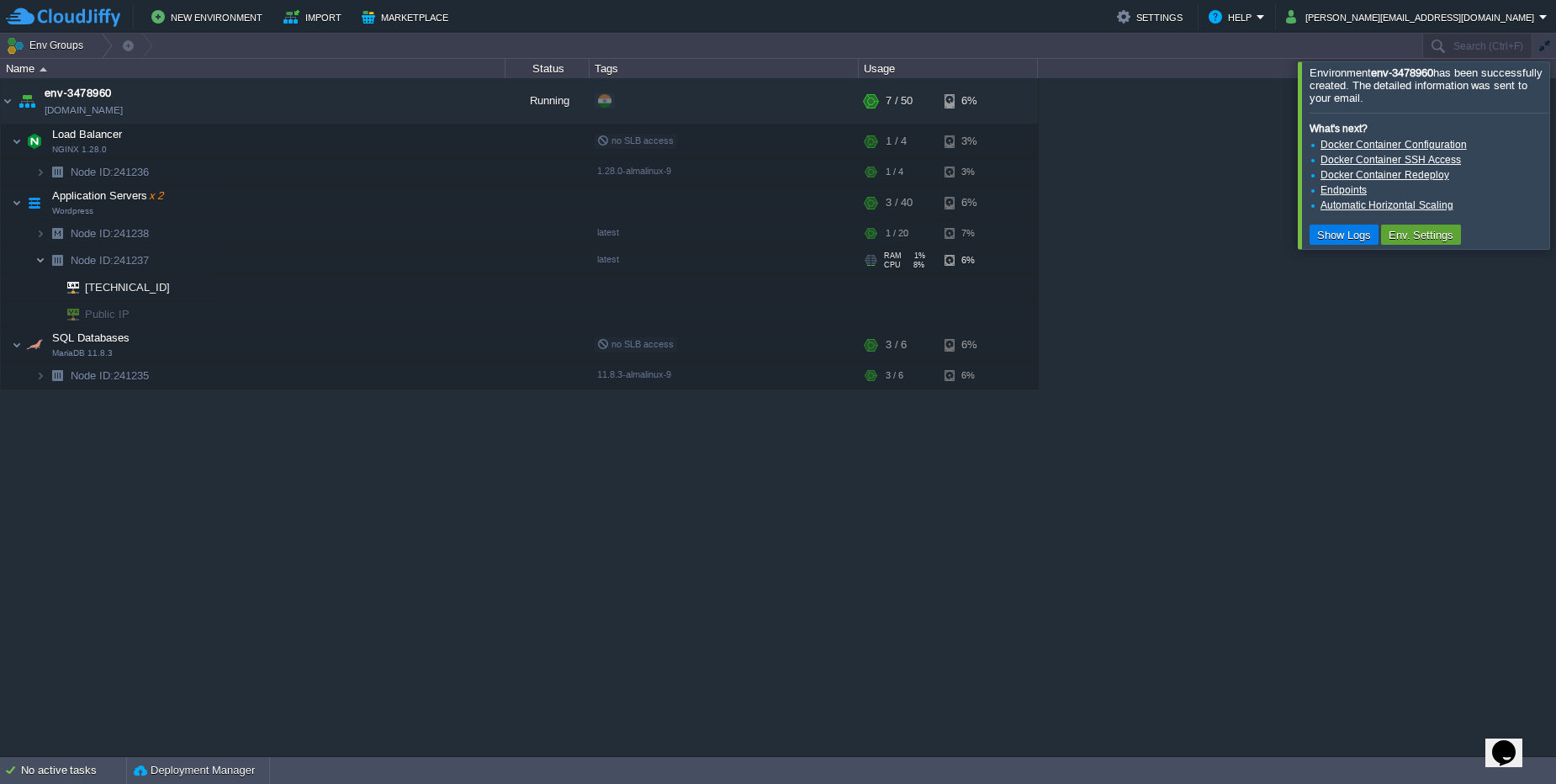
click at [37, 269] on img at bounding box center [40, 260] width 10 height 26
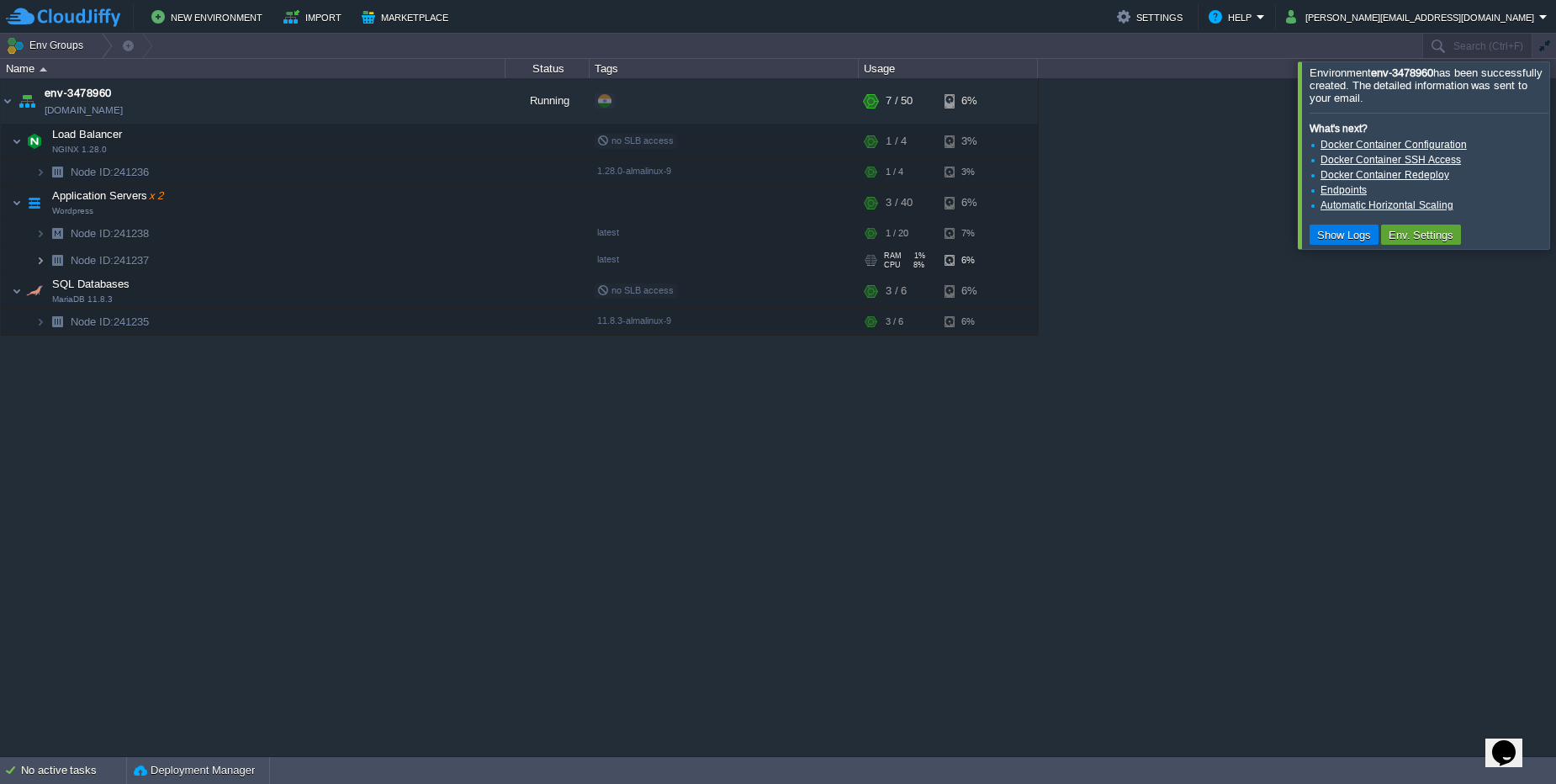
click at [37, 269] on img at bounding box center [40, 260] width 10 height 26
click at [37, 262] on img at bounding box center [40, 260] width 10 height 26
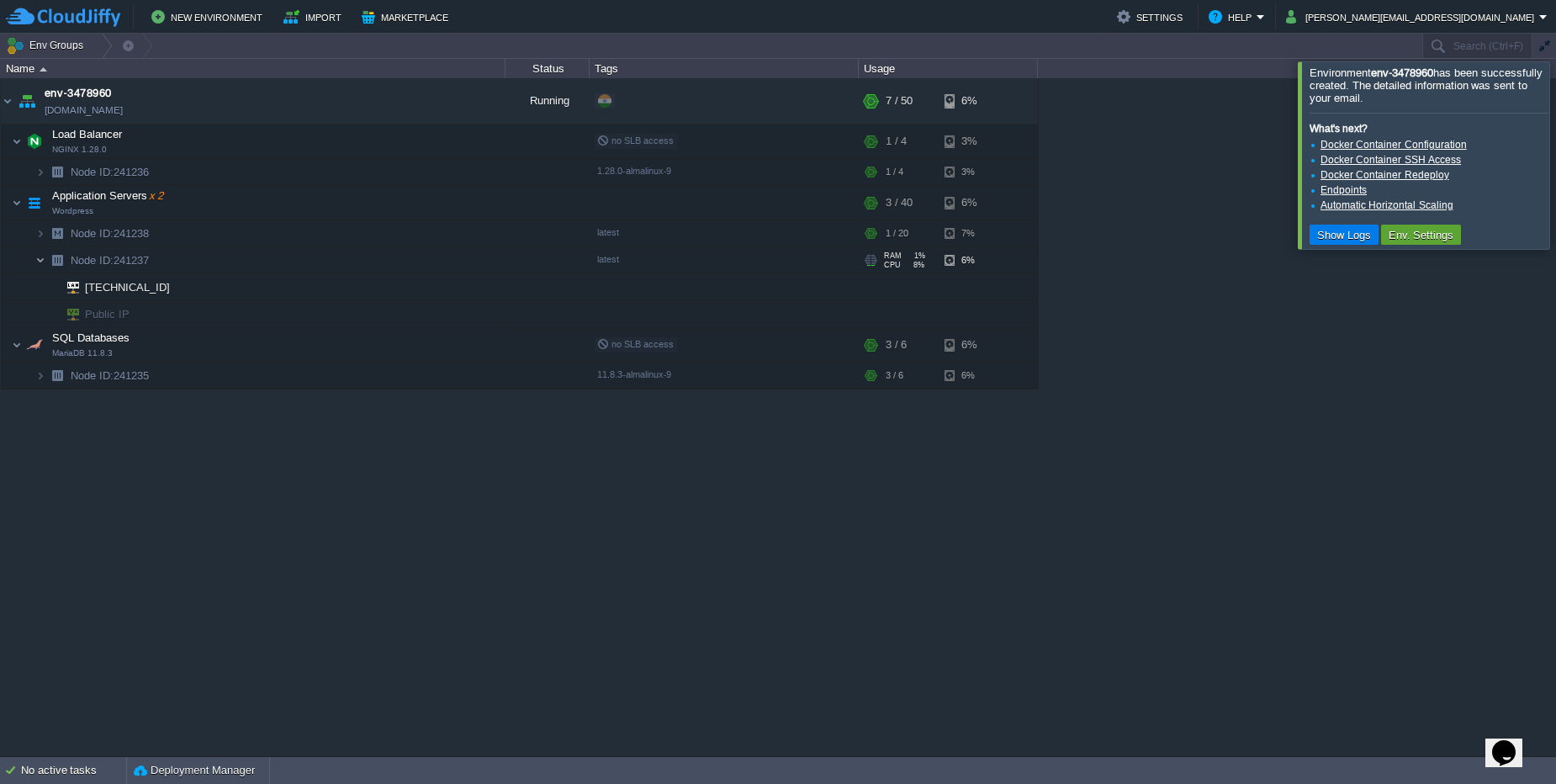
click at [37, 262] on img at bounding box center [40, 260] width 10 height 26
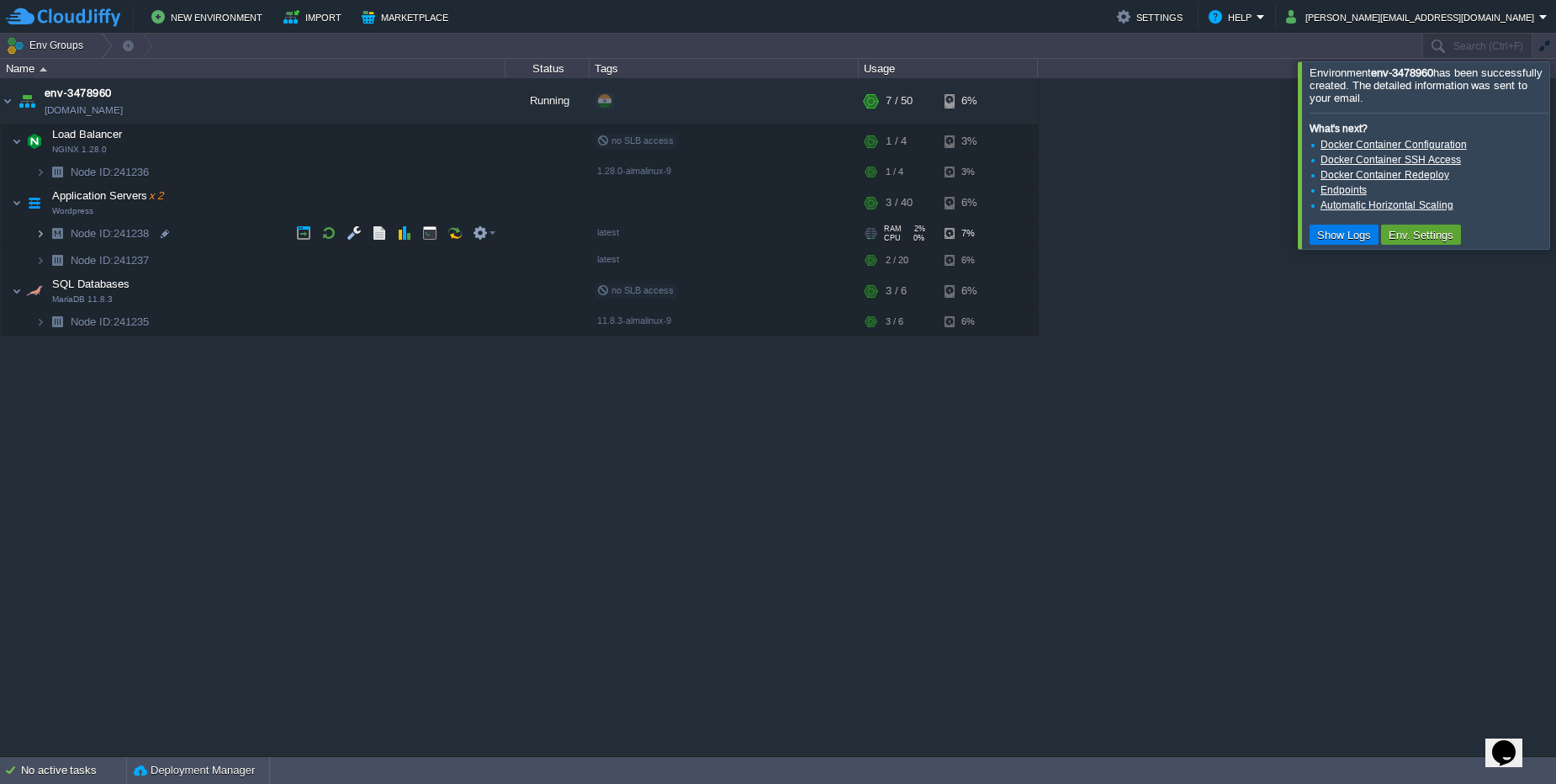
click at [39, 242] on img at bounding box center [40, 233] width 10 height 26
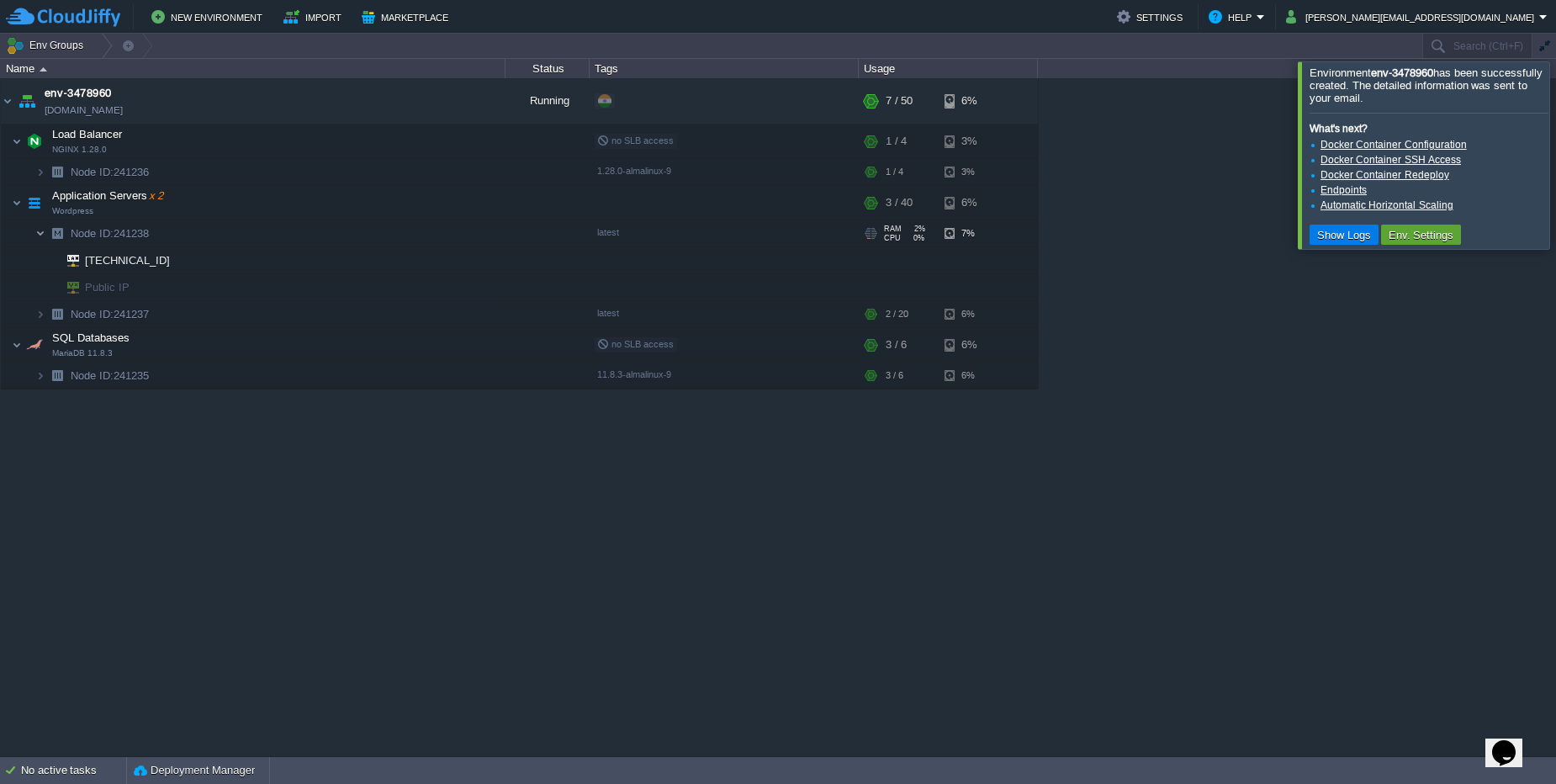
click at [39, 242] on img at bounding box center [40, 233] width 10 height 26
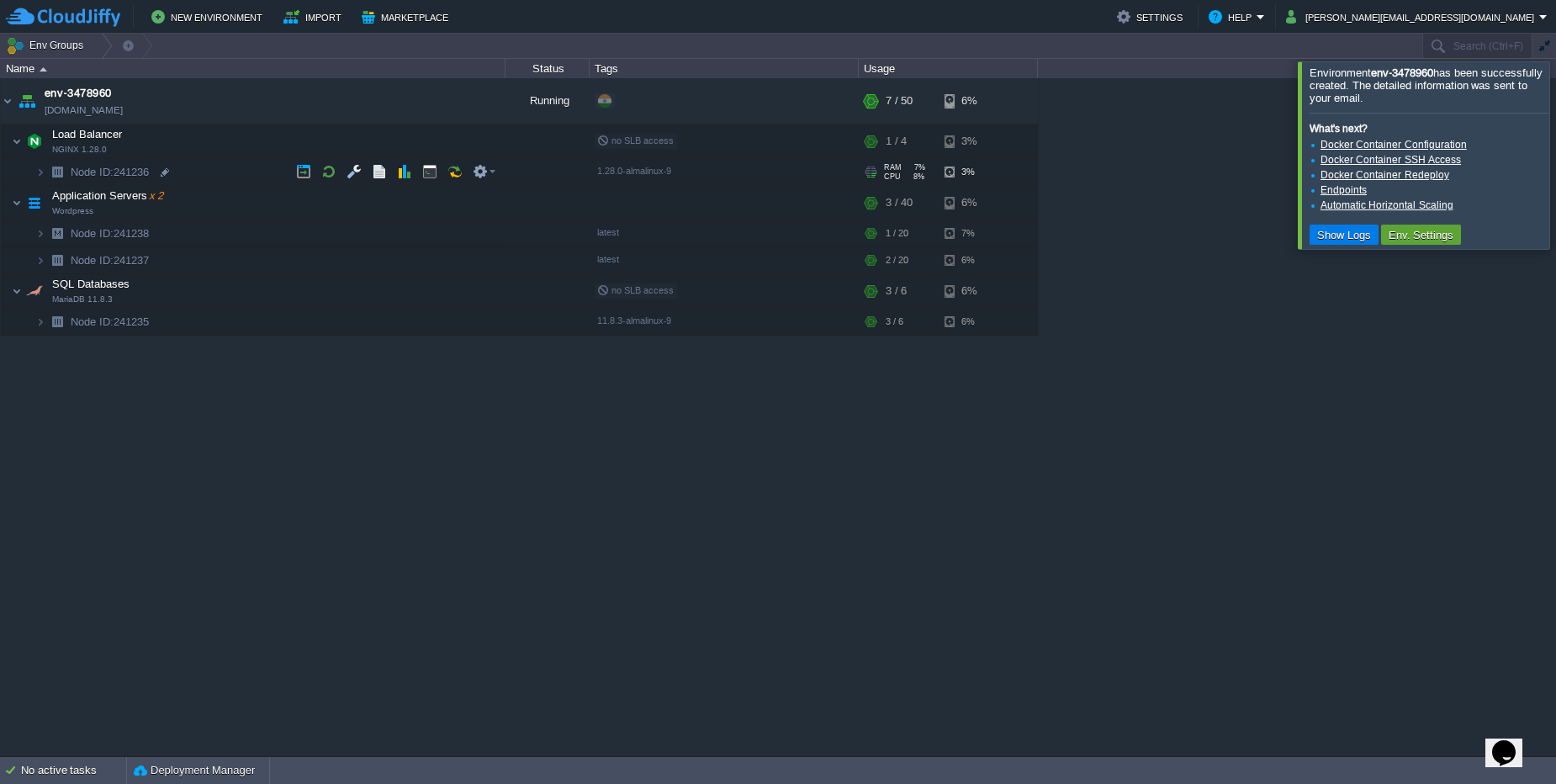
click at [35, 174] on span at bounding box center [18, 172] width 35 height 13
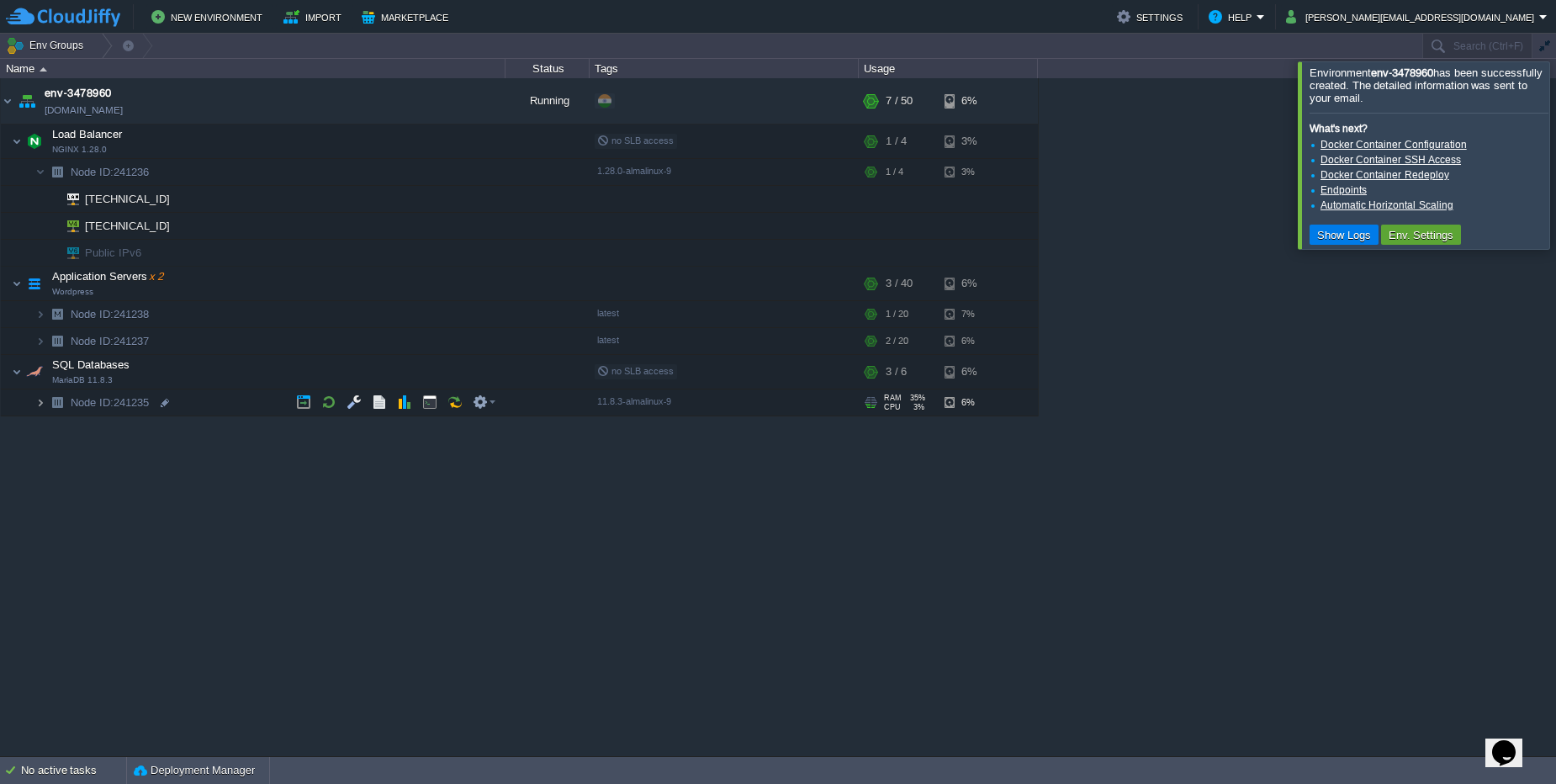
click at [45, 401] on img at bounding box center [40, 402] width 10 height 26
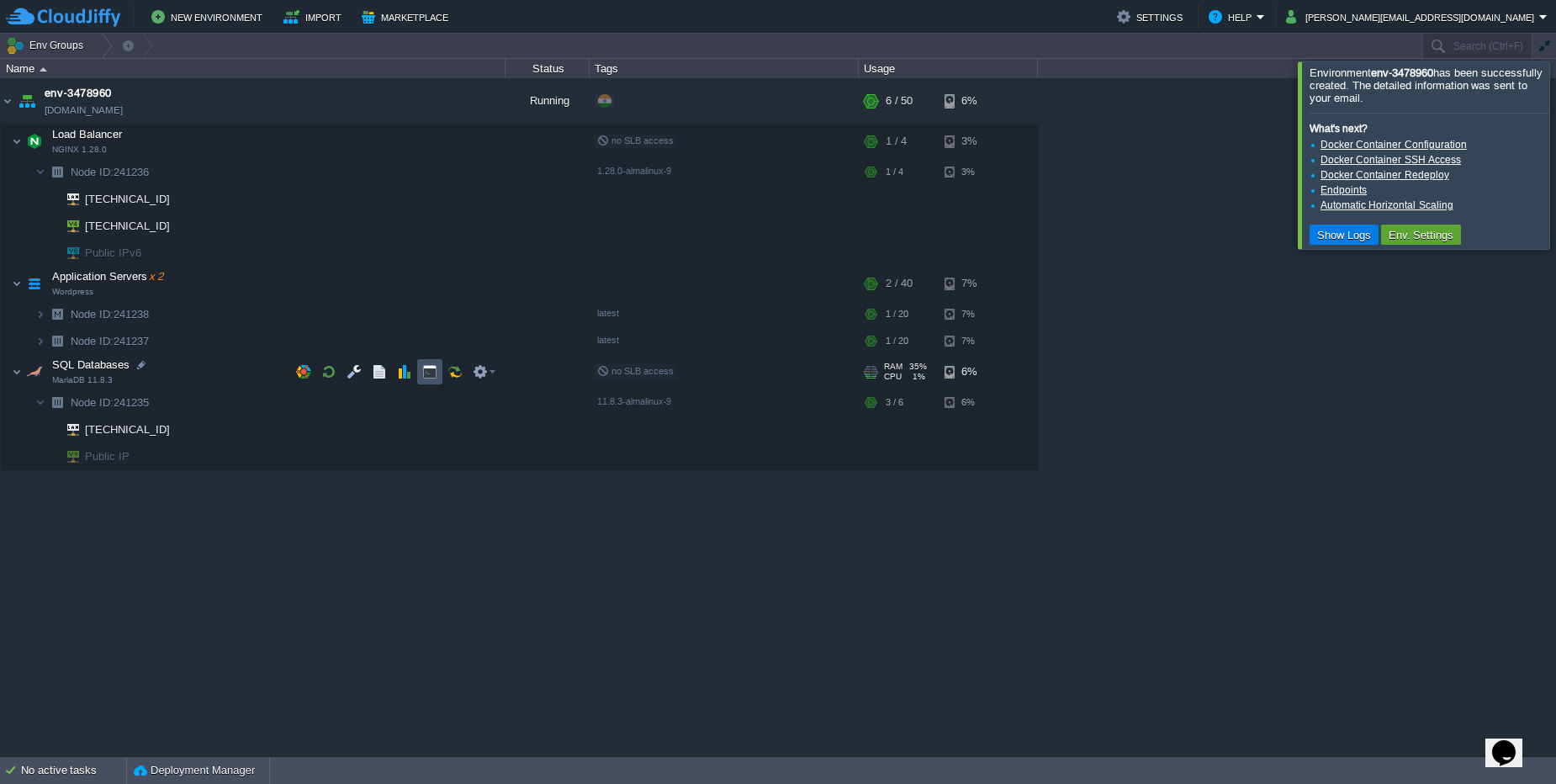
click at [427, 378] on button "button" at bounding box center [429, 371] width 16 height 16
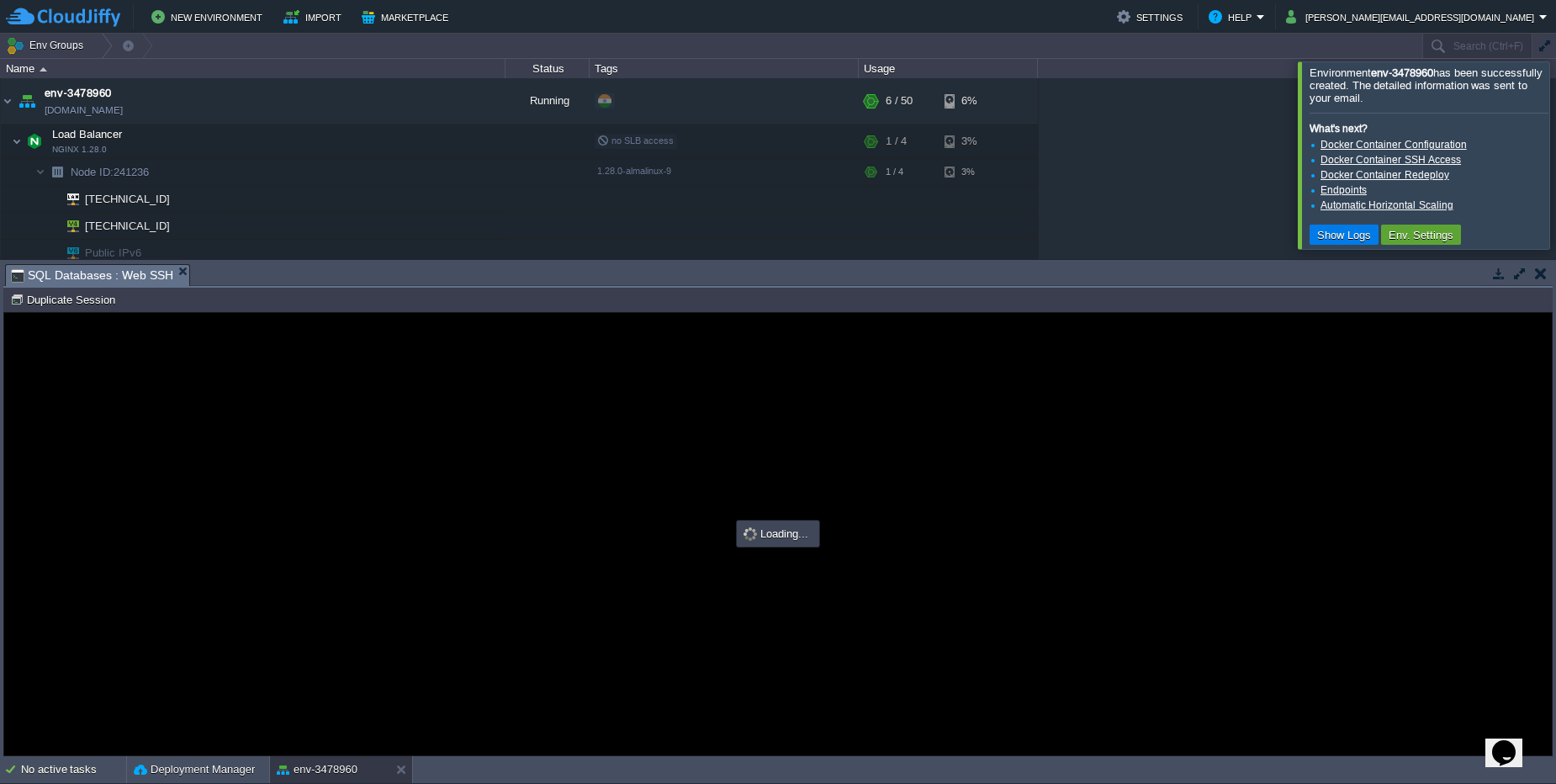
type input "#000000"
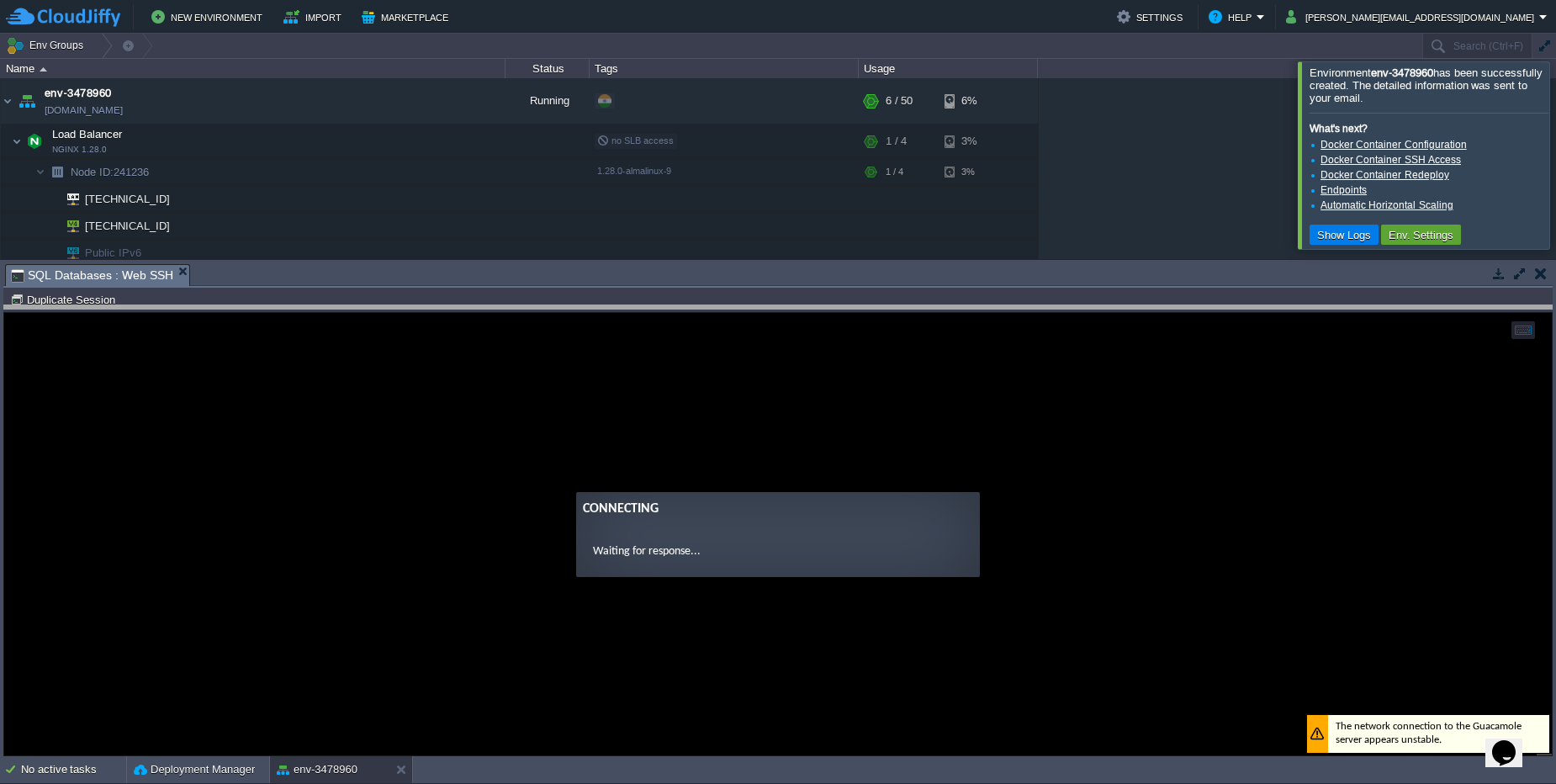
drag, startPoint x: 486, startPoint y: 267, endPoint x: 487, endPoint y: 308, distance: 41.0
click at [487, 308] on body "New Environment Import Marketplace Bonus $0.00 Upgrade Account Settings Help [P…" at bounding box center [778, 392] width 1556 height 784
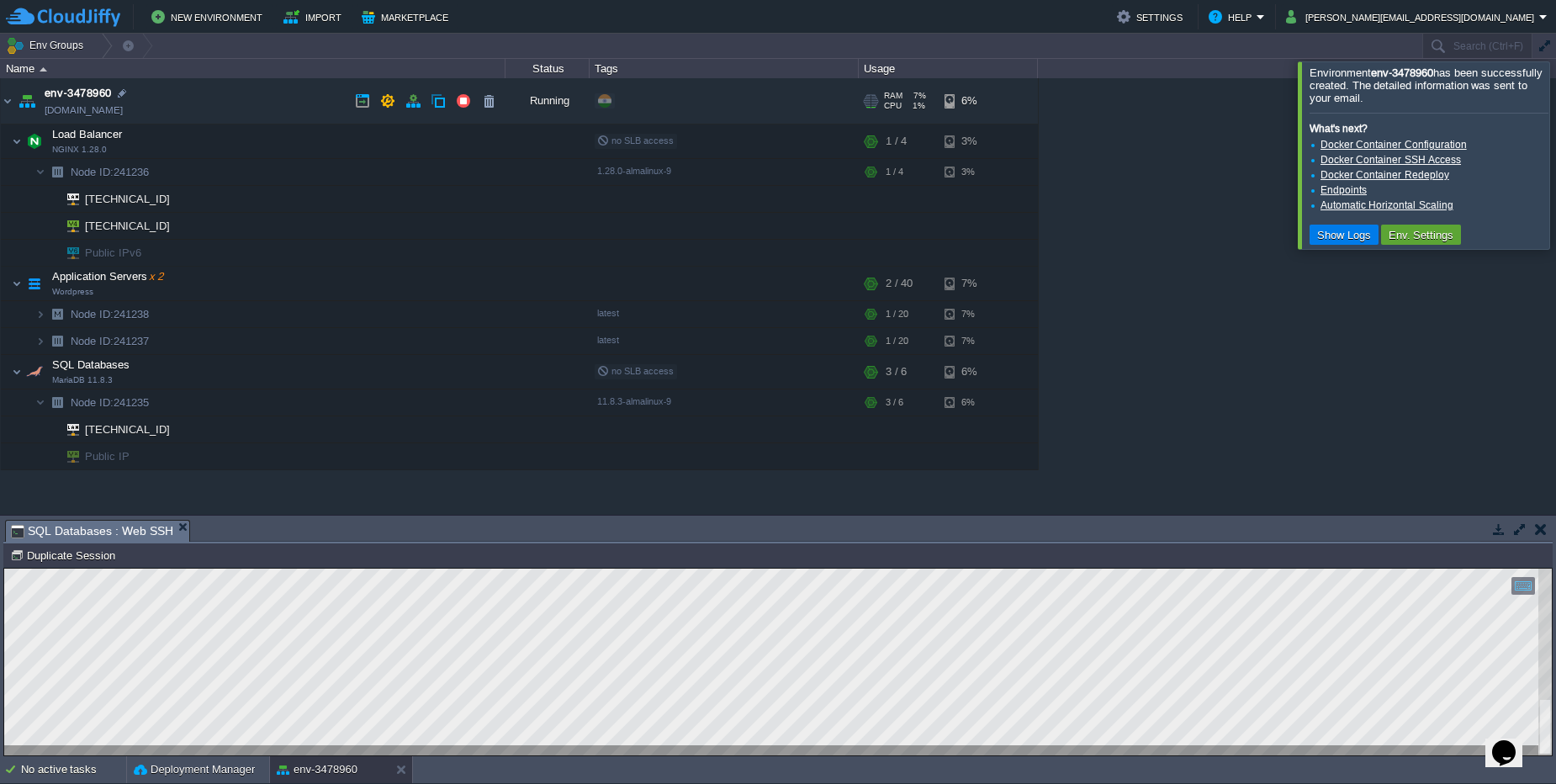
click at [123, 109] on link "[DOMAIN_NAME]" at bounding box center [84, 110] width 79 height 16
click at [138, 400] on span "Node ID: 241235" at bounding box center [110, 402] width 82 height 15
click at [285, 285] on button "button" at bounding box center [279, 283] width 16 height 16
click at [277, 292] on td at bounding box center [279, 284] width 26 height 26
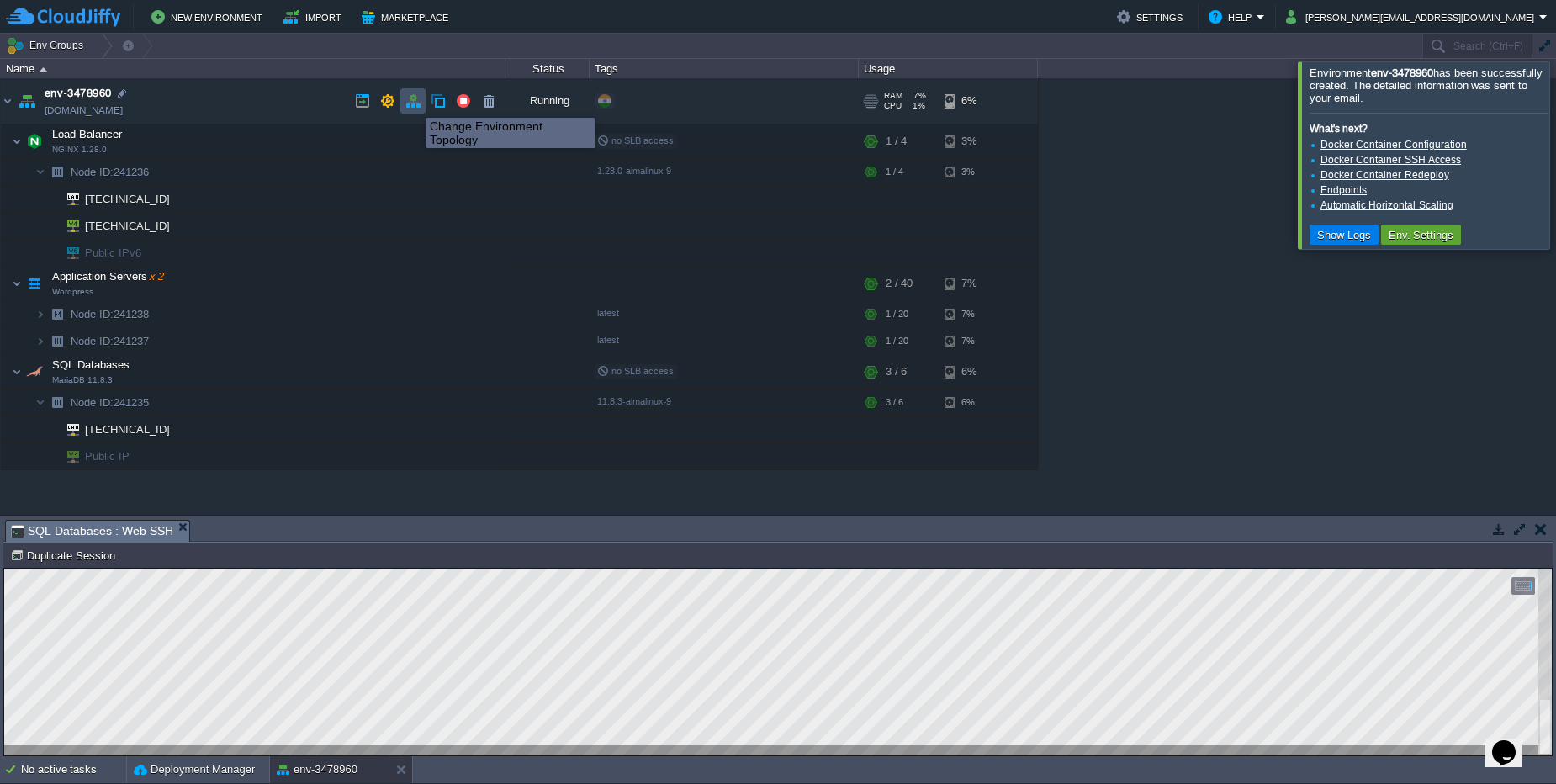
click at [413, 102] on button "button" at bounding box center [413, 100] width 16 height 16
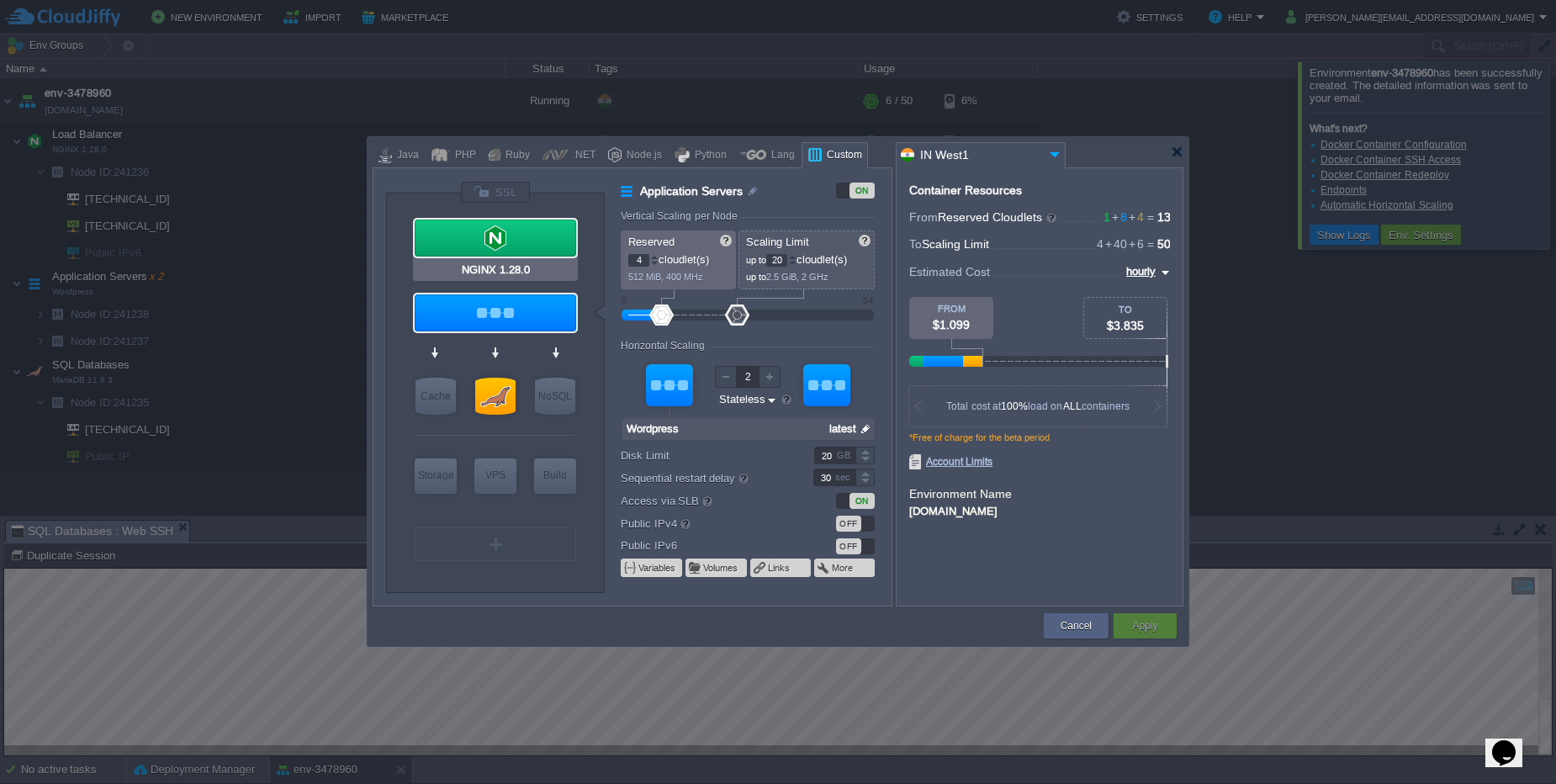
click at [537, 237] on div at bounding box center [495, 237] width 162 height 37
type input "Load Balancer"
type input "1"
type input "4"
type input "1"
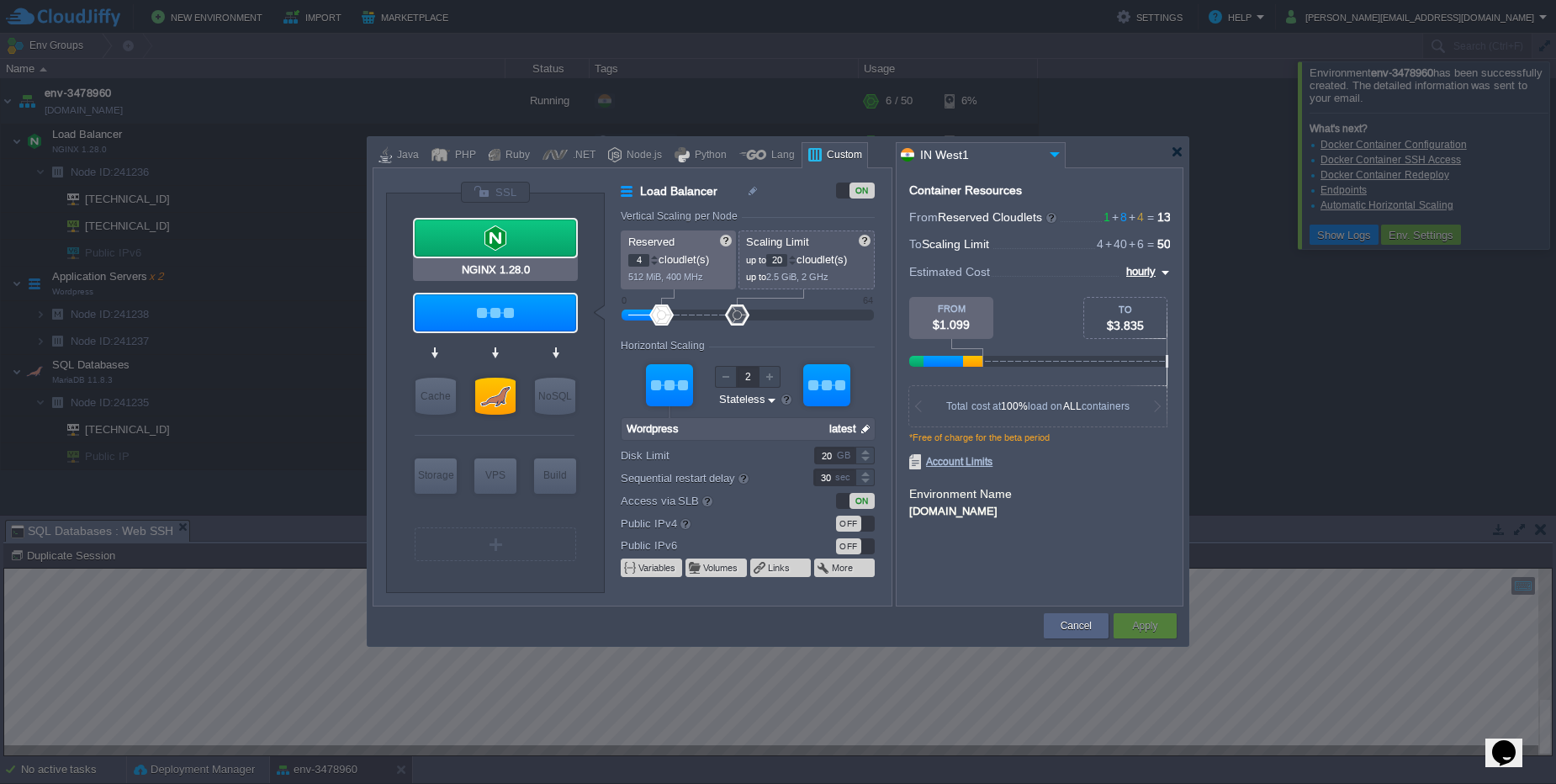
type input "NGINX 1.28.0"
type input "null"
type input "1.28.0-almalinux-9"
type input "Stateful"
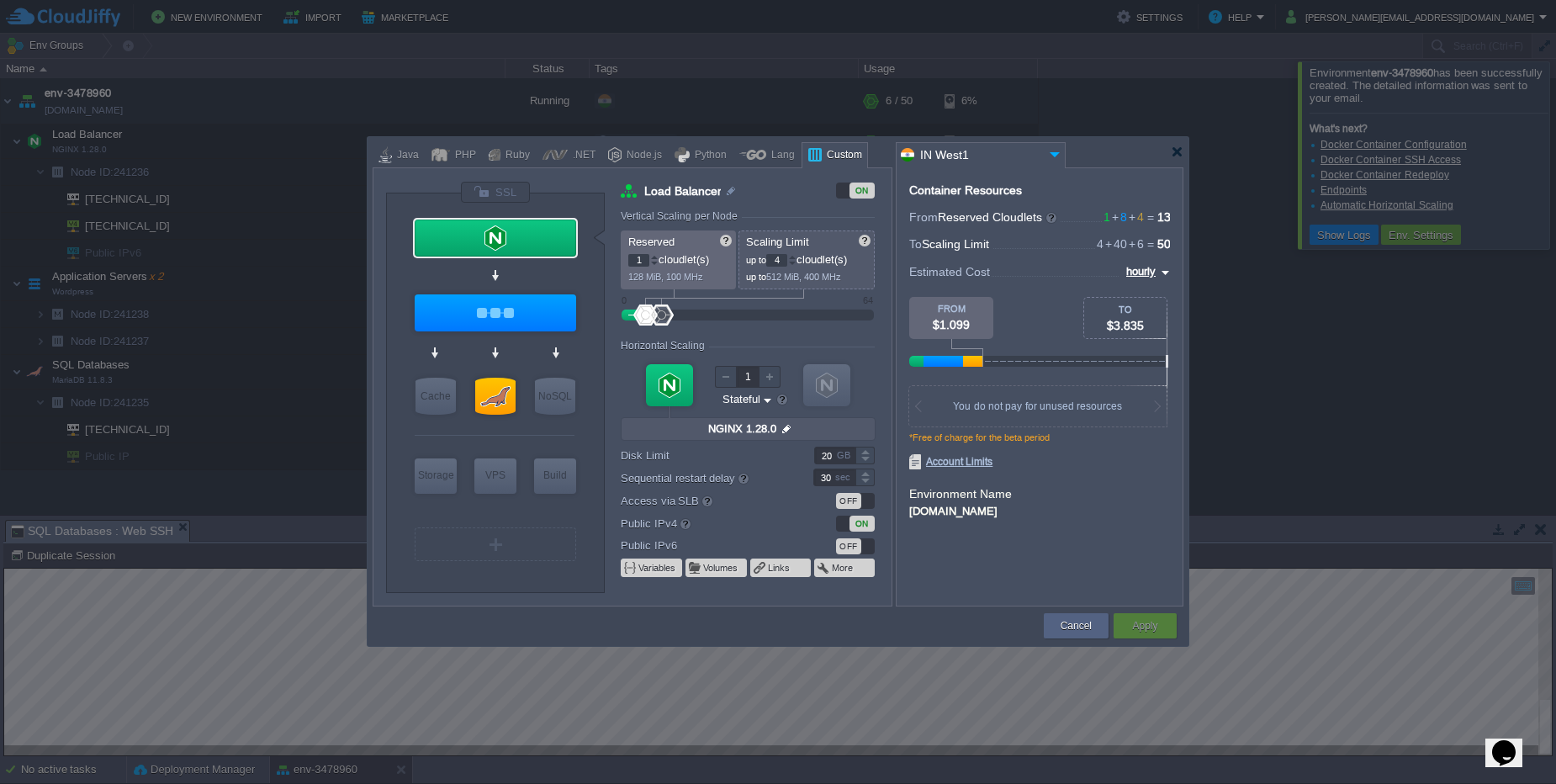
type input "Wordpress"
click at [552, 314] on div at bounding box center [495, 312] width 162 height 37
type input "Application Servers"
type input "4"
type input "20"
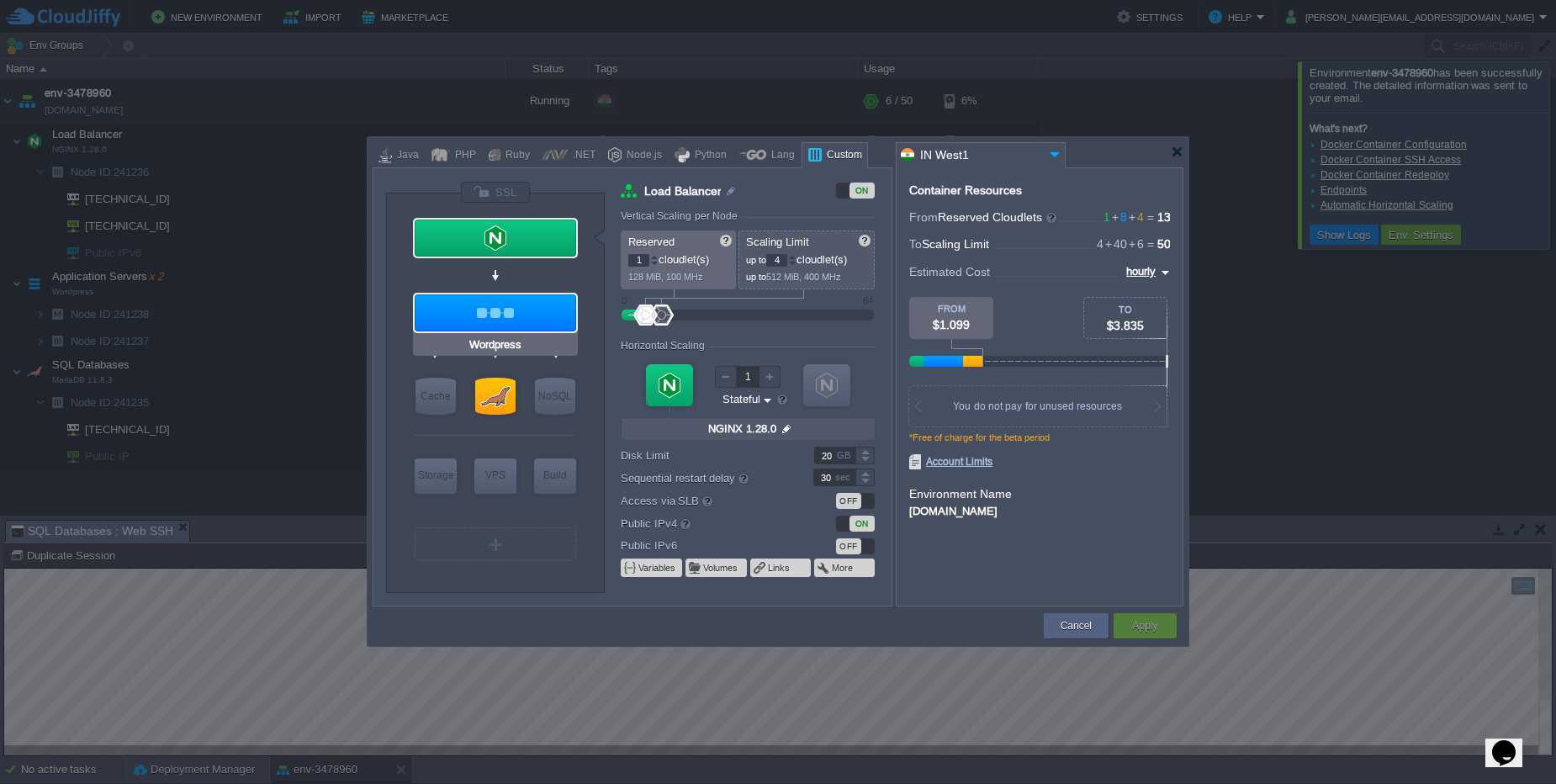
type input "2"
type input "Wordpress"
type input "null"
type input "latest"
type input "Stateless"
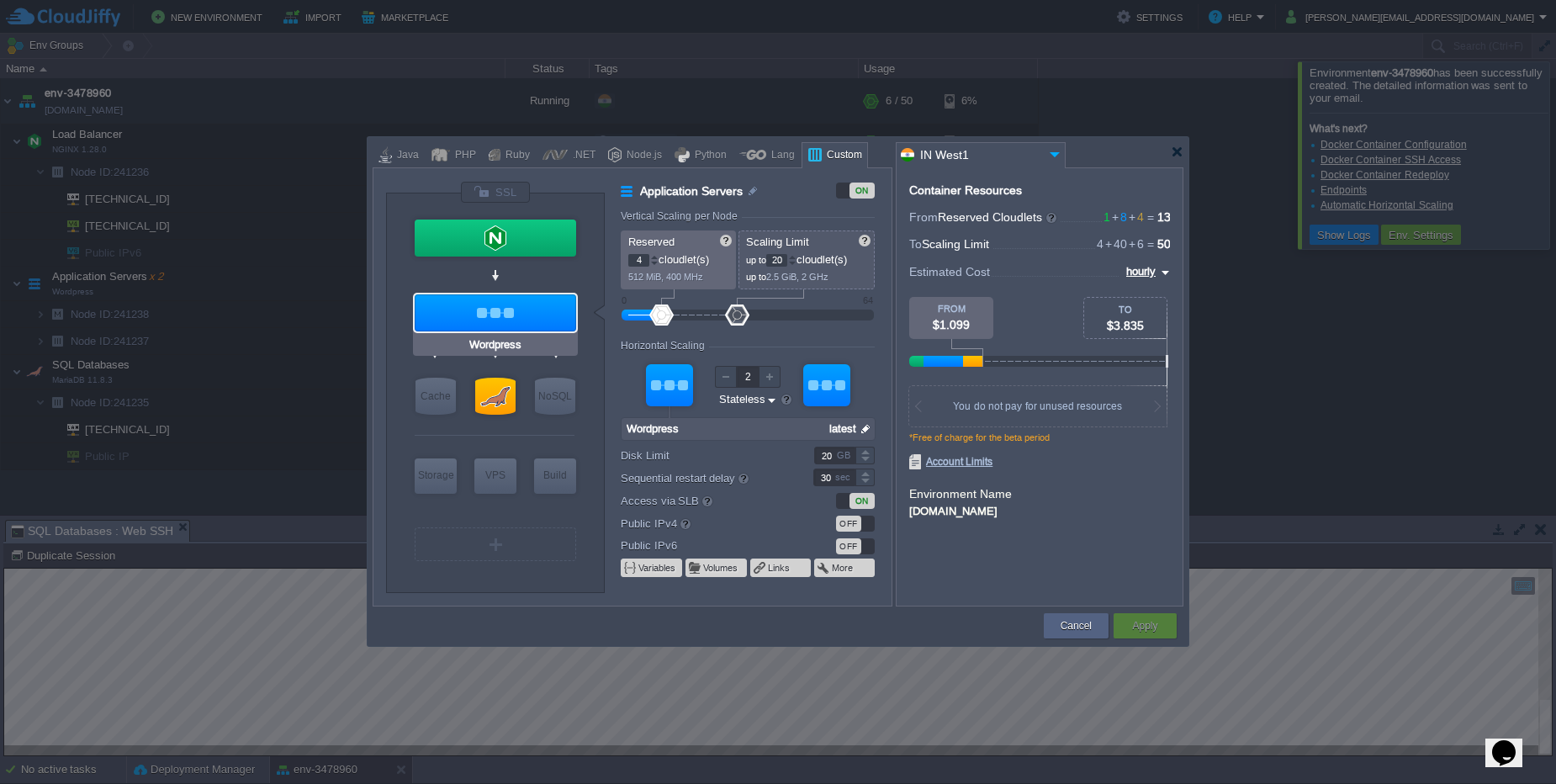
type input "NGINX 1.28.0"
click at [543, 246] on div at bounding box center [495, 237] width 162 height 37
type input "Load Balancer"
type input "1"
type input "4"
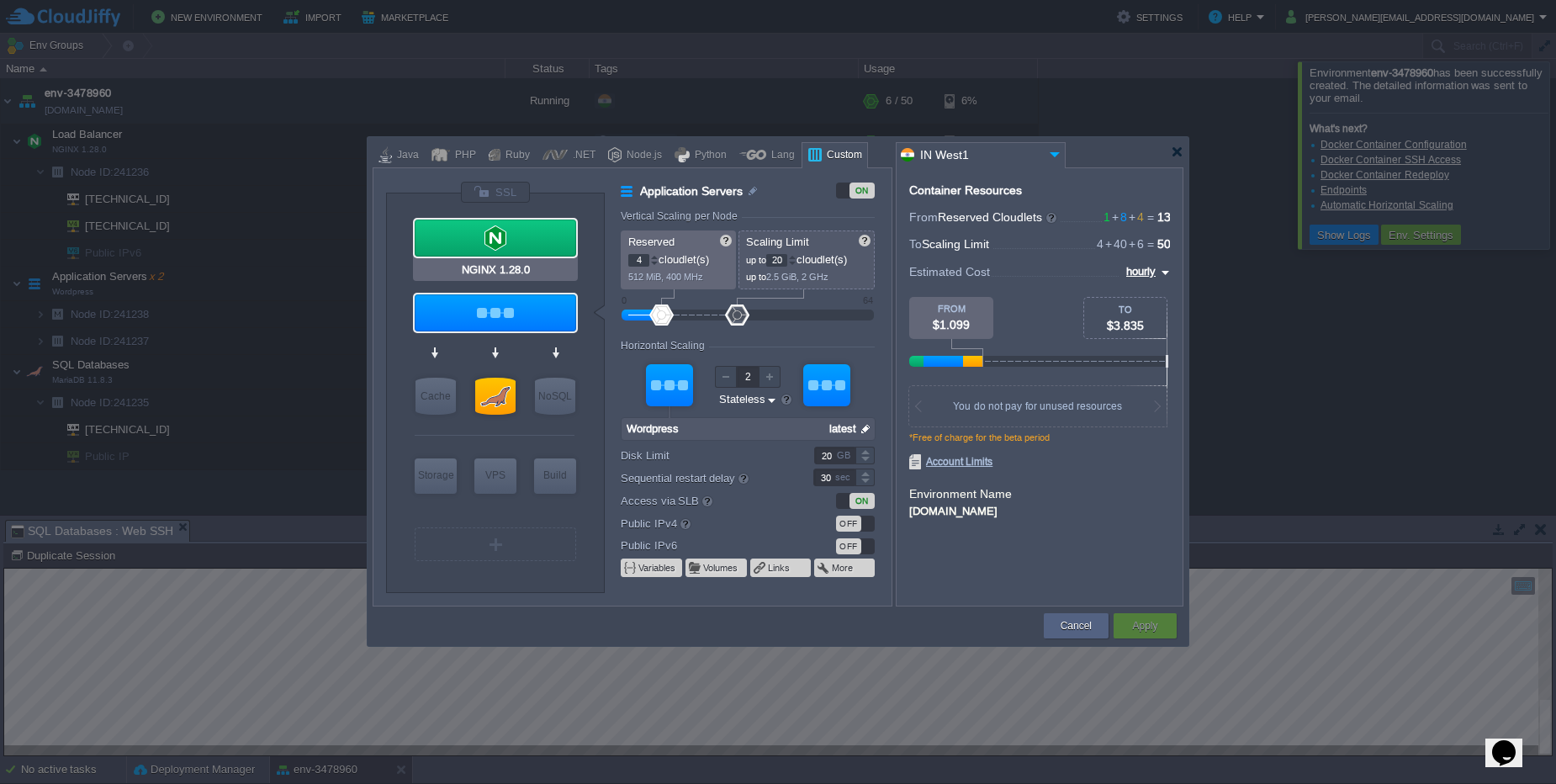
type input "1"
type input "NGINX 1.28.0"
type input "null"
type input "1.28.0-almalinux-9"
type input "Stateful"
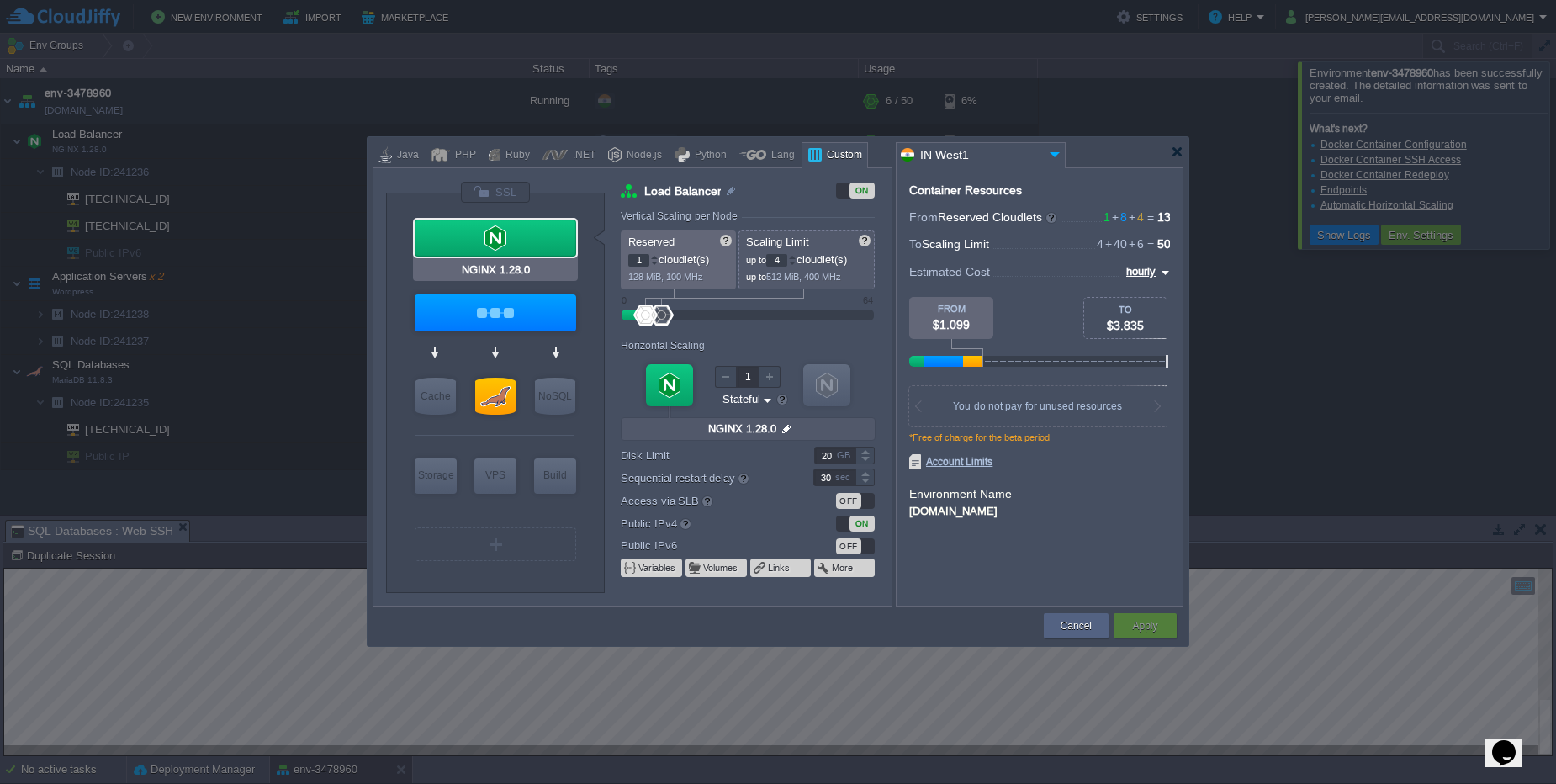
type input "Wordpress"
click at [546, 316] on div at bounding box center [495, 312] width 162 height 37
type input "Application Servers"
type input "4"
type input "20"
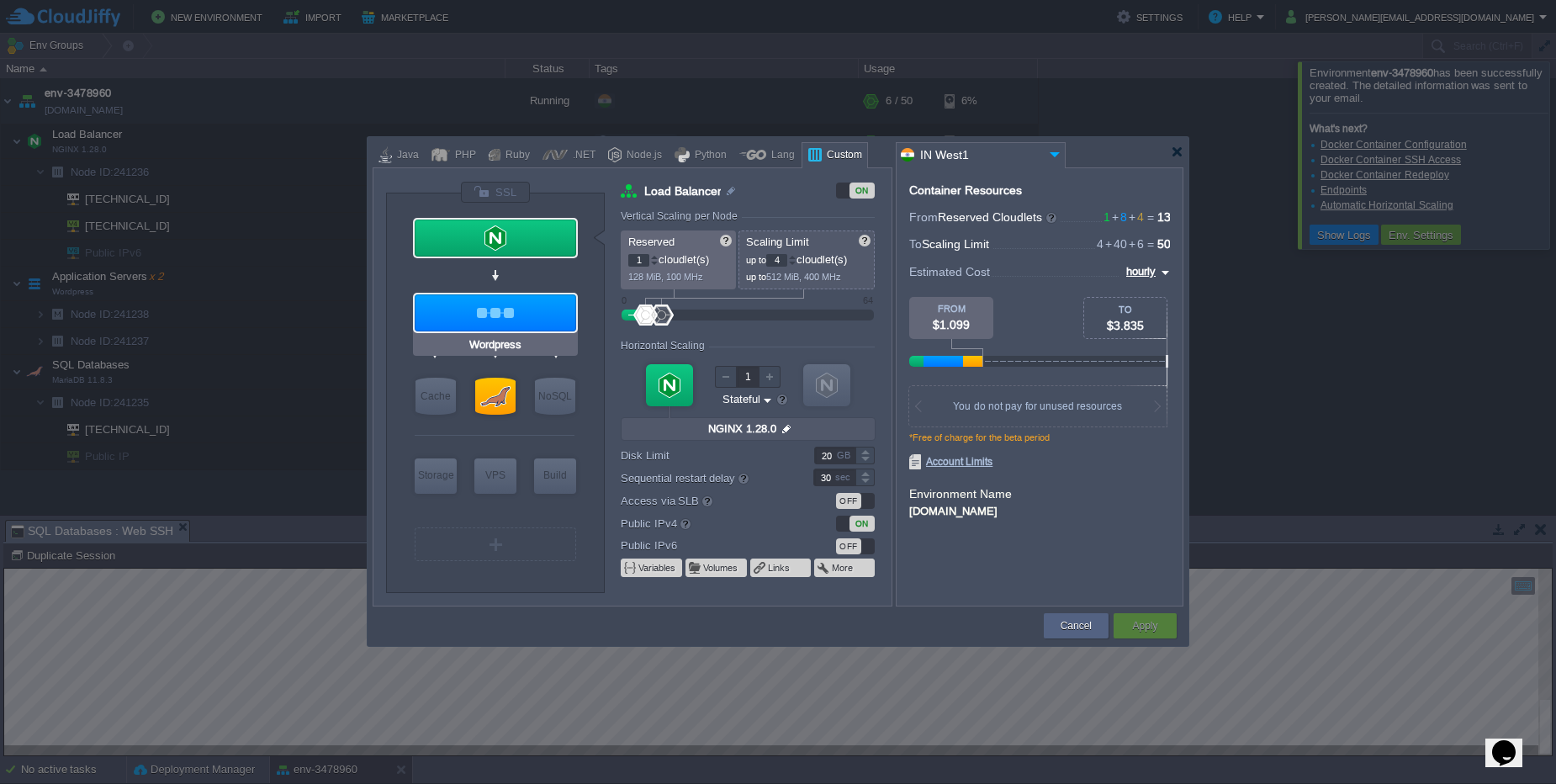
type input "2"
type input "Wordpress"
type input "null"
type input "latest"
type input "Stateless"
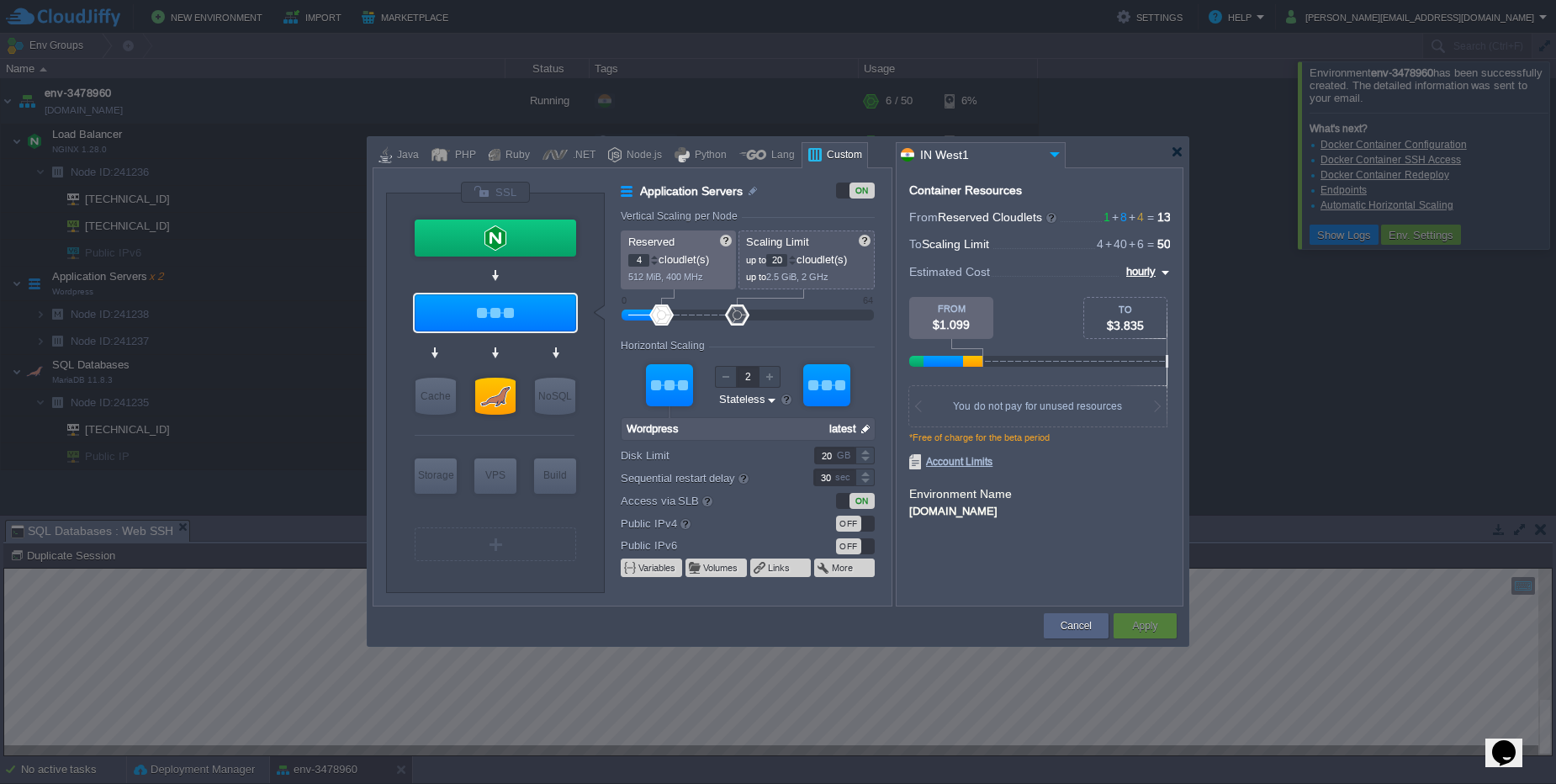
type input "NGINX 1.28.0"
click at [518, 248] on div at bounding box center [495, 237] width 162 height 37
type input "Load Balancer"
type input "1"
type input "4"
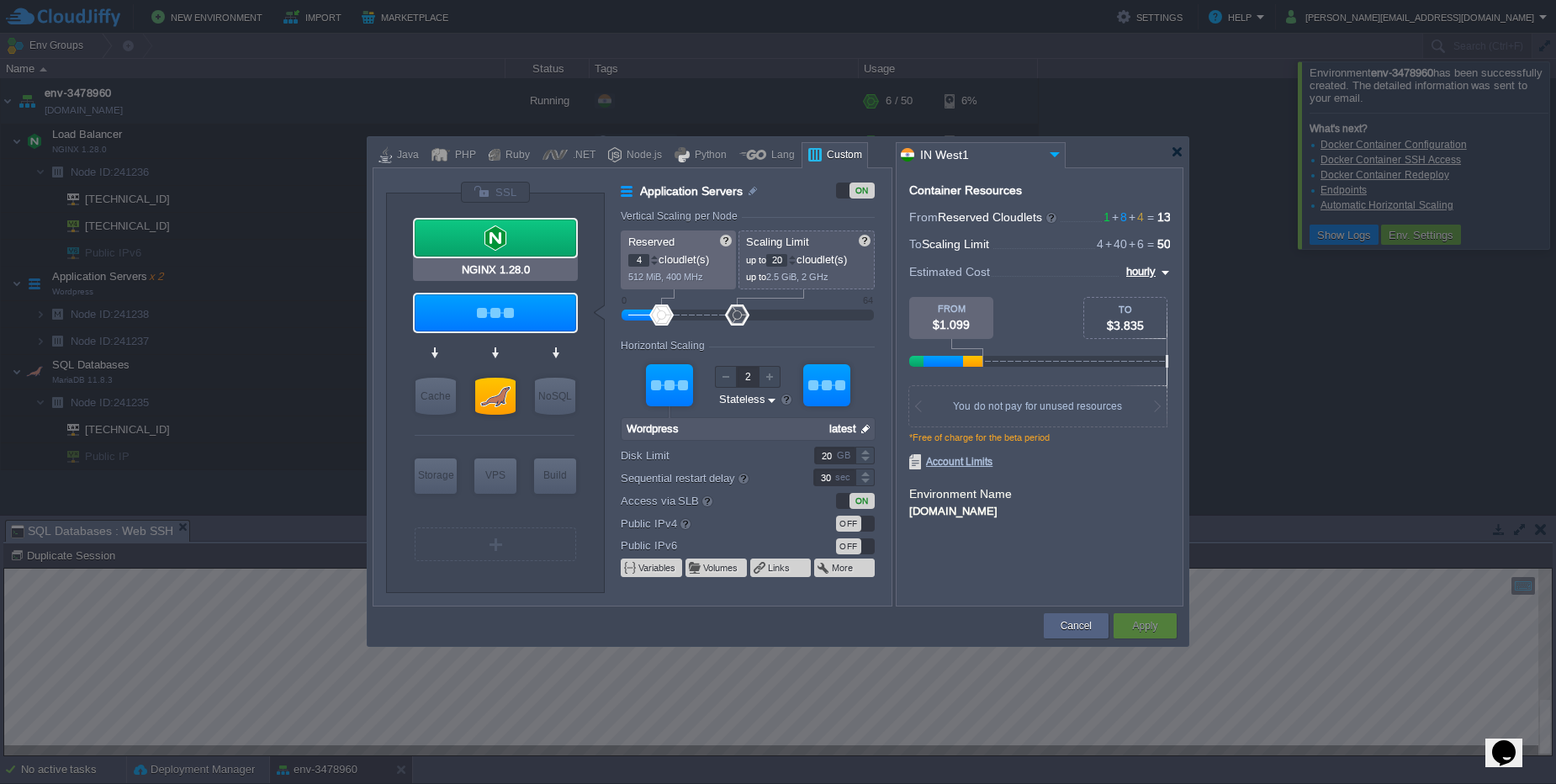
type input "1"
type input "NGINX 1.28.0"
type input "null"
type input "1.28.0-almalinux-9"
type input "Stateful"
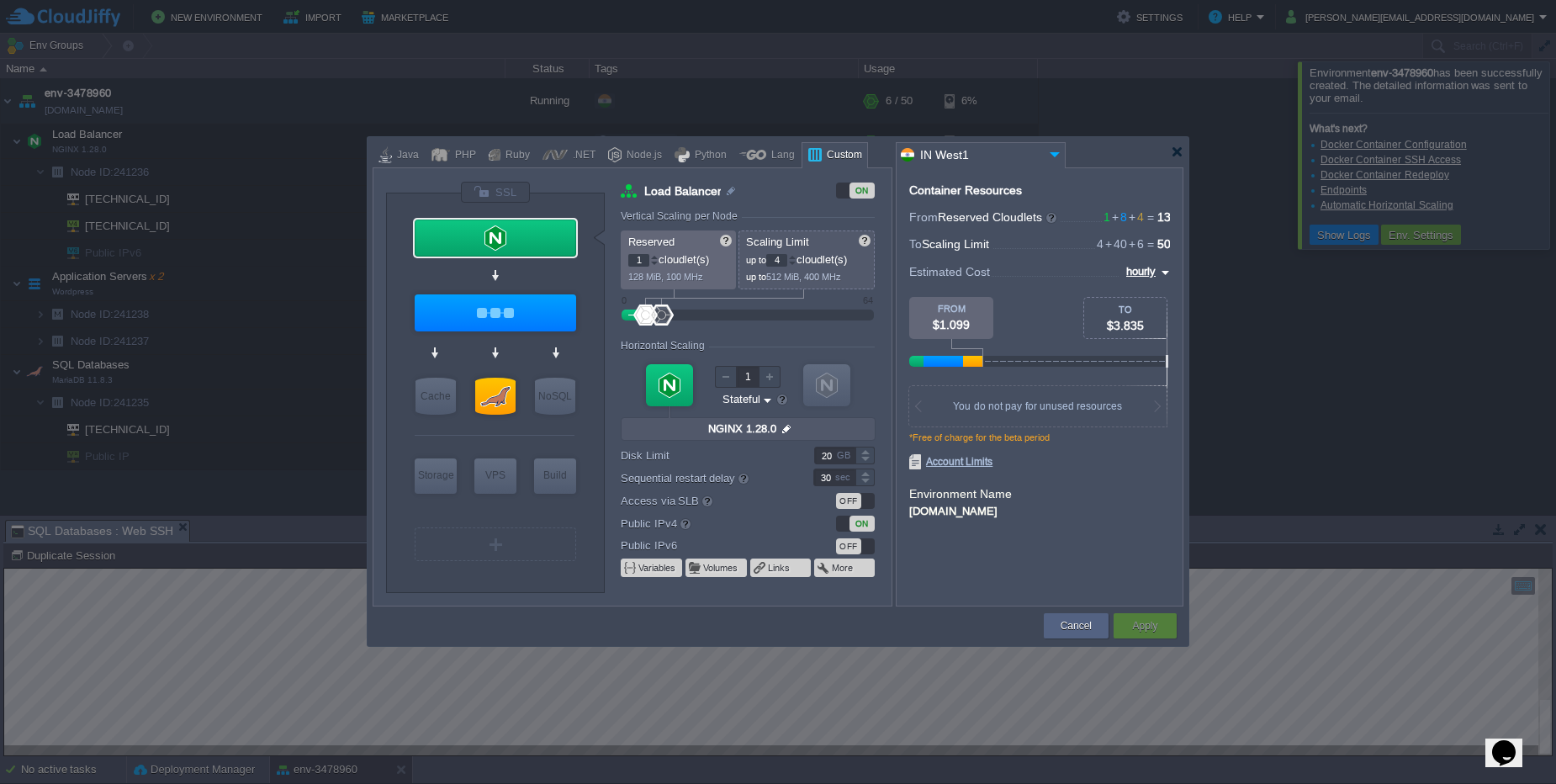
type input "MariaDB 11.8.3"
click at [500, 403] on div at bounding box center [496, 396] width 40 height 37
type input "SQL Databases"
type input "4"
type input "6"
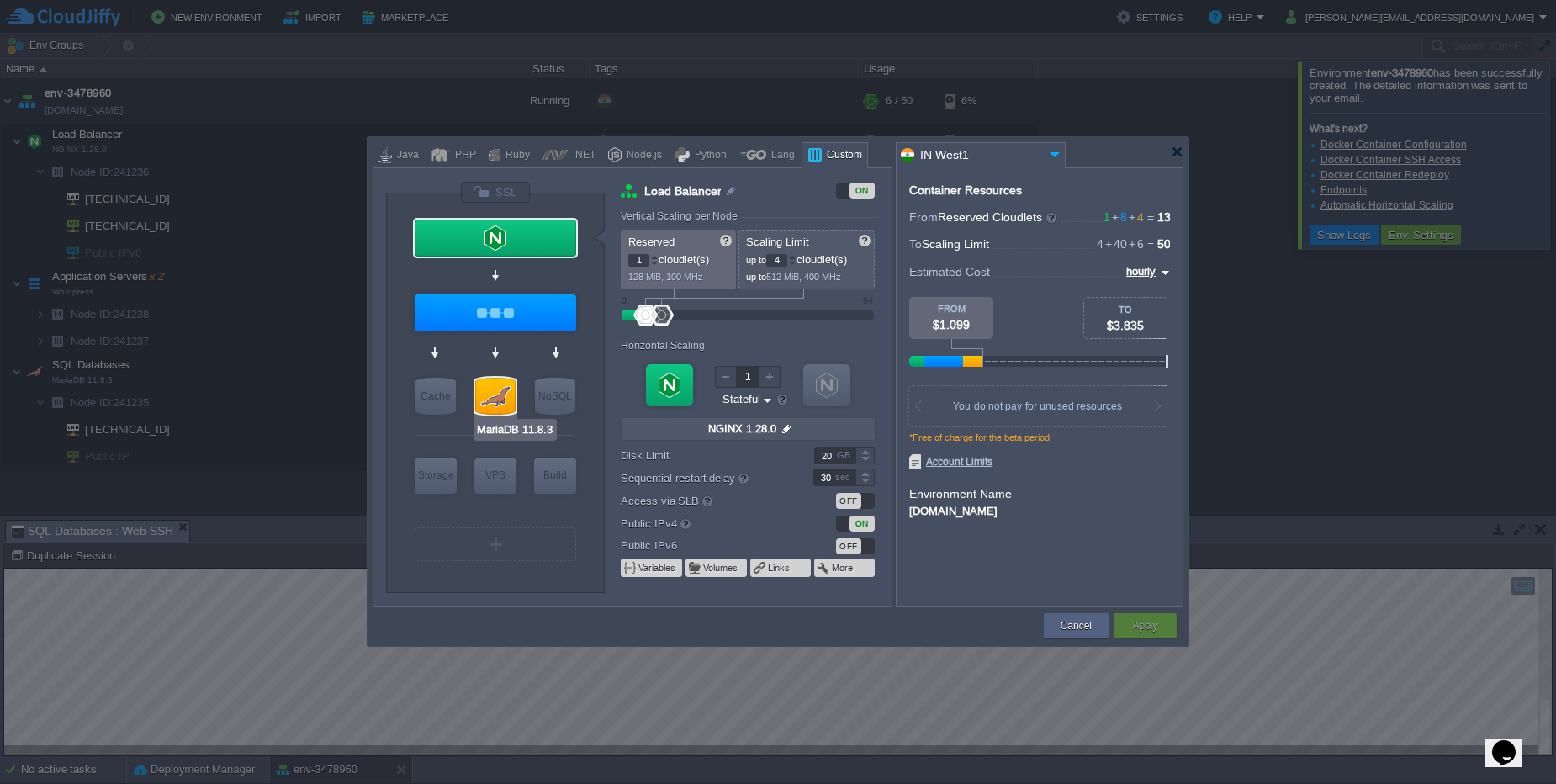
type input "MariaDB 11.8.3"
type input "null"
type input "11.8.3-almalinux-9"
type input "Stateless"
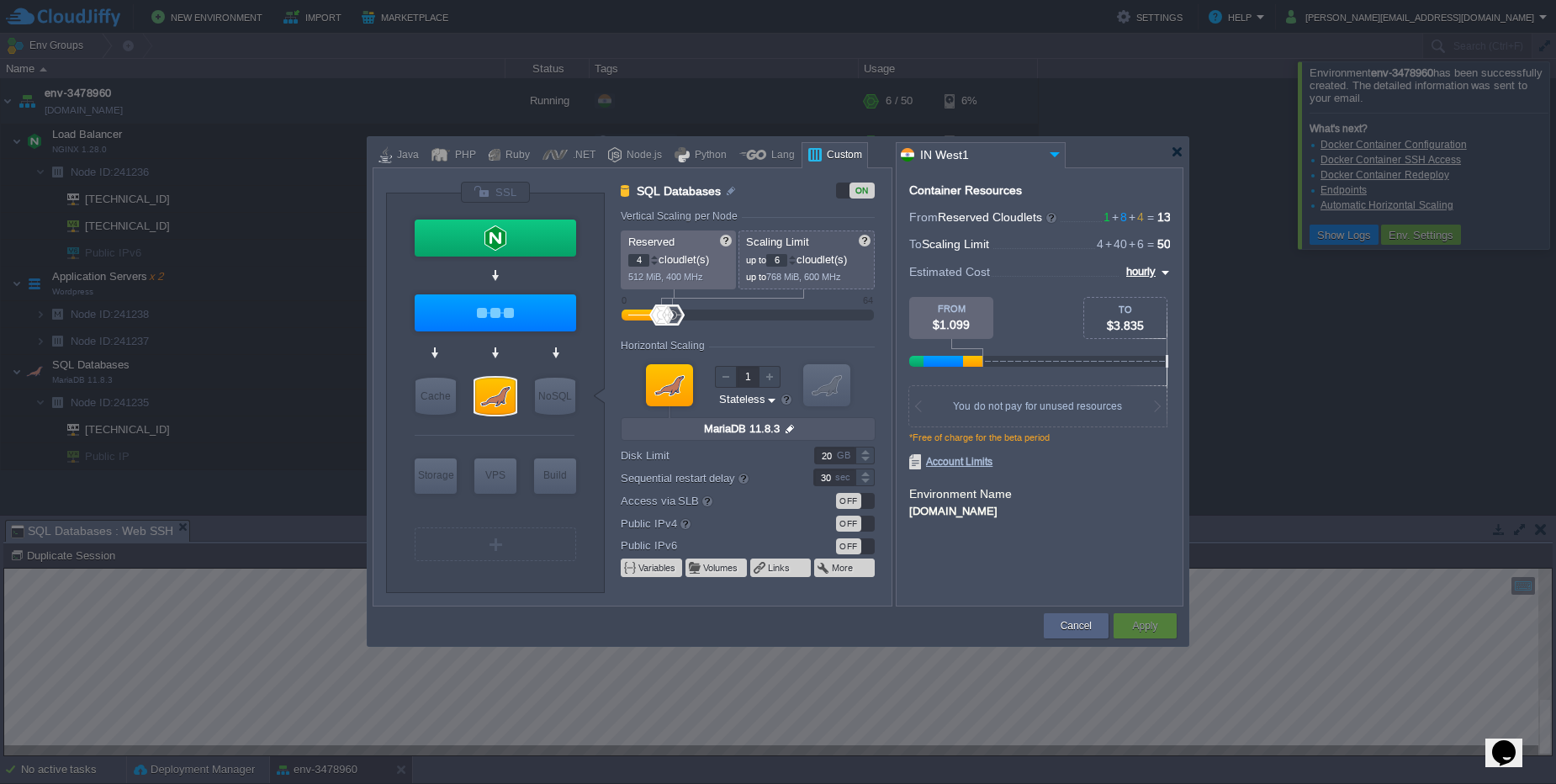
click at [860, 505] on div "OFF" at bounding box center [849, 501] width 26 height 16
click at [860, 505] on div "ON" at bounding box center [862, 501] width 26 height 16
click at [1116, 620] on div "Apply" at bounding box center [1145, 626] width 63 height 26
click at [1127, 624] on div "Apply" at bounding box center [1145, 626] width 37 height 26
click at [855, 507] on div "OFF" at bounding box center [849, 501] width 26 height 16
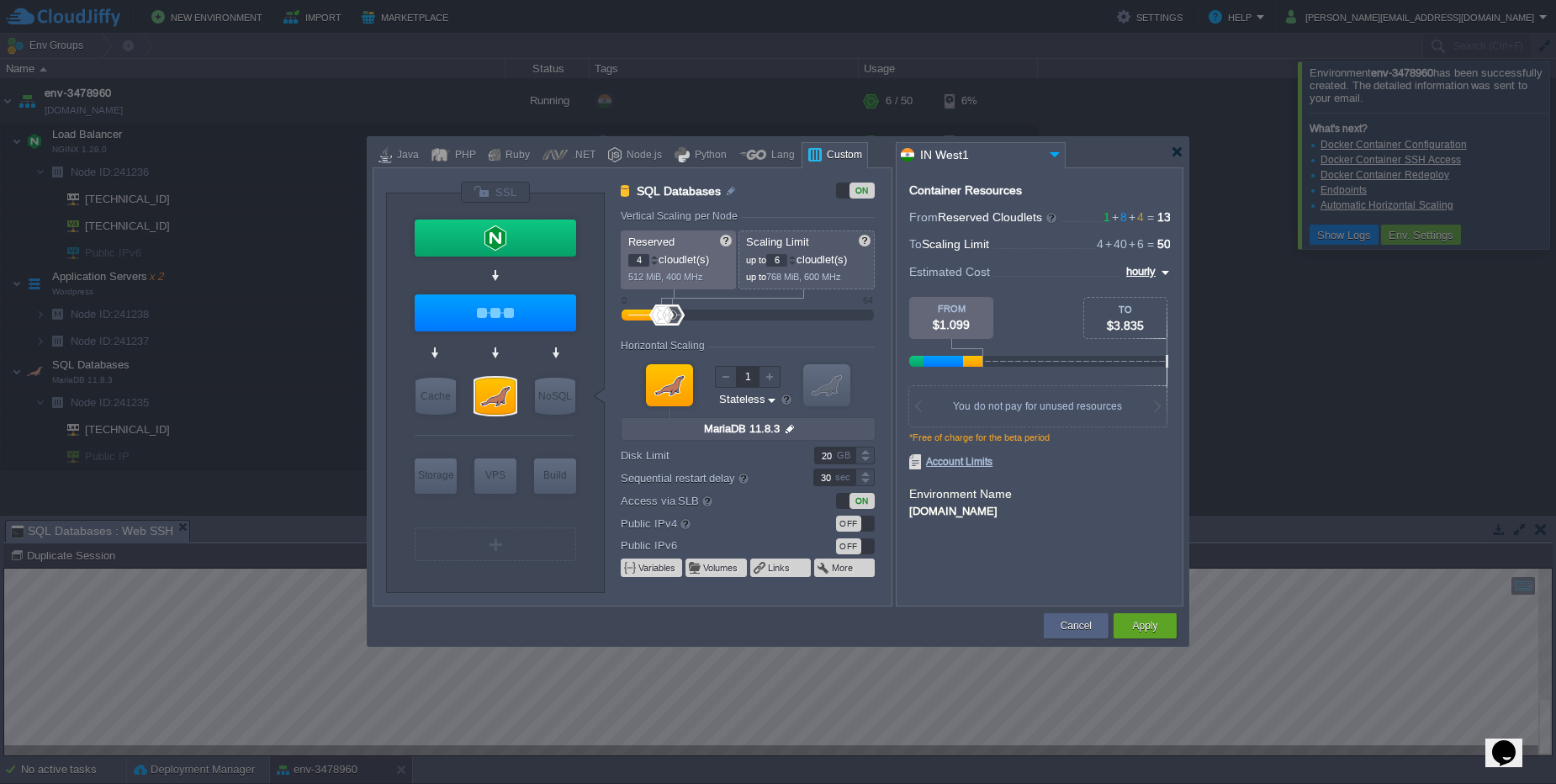
click at [855, 507] on div "ON" at bounding box center [862, 501] width 26 height 16
click at [710, 572] on button "Volumes" at bounding box center [721, 567] width 37 height 14
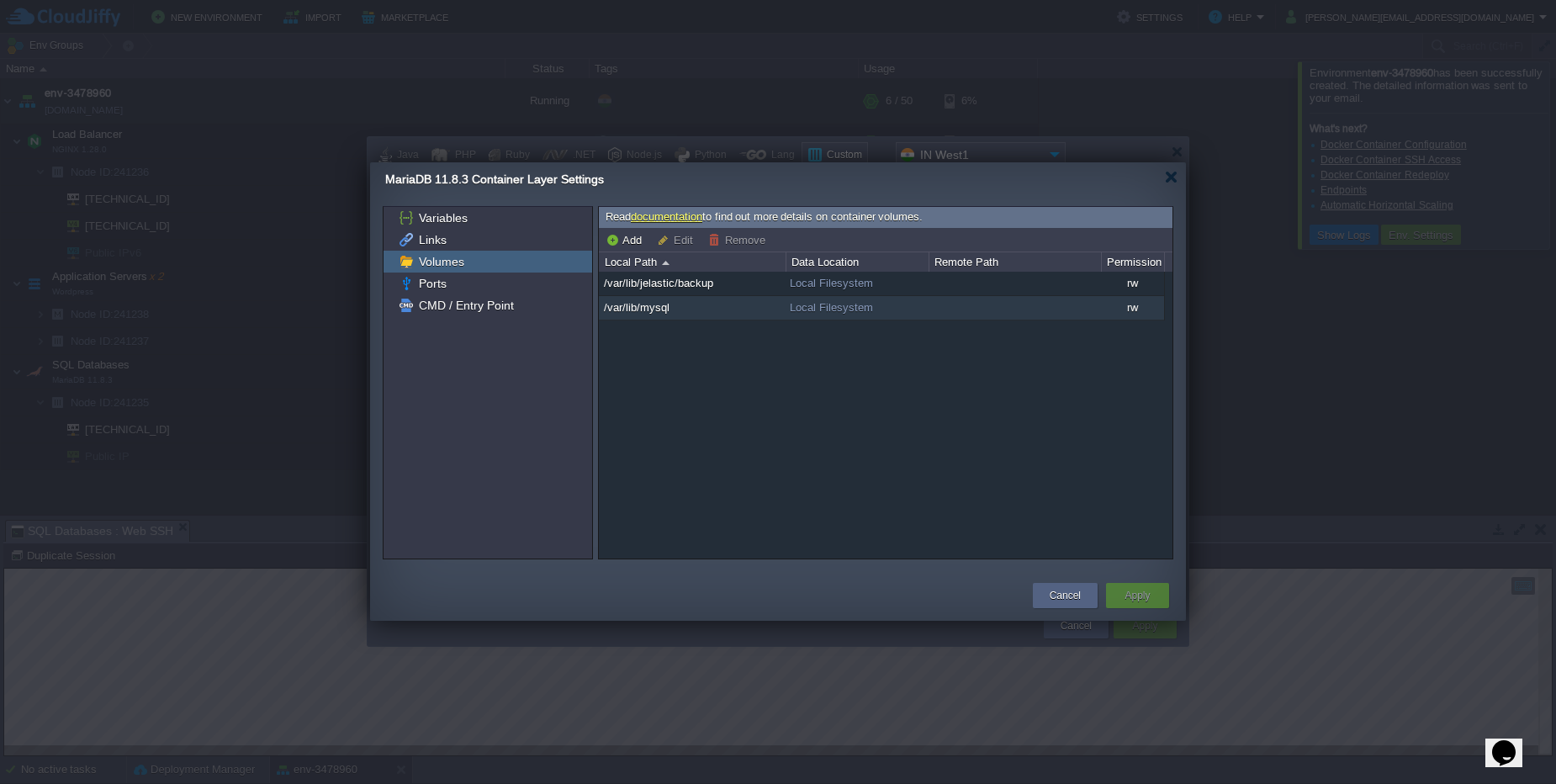
click at [689, 319] on td "/var/lib/mysql" at bounding box center [692, 308] width 187 height 25
click at [696, 281] on span "/var/lib/jelastic/backup" at bounding box center [659, 283] width 113 height 15
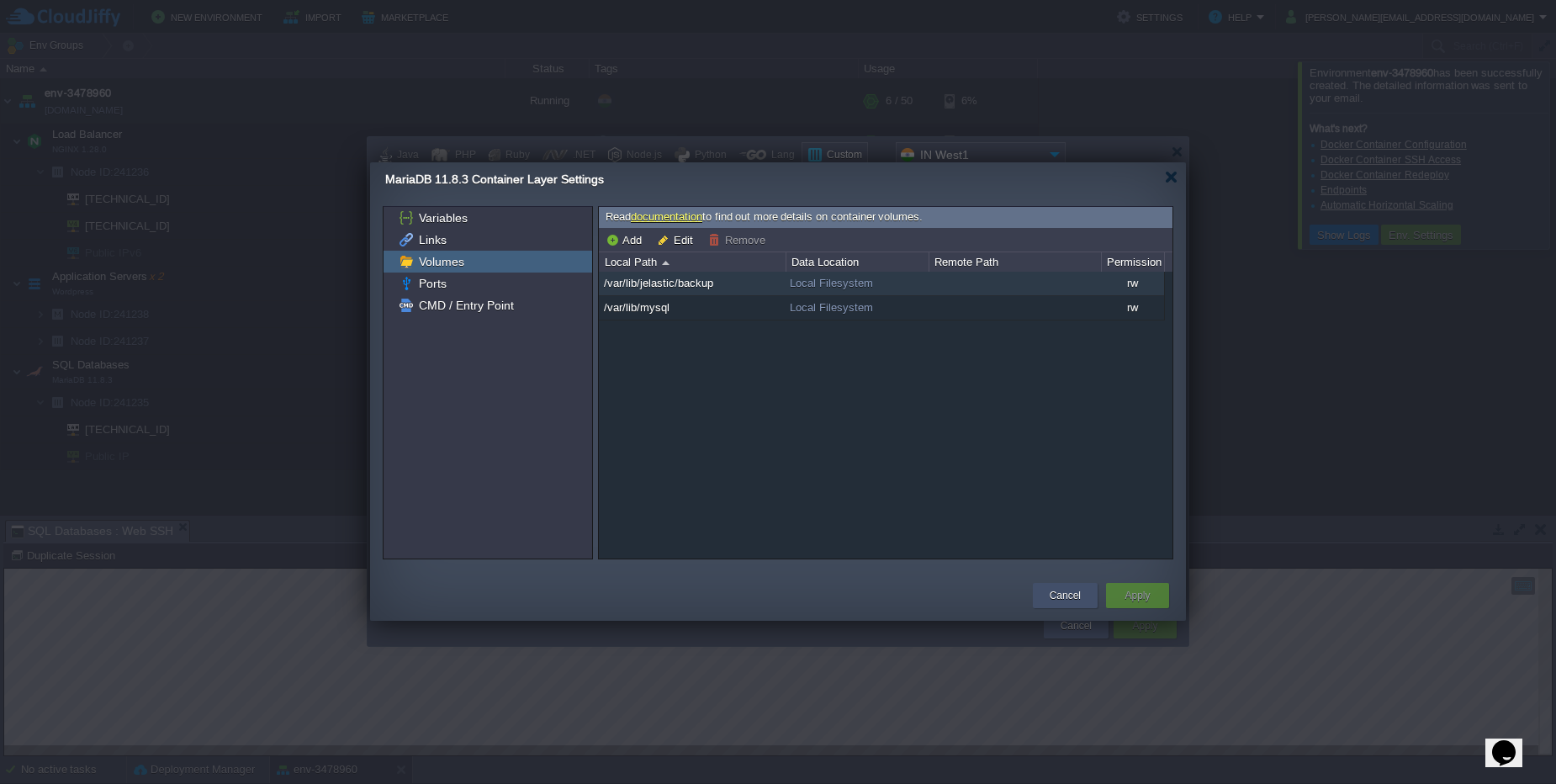
click at [1070, 602] on button "Cancel" at bounding box center [1066, 595] width 31 height 16
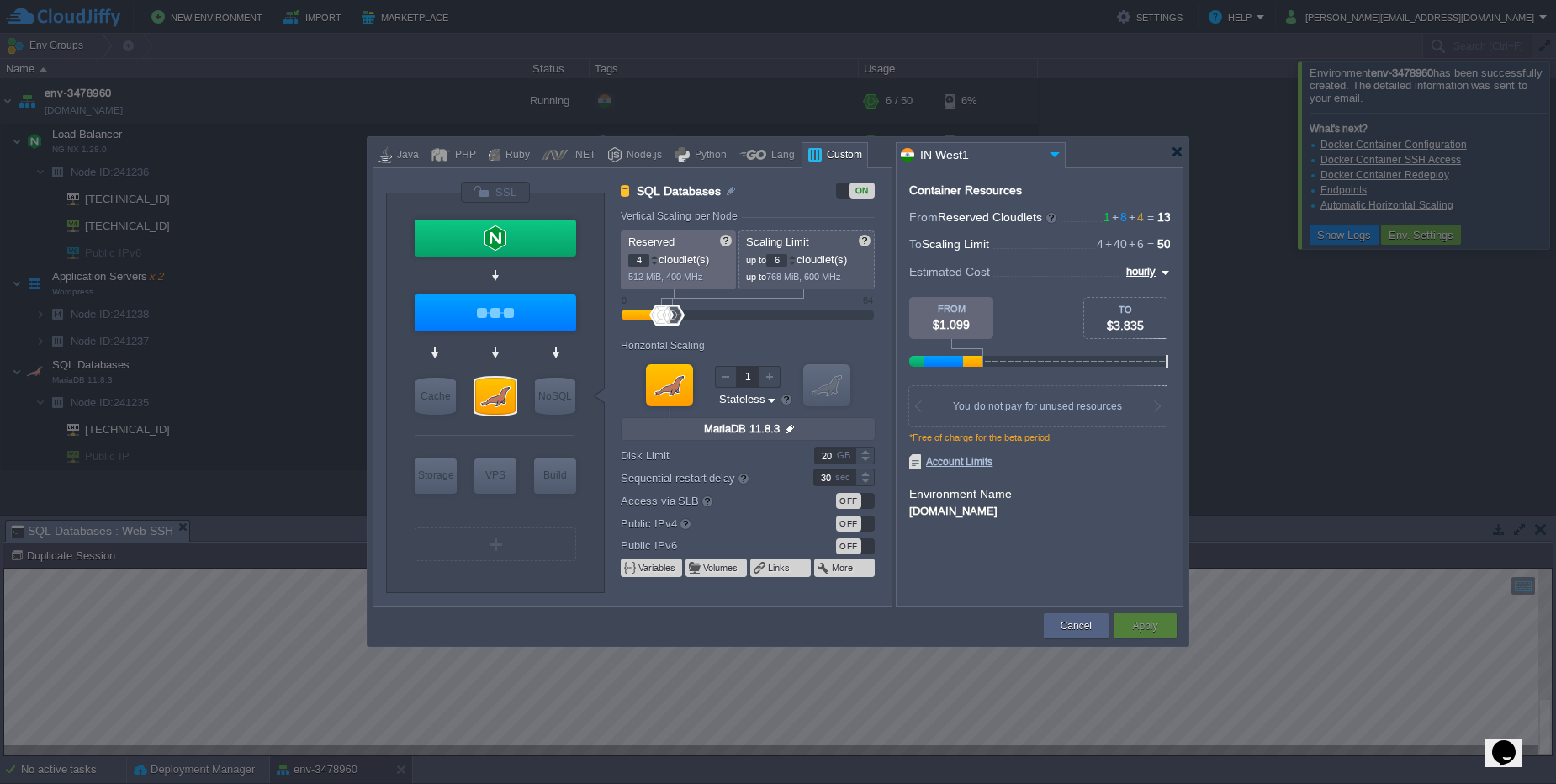
click at [791, 424] on img at bounding box center [790, 429] width 17 height 22
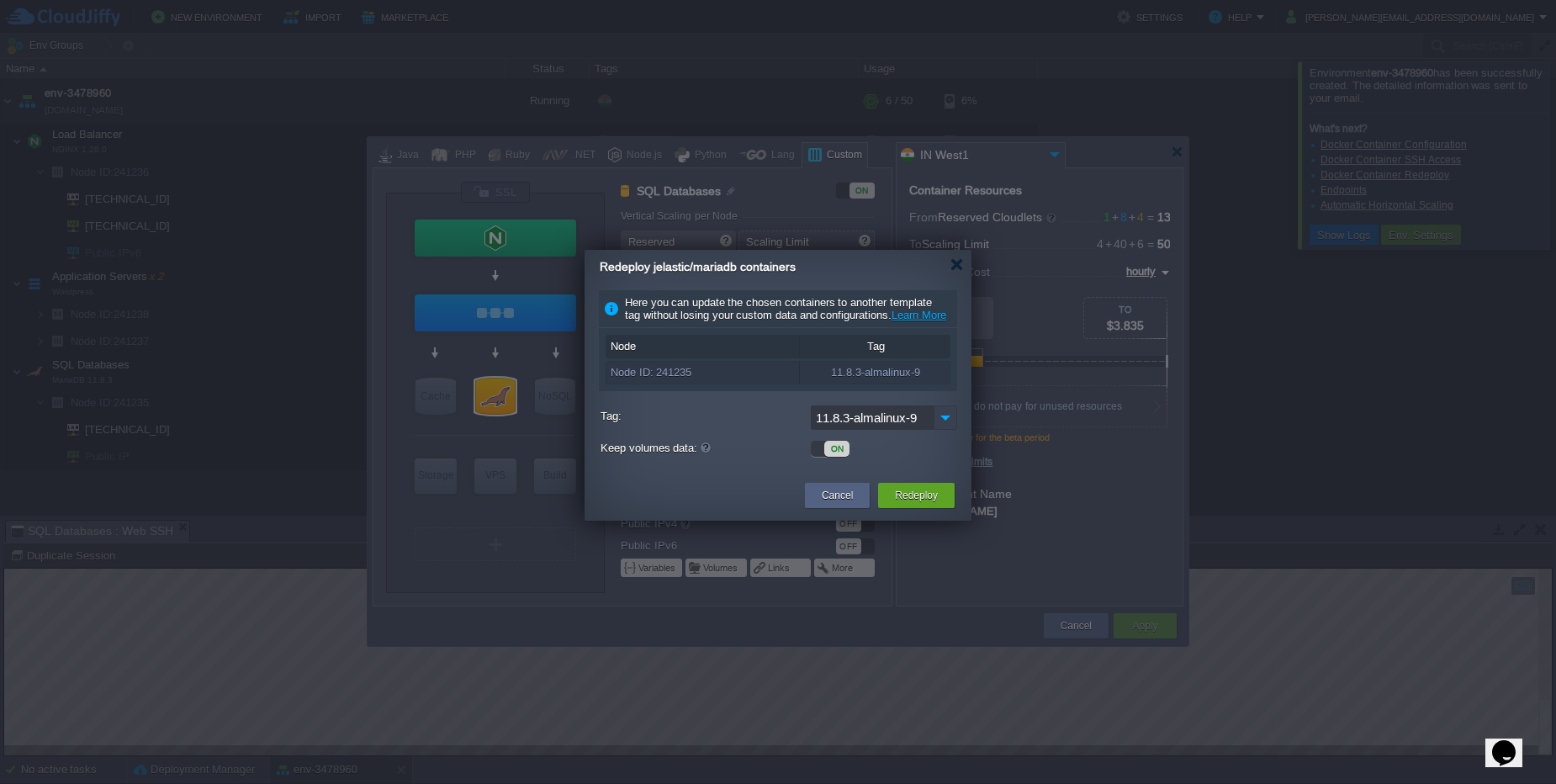
click at [941, 430] on img at bounding box center [946, 417] width 24 height 25
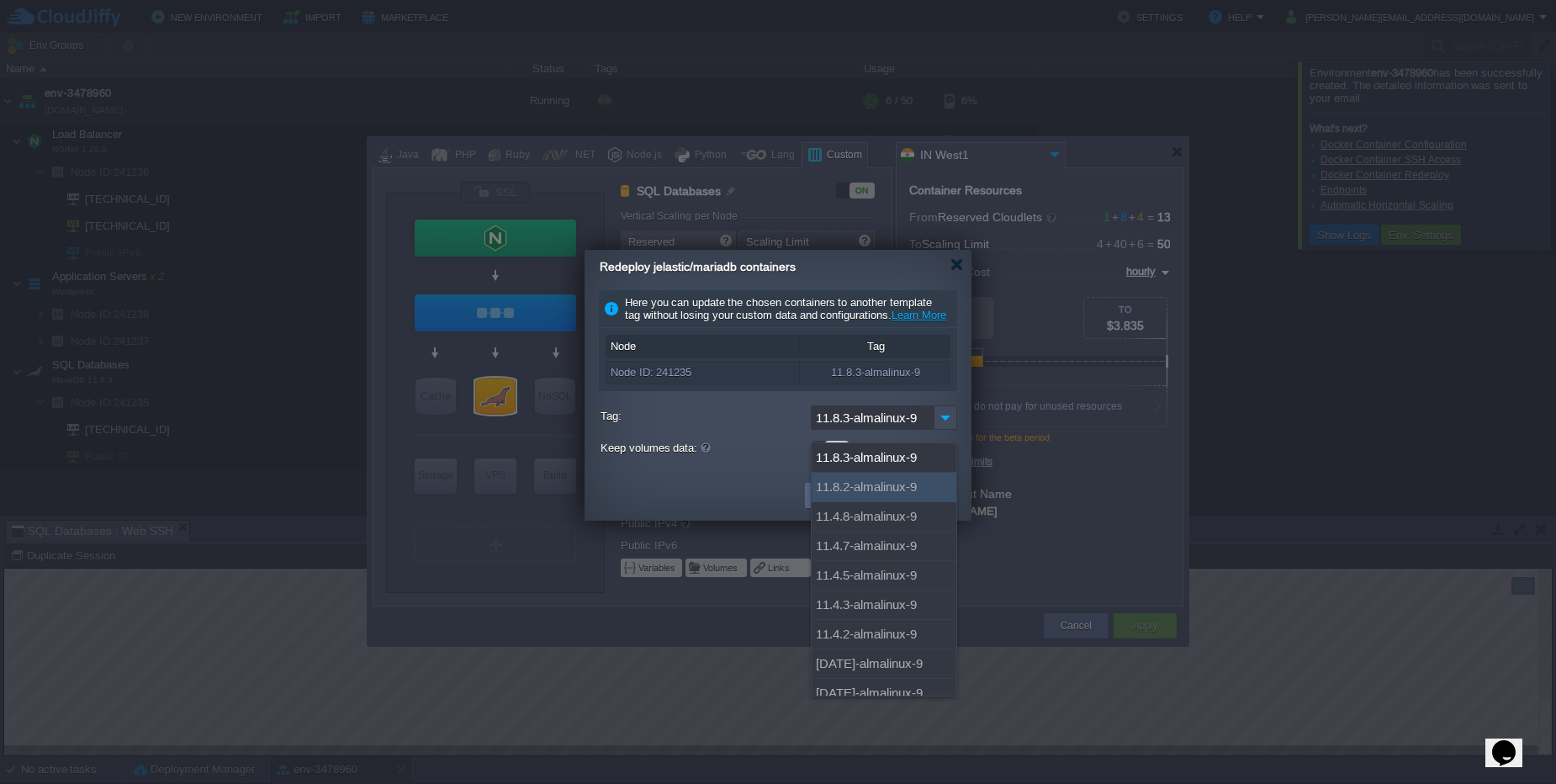
click at [898, 486] on div "11.8.2-almalinux-9" at bounding box center [884, 487] width 144 height 29
click at [887, 475] on div "11.8.2-almalinux-9" at bounding box center [884, 487] width 144 height 29
click at [886, 456] on div "11.8.3-almalinux-9" at bounding box center [884, 457] width 144 height 29
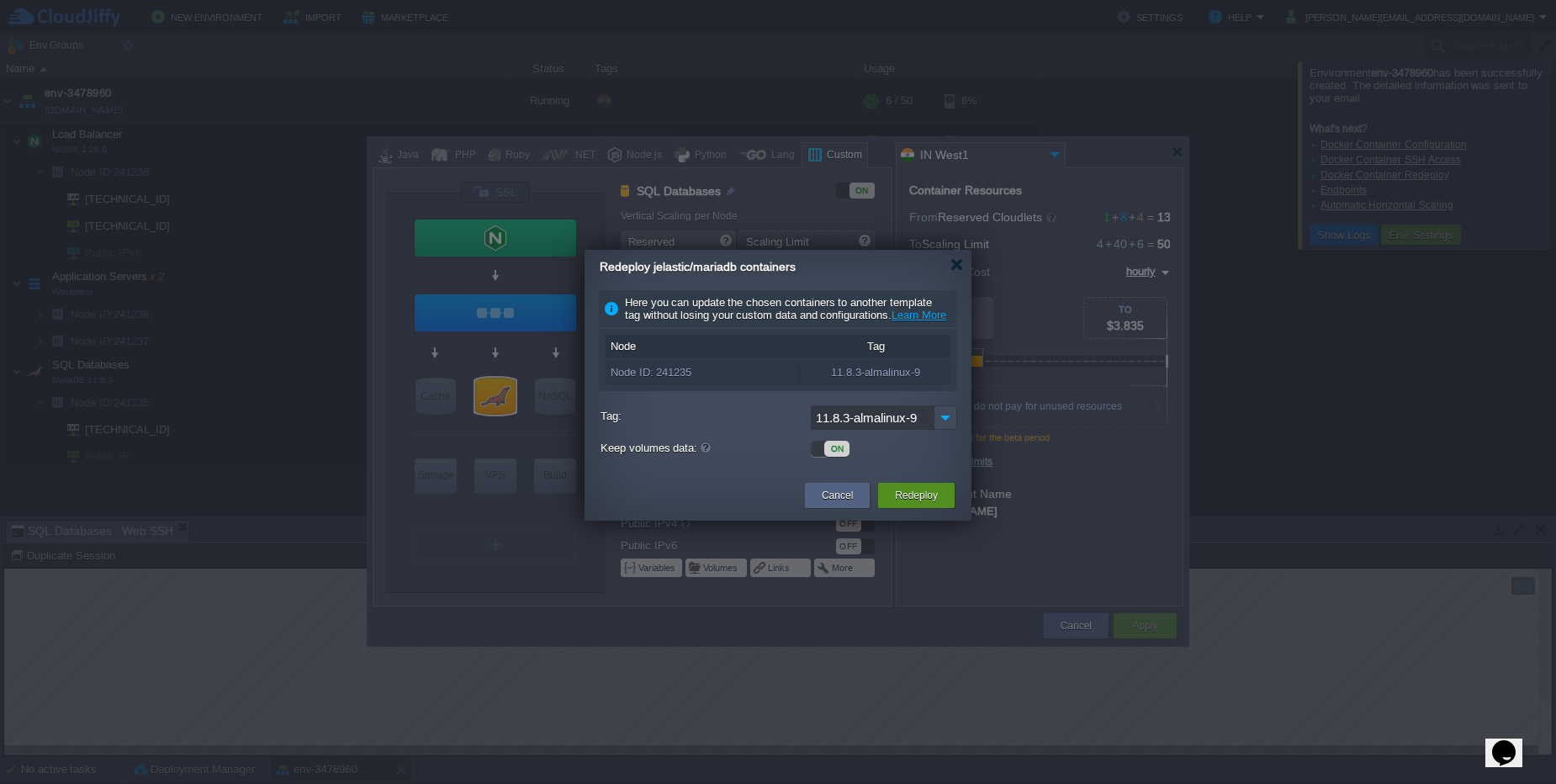
click at [901, 504] on button "Redeploy" at bounding box center [916, 495] width 43 height 16
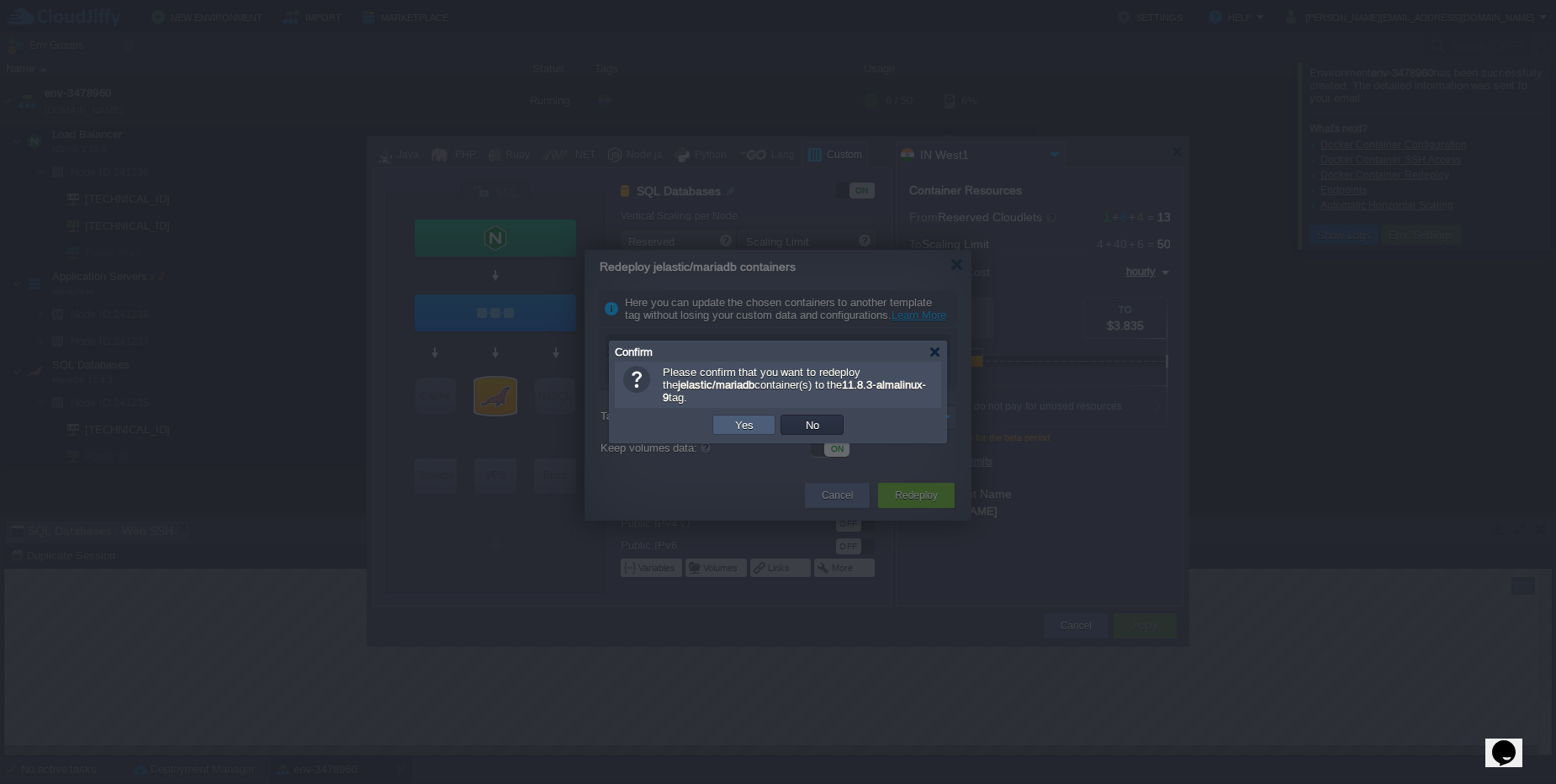
click at [768, 424] on td "Yes" at bounding box center [743, 424] width 63 height 20
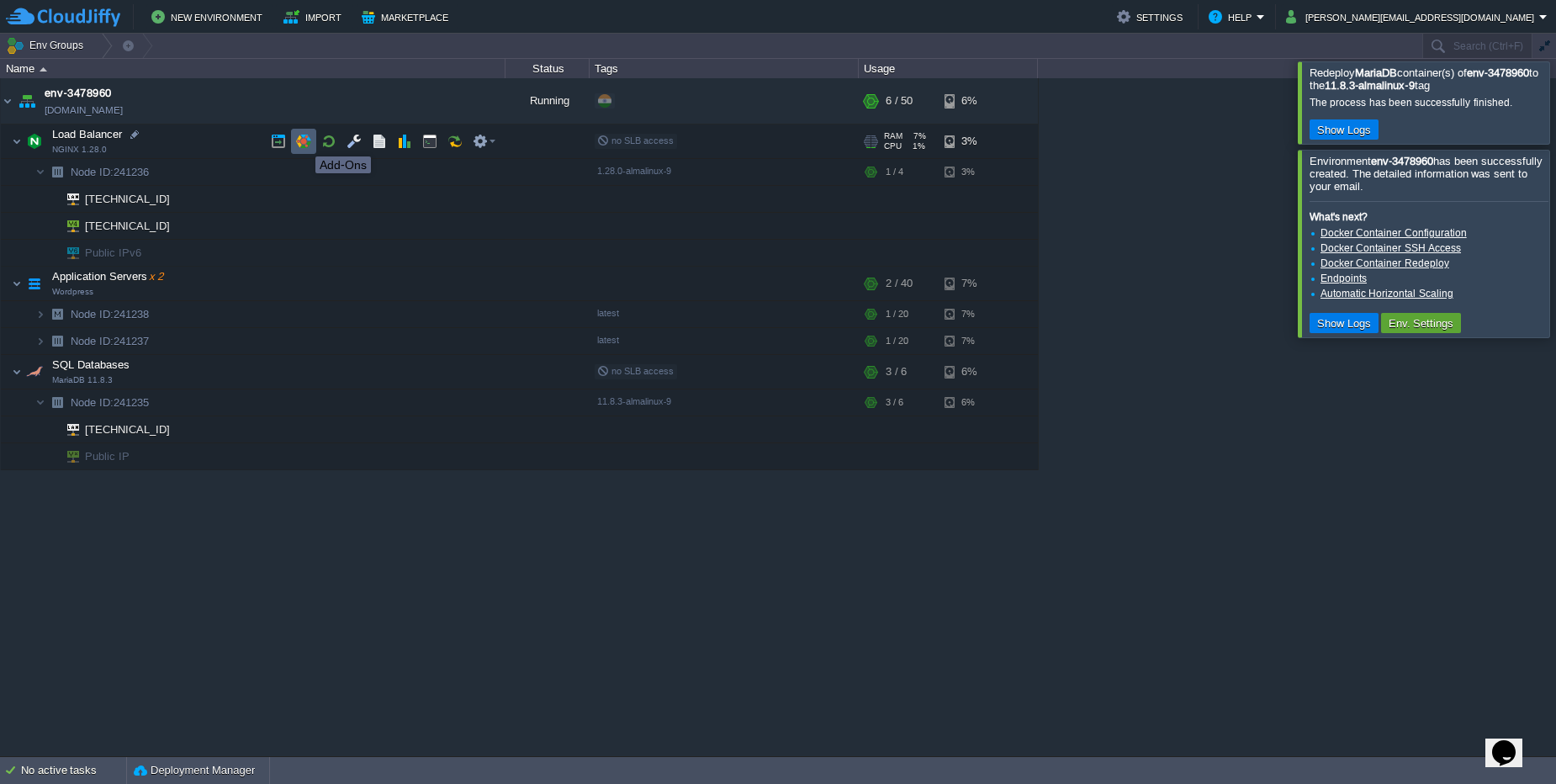
click at [303, 141] on button "button" at bounding box center [303, 141] width 16 height 16
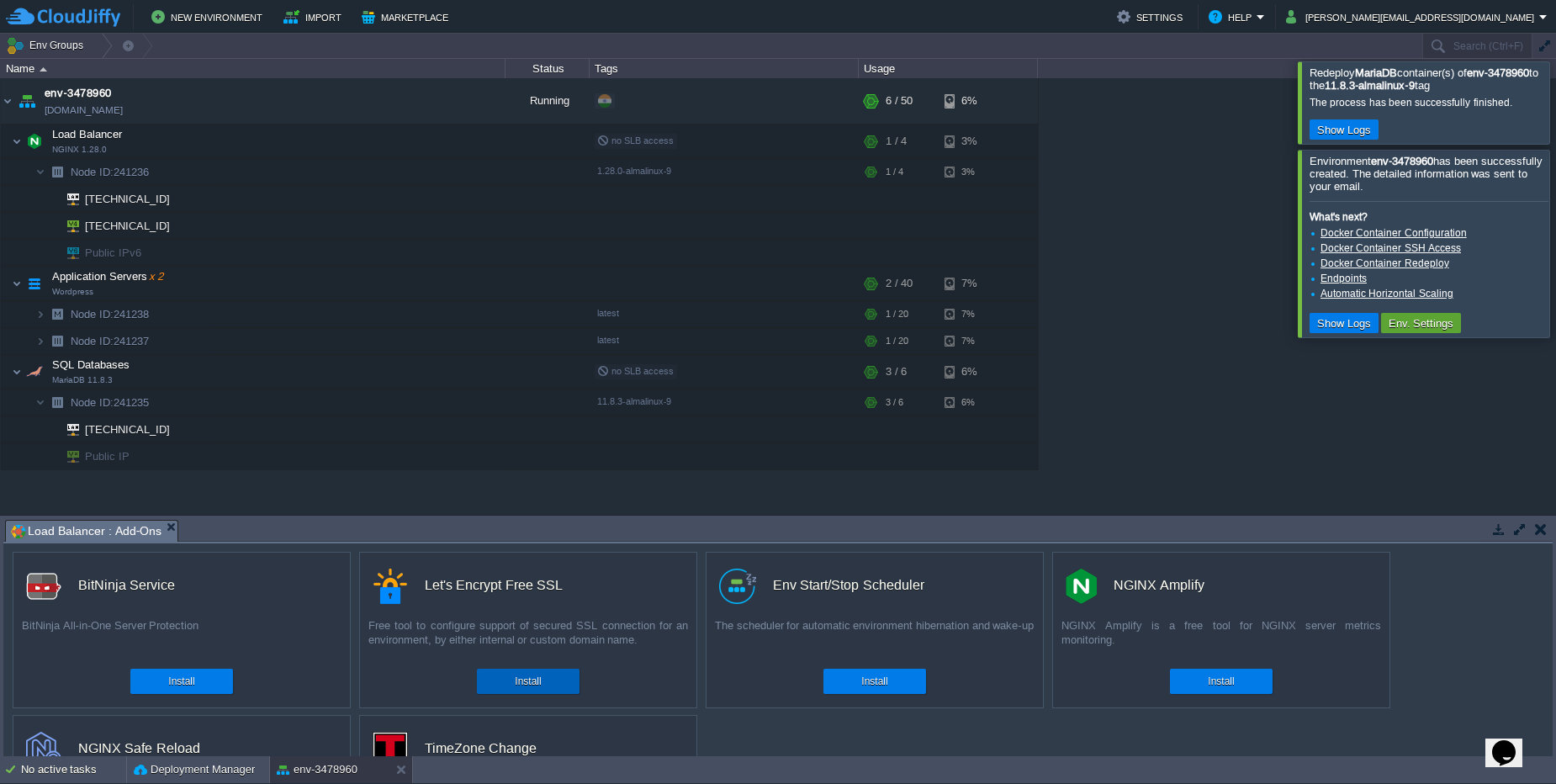
click at [515, 677] on button "Install" at bounding box center [528, 681] width 26 height 16
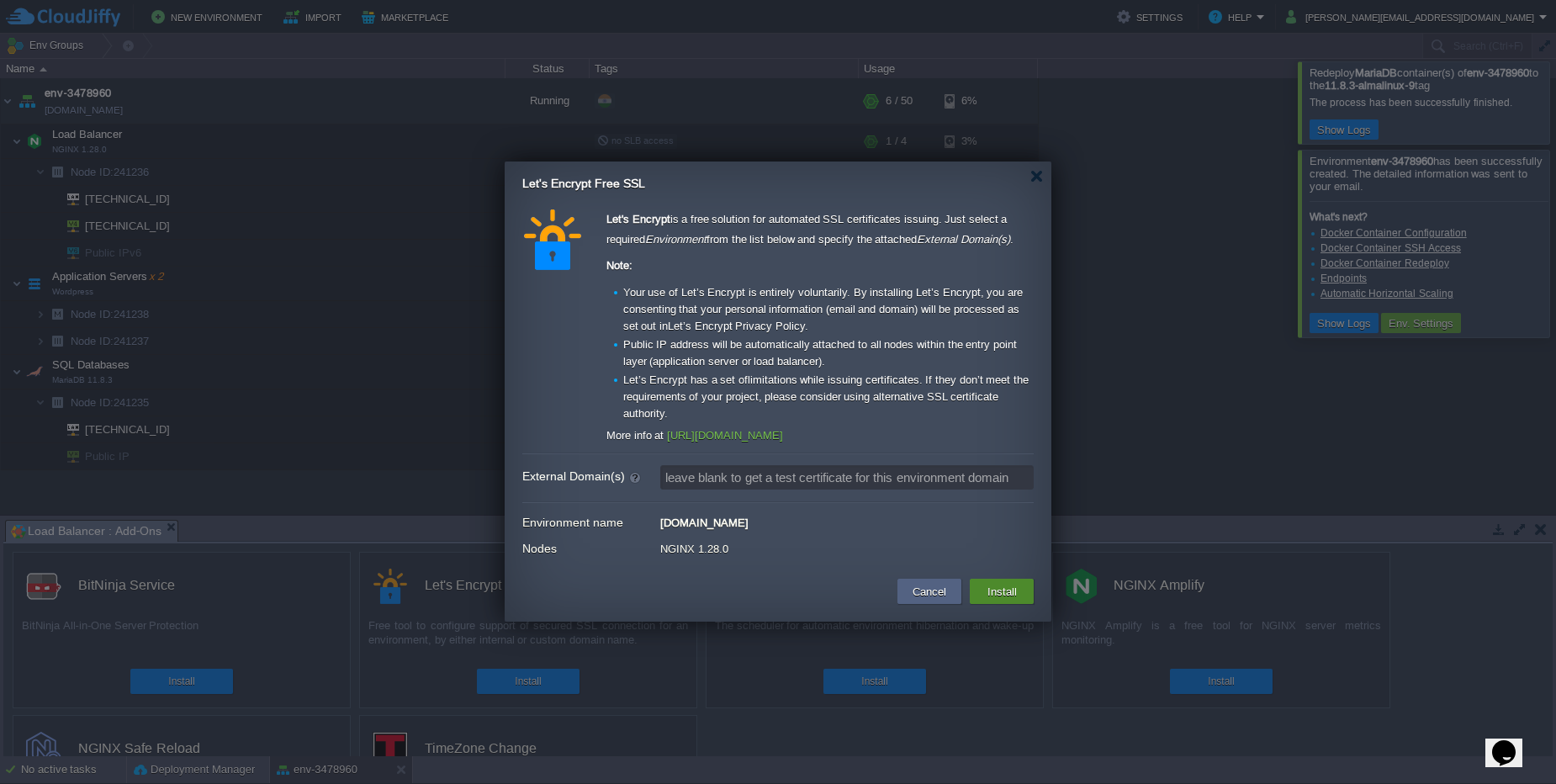
click at [996, 591] on button "Install" at bounding box center [1002, 591] width 39 height 20
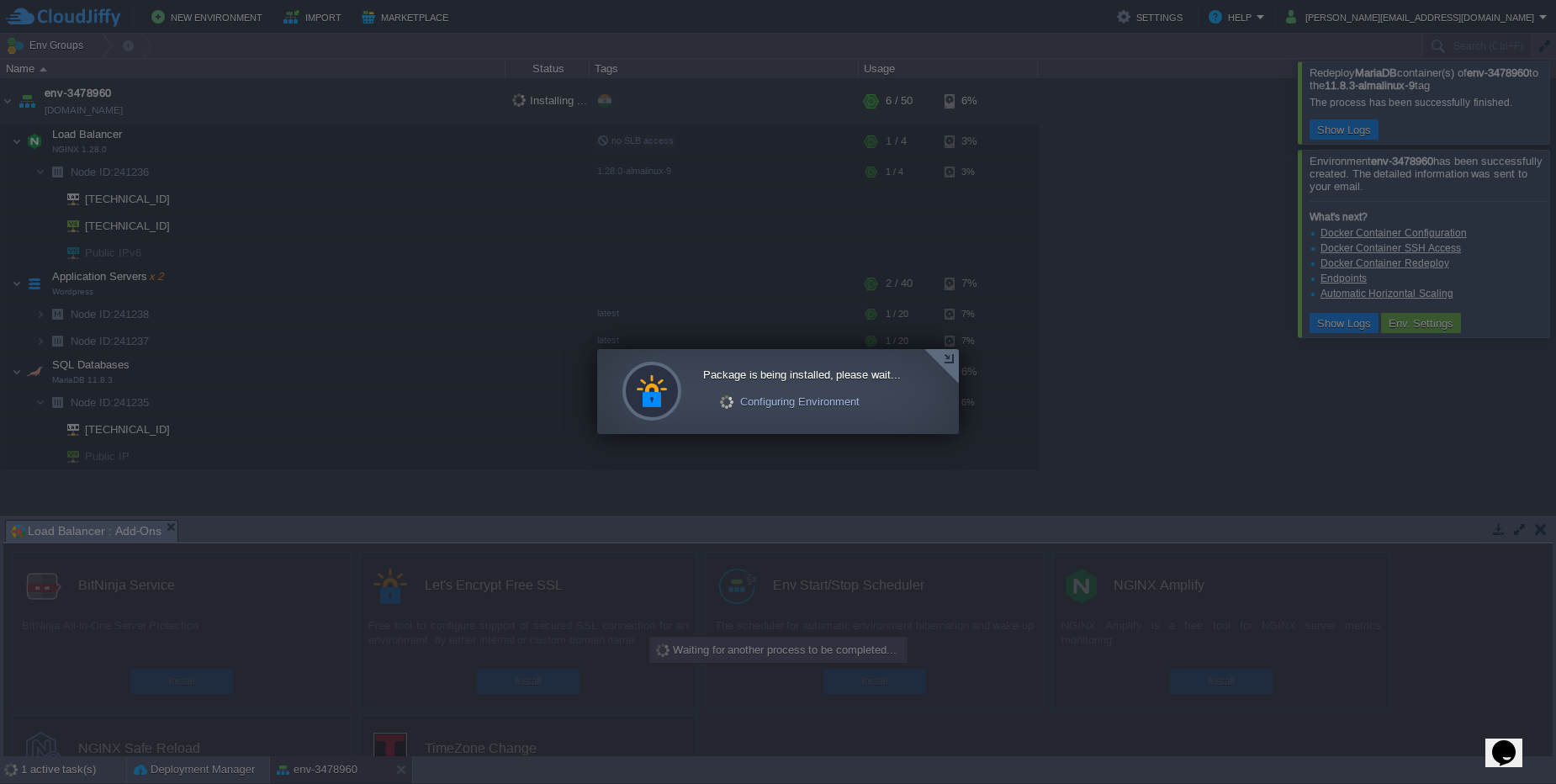
click at [954, 360] on div at bounding box center [941, 366] width 35 height 35
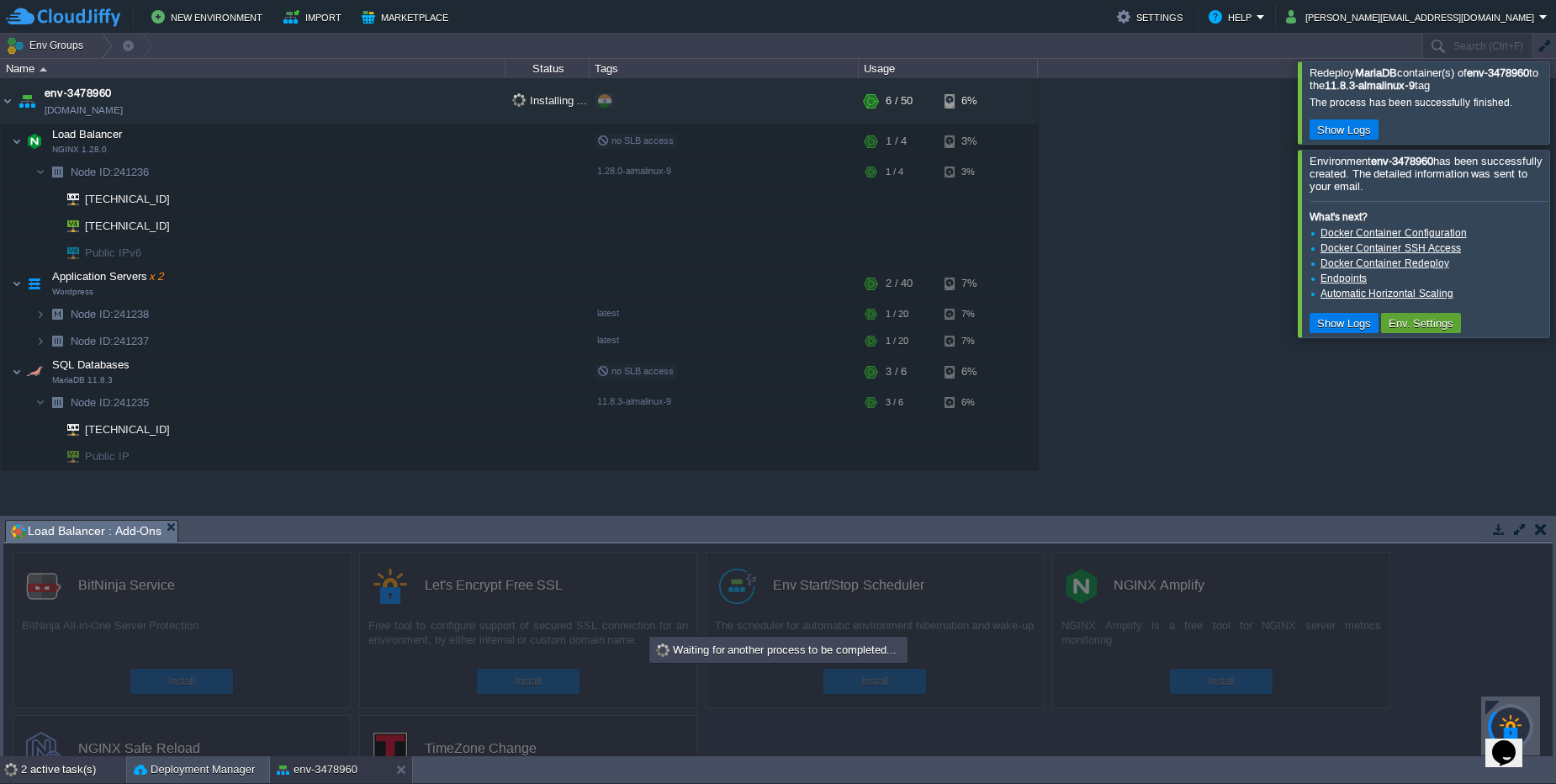
click at [80, 768] on div "2 active task(s)" at bounding box center [73, 768] width 105 height 26
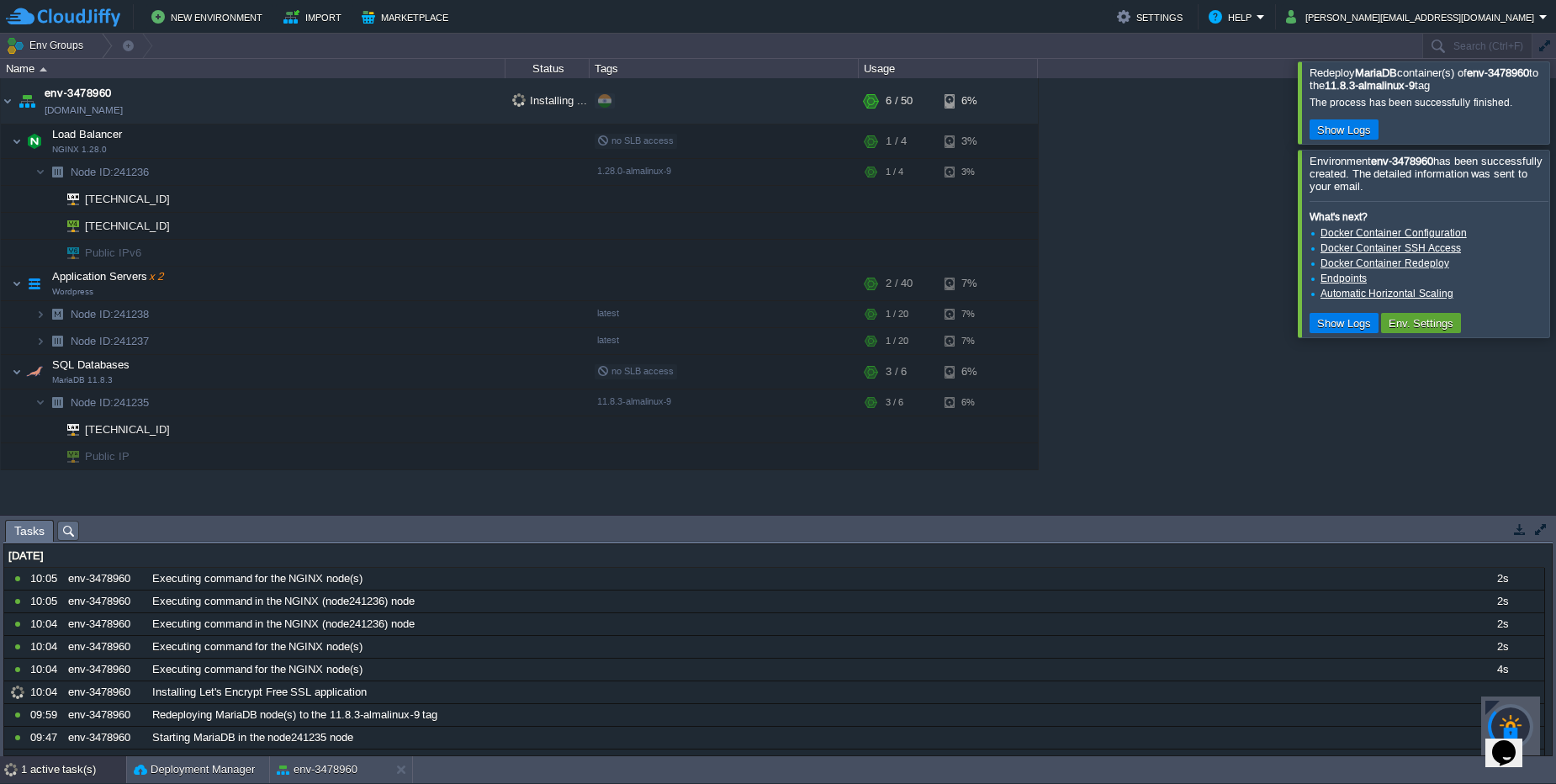
click at [91, 778] on div "1 active task(s)" at bounding box center [73, 768] width 105 height 26
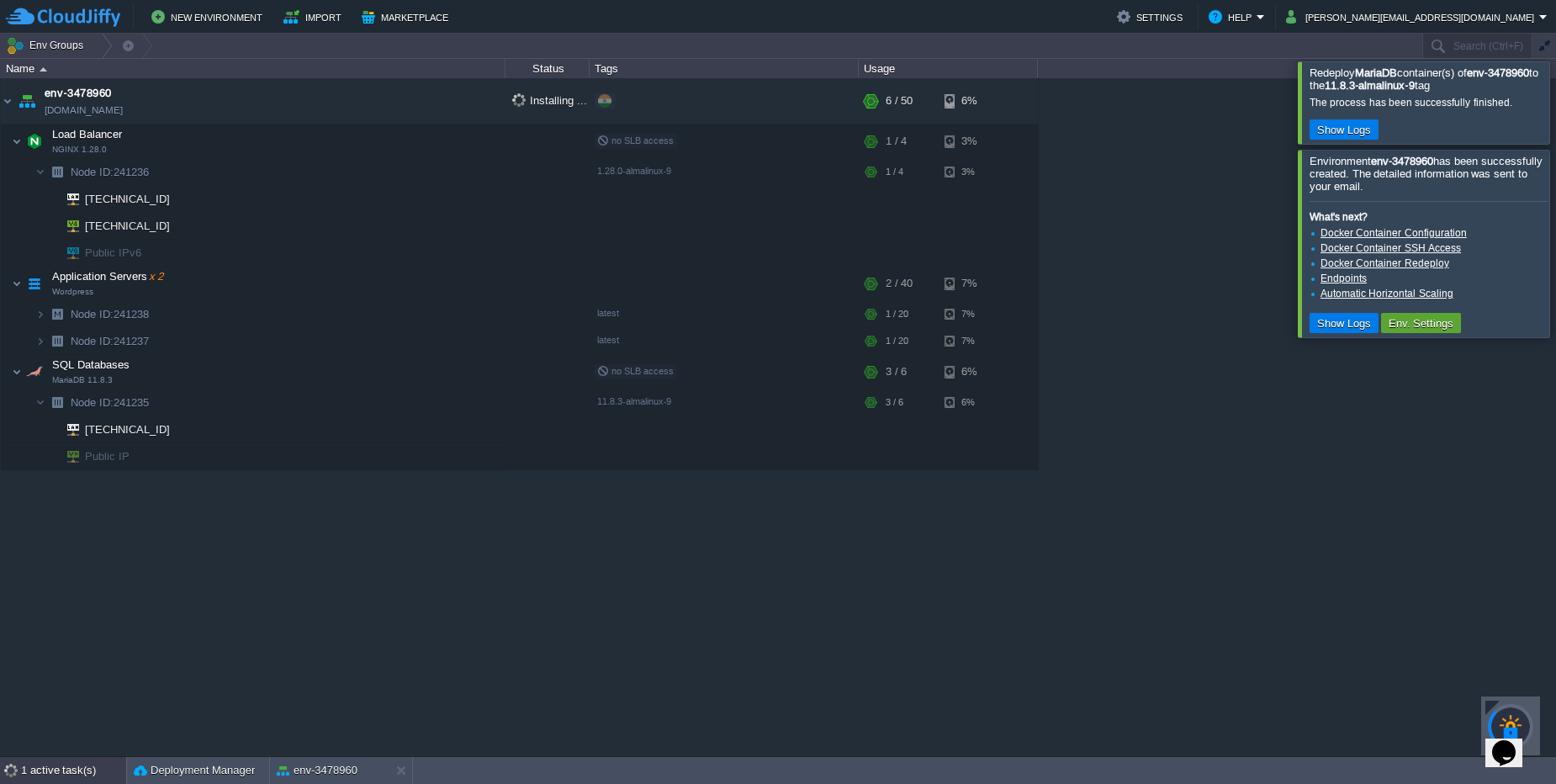
click at [91, 778] on div "1 active task(s)" at bounding box center [73, 769] width 105 height 26
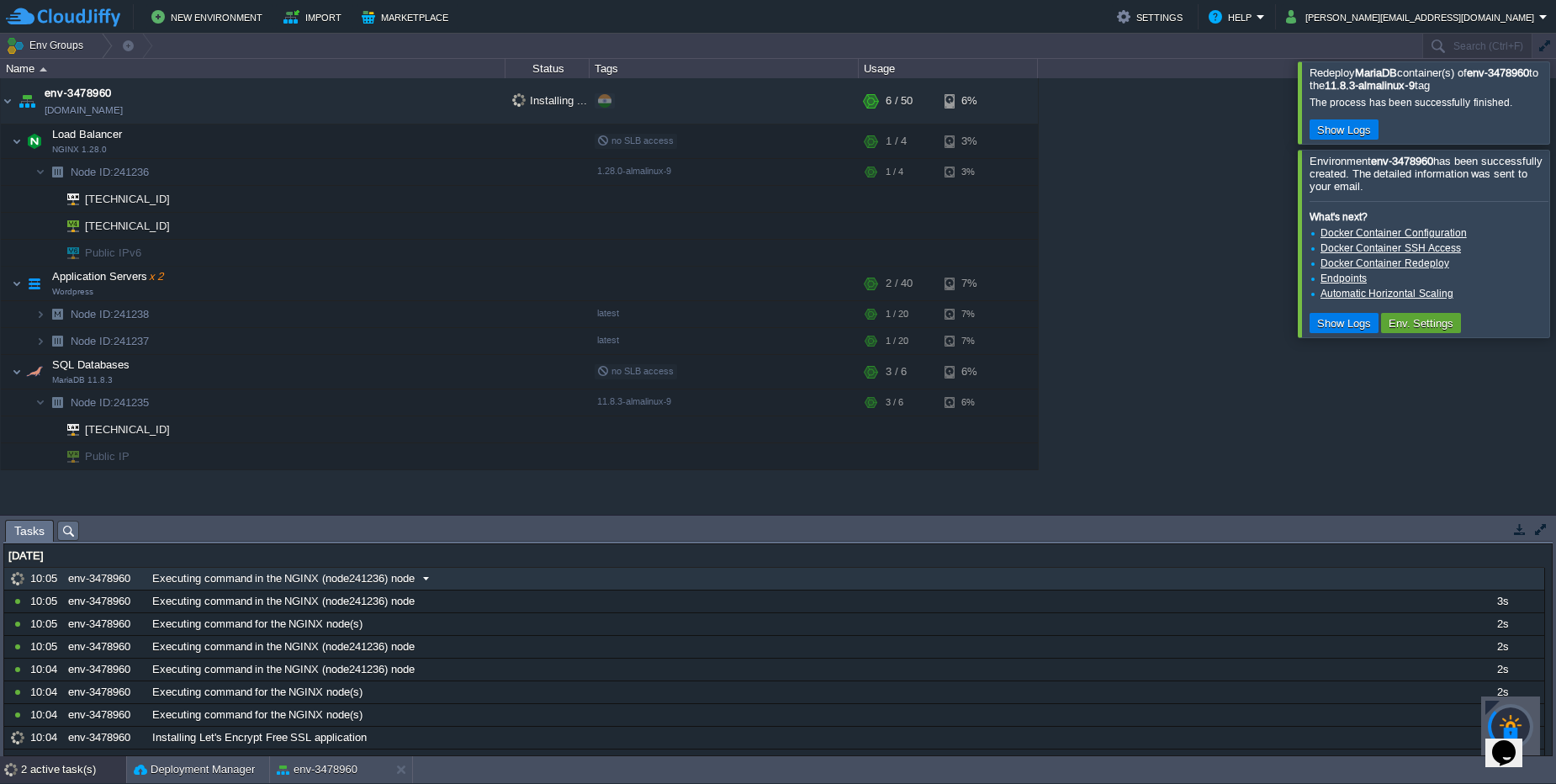
click at [201, 581] on span "Executing command in the NGINX (node241236) node" at bounding box center [283, 579] width 262 height 16
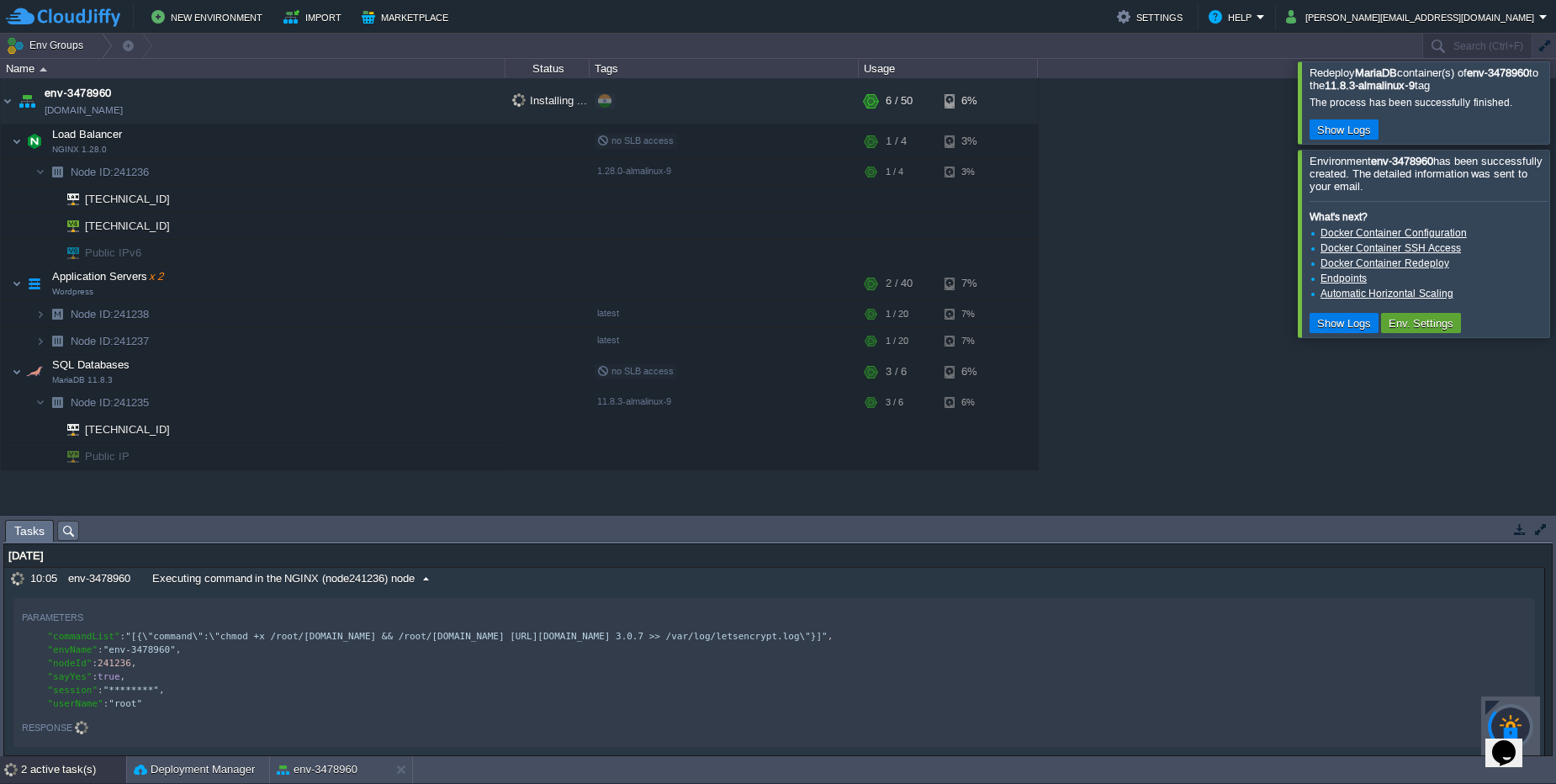
click at [42, 783] on div "2 active task(s) Deployment Manager env-3478960" at bounding box center [778, 769] width 1556 height 27
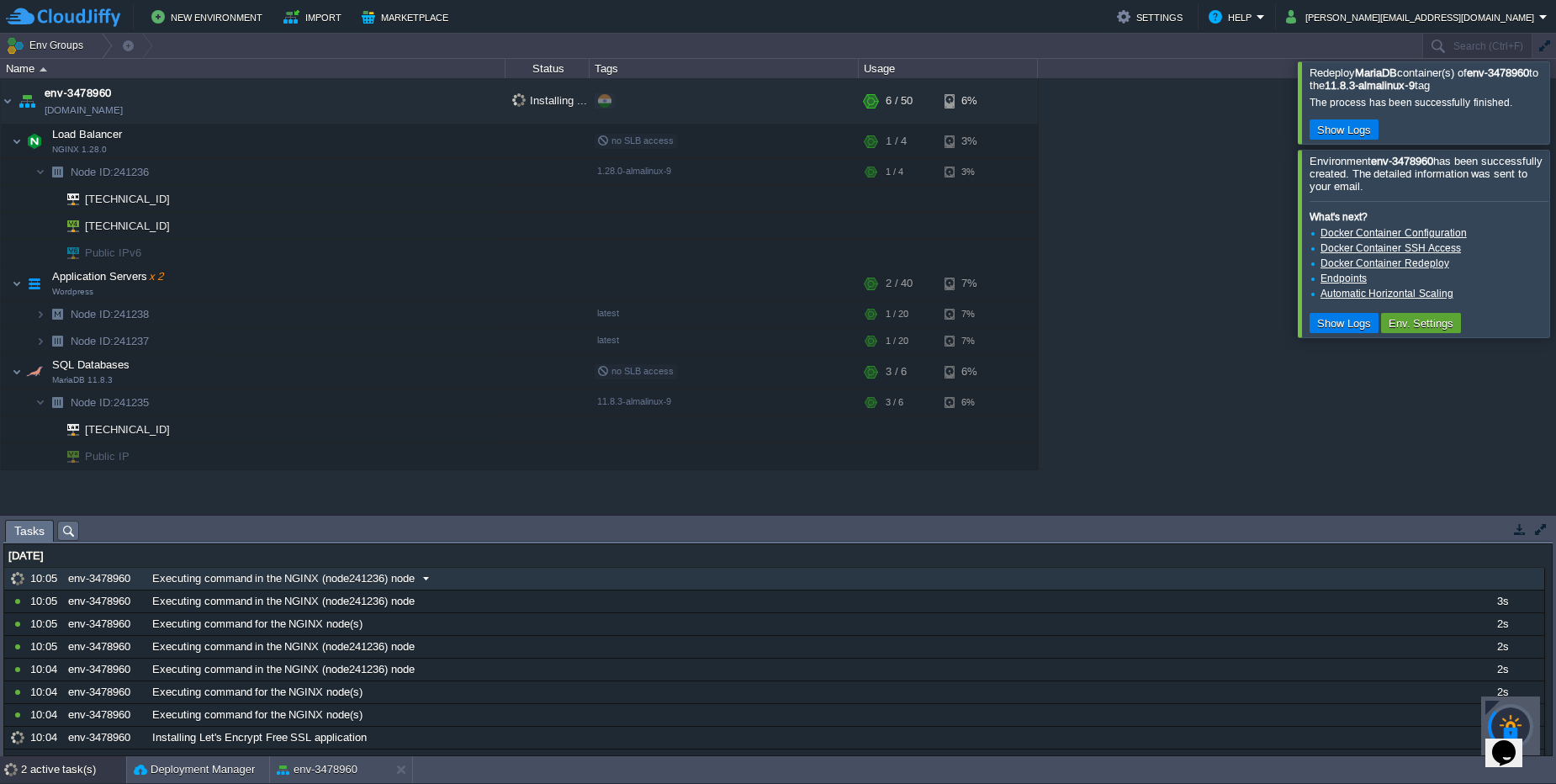
click at [1010, 580] on div "Executing command in the NGINX (node241236) node" at bounding box center [804, 579] width 1311 height 22
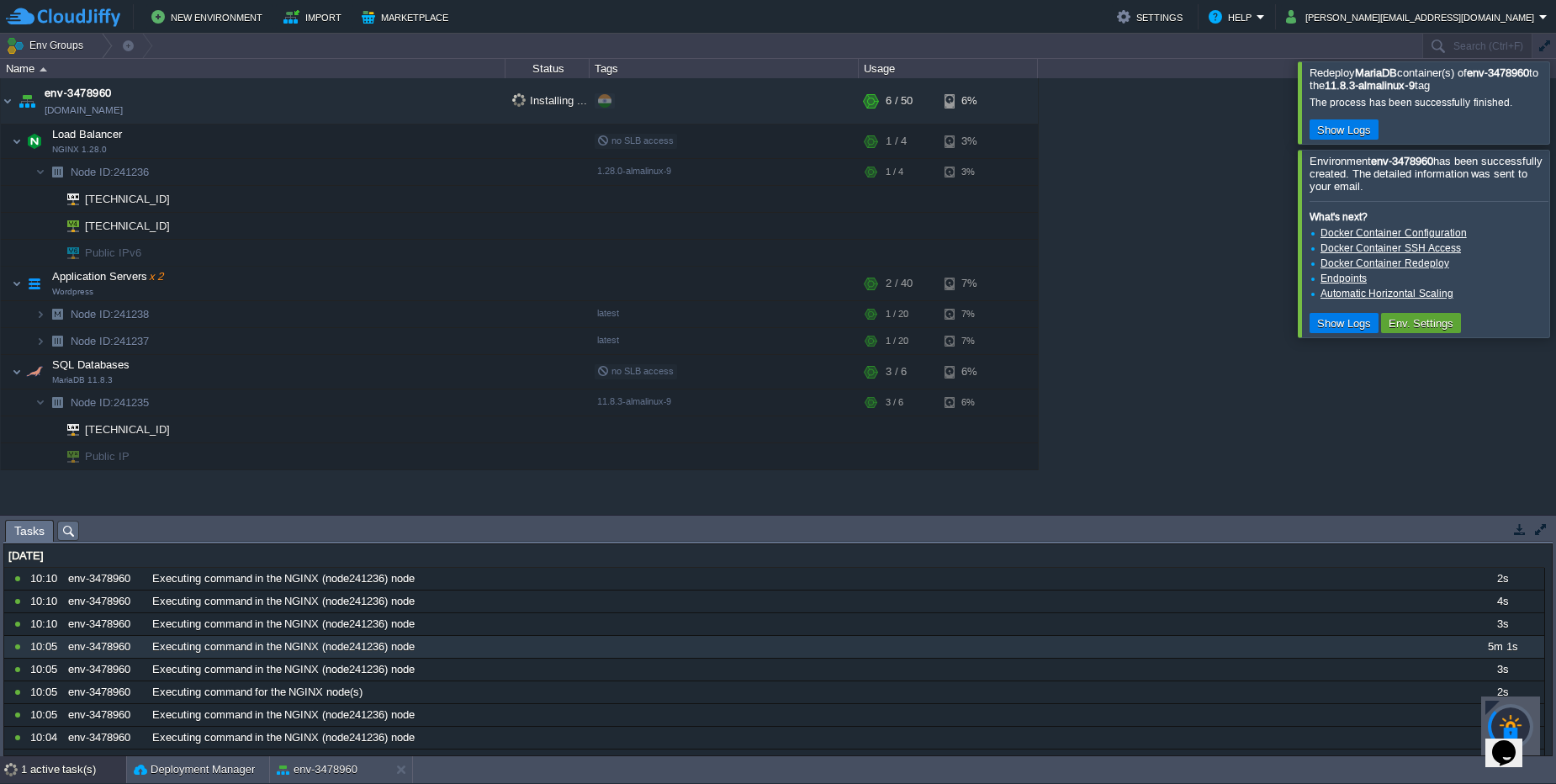
click at [1555, 105] on div at bounding box center [1576, 101] width 0 height 81
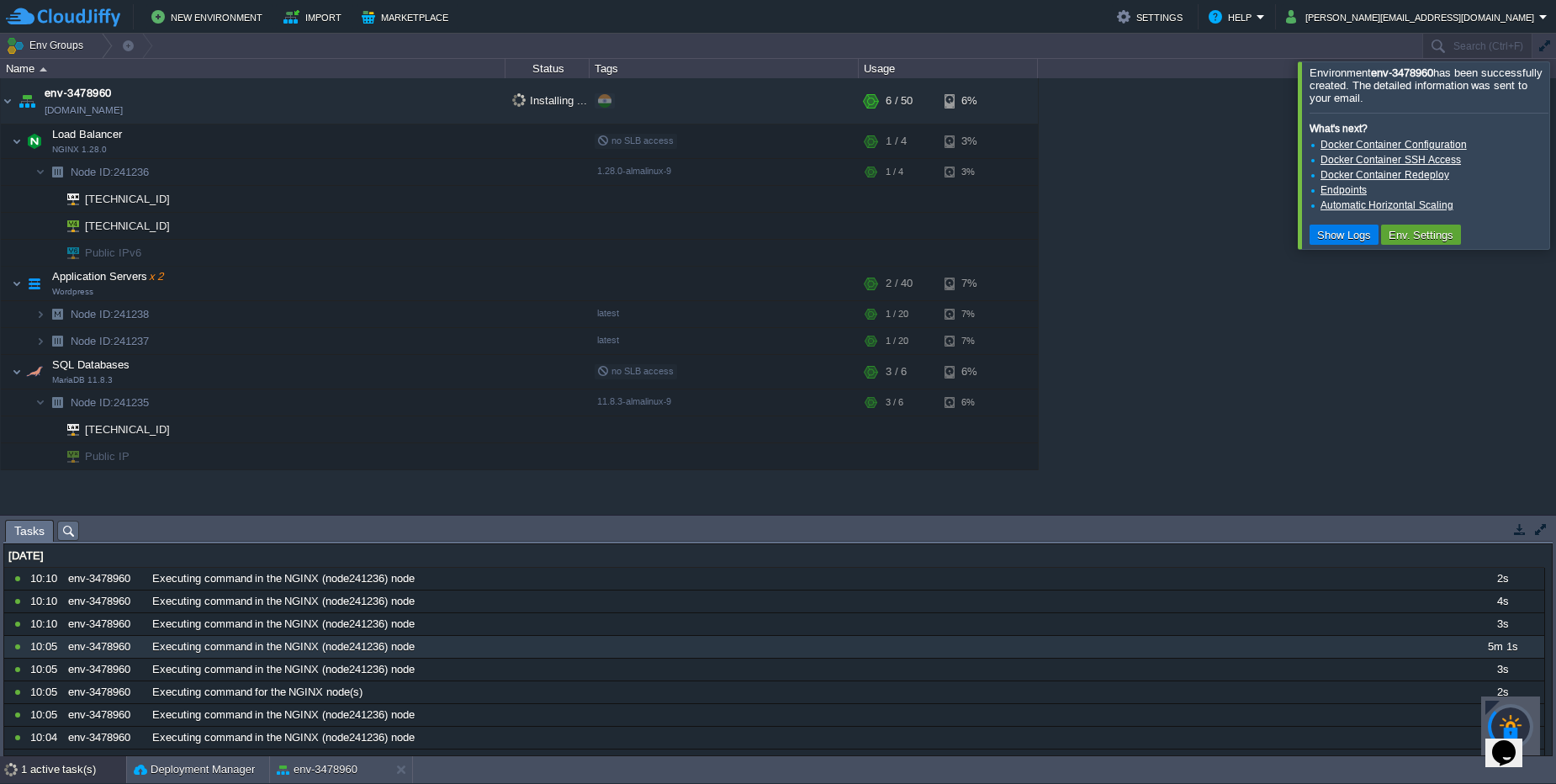
click at [1555, 160] on div at bounding box center [1576, 154] width 0 height 187
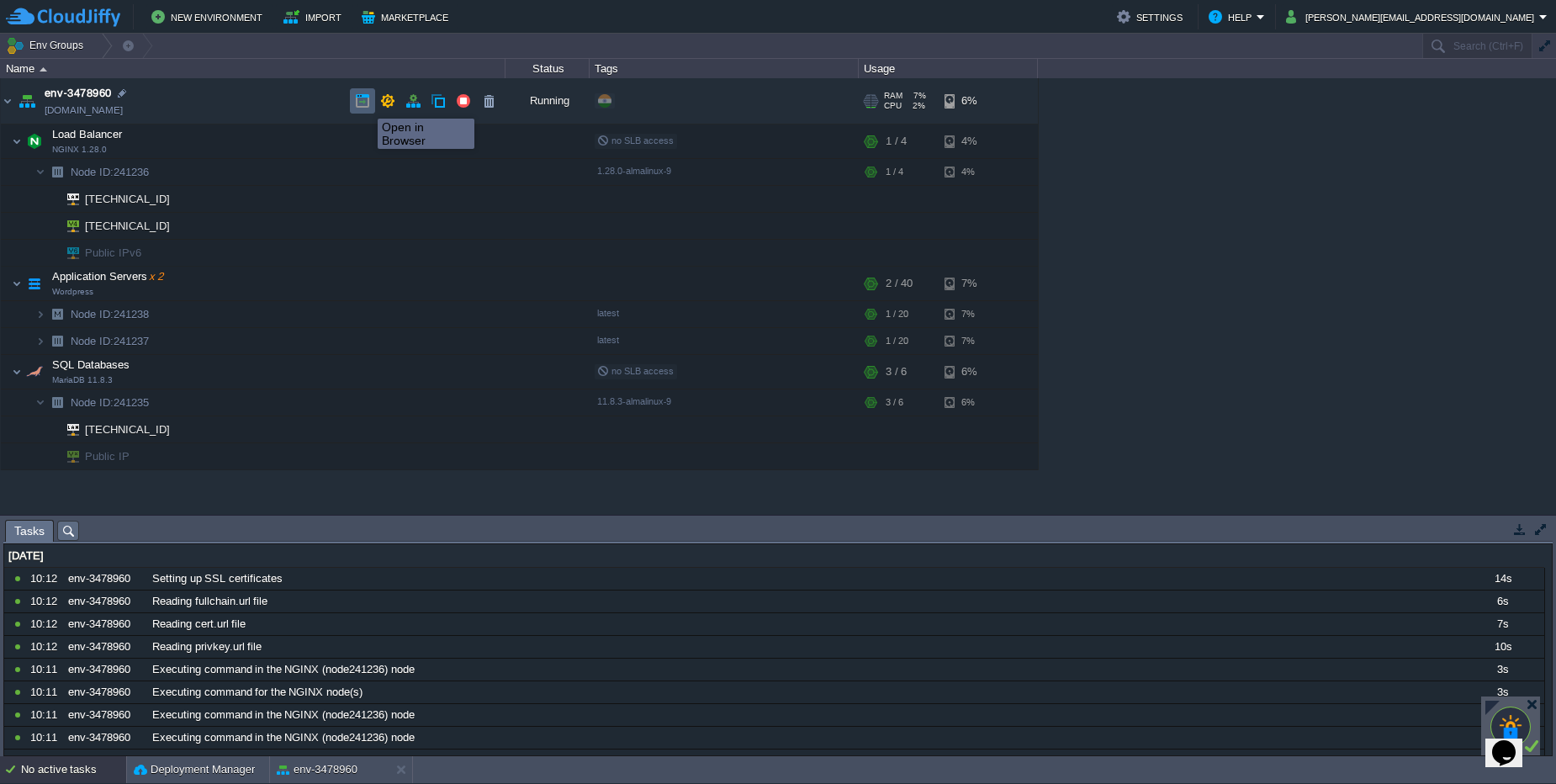
click at [365, 103] on button "button" at bounding box center [363, 100] width 16 height 16
